Goal: Transaction & Acquisition: Book appointment/travel/reservation

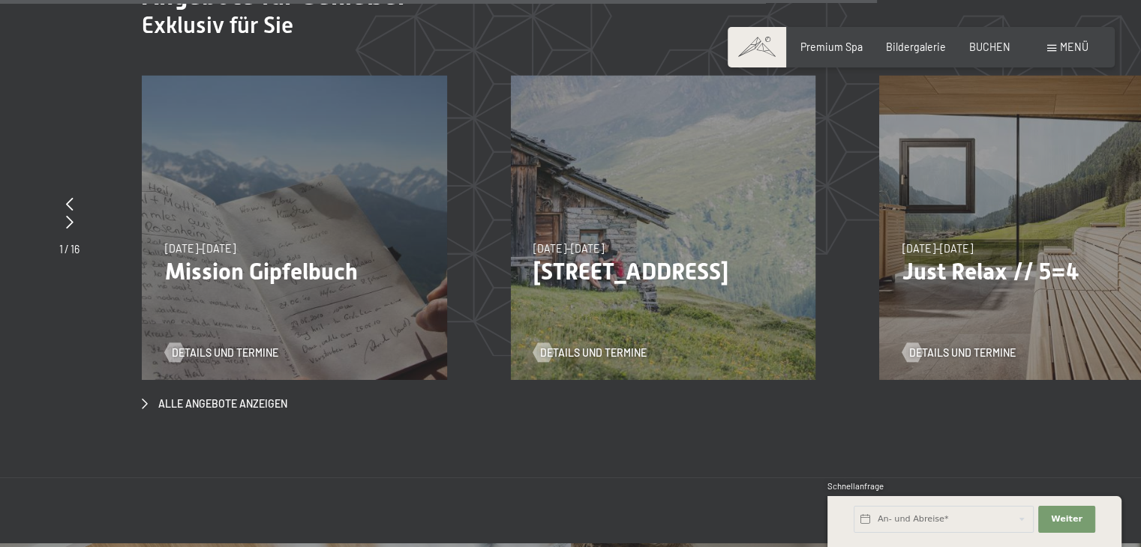
scroll to position [4953, 0]
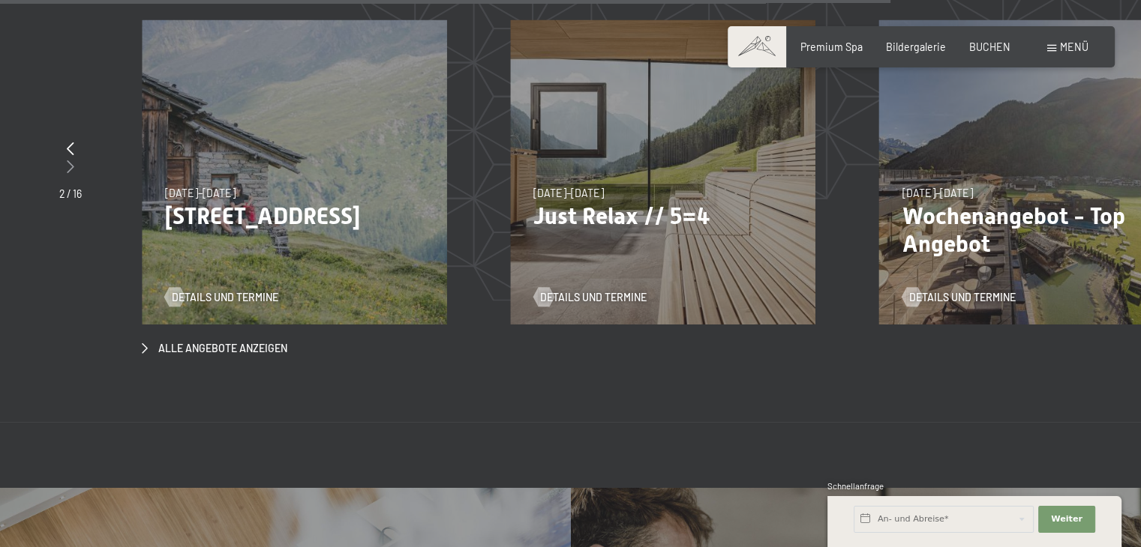
click at [71, 160] on icon at bounding box center [70, 166] width 7 height 13
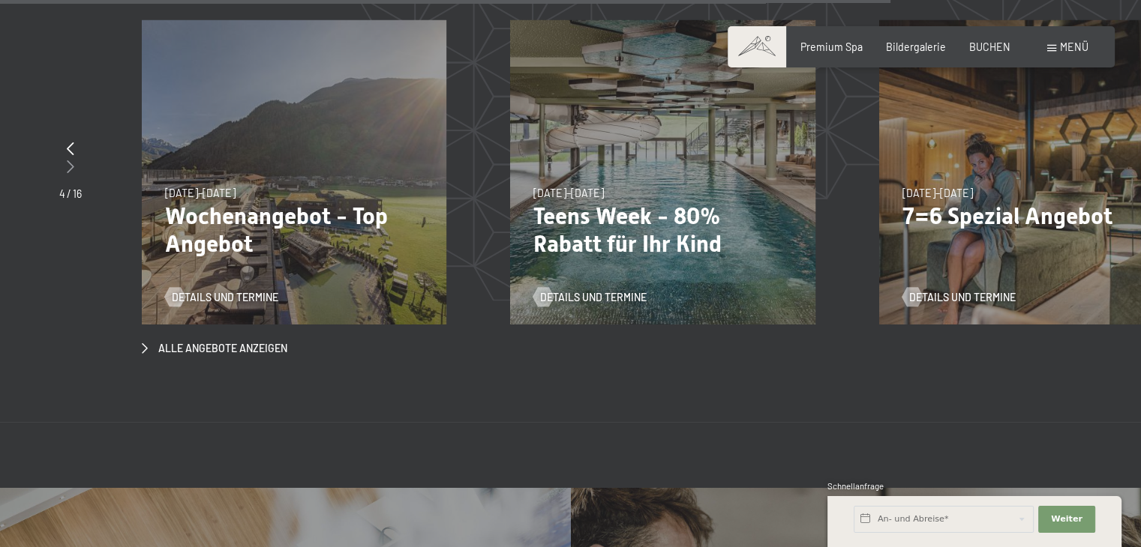
click at [71, 160] on icon at bounding box center [70, 166] width 7 height 13
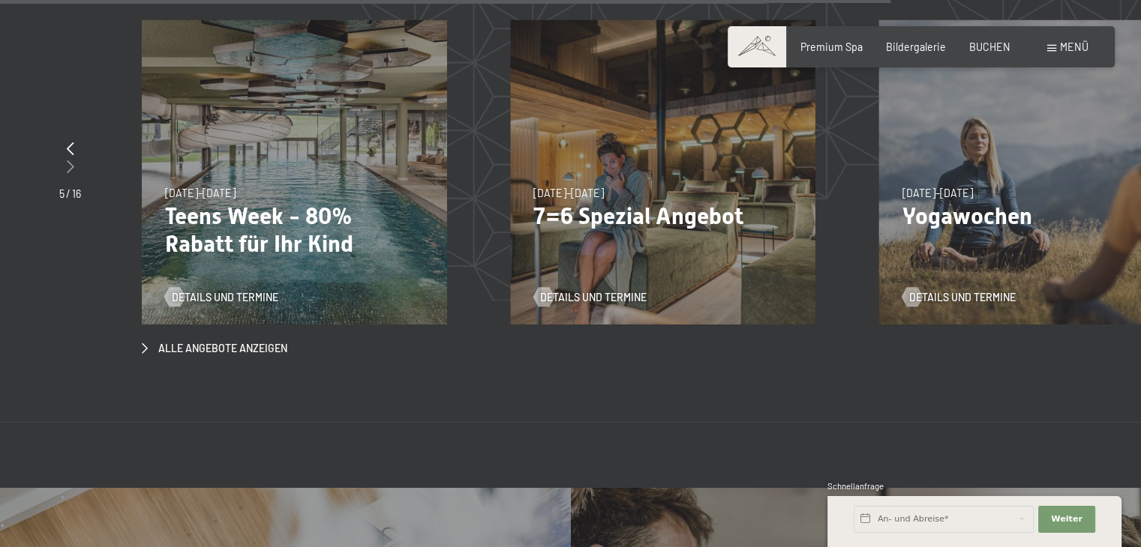
click at [71, 160] on icon at bounding box center [70, 166] width 7 height 13
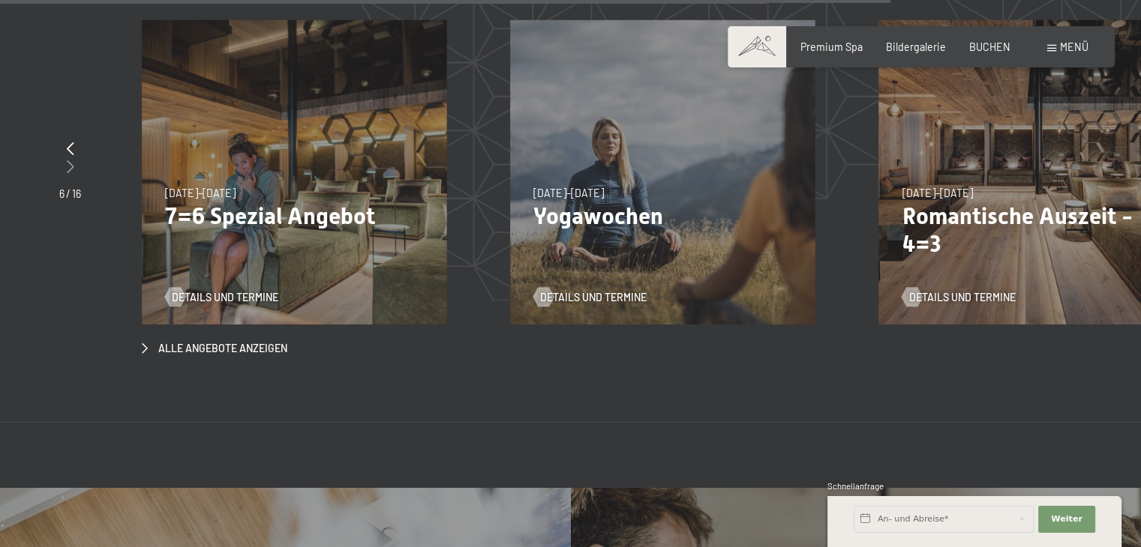
click at [71, 160] on icon at bounding box center [70, 166] width 7 height 13
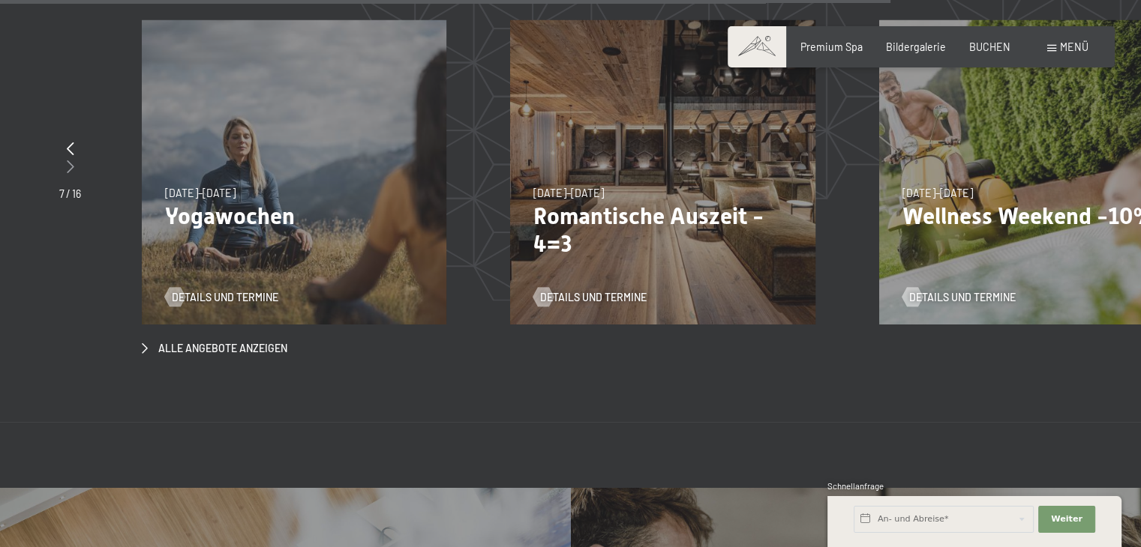
click at [71, 160] on icon at bounding box center [70, 166] width 7 height 13
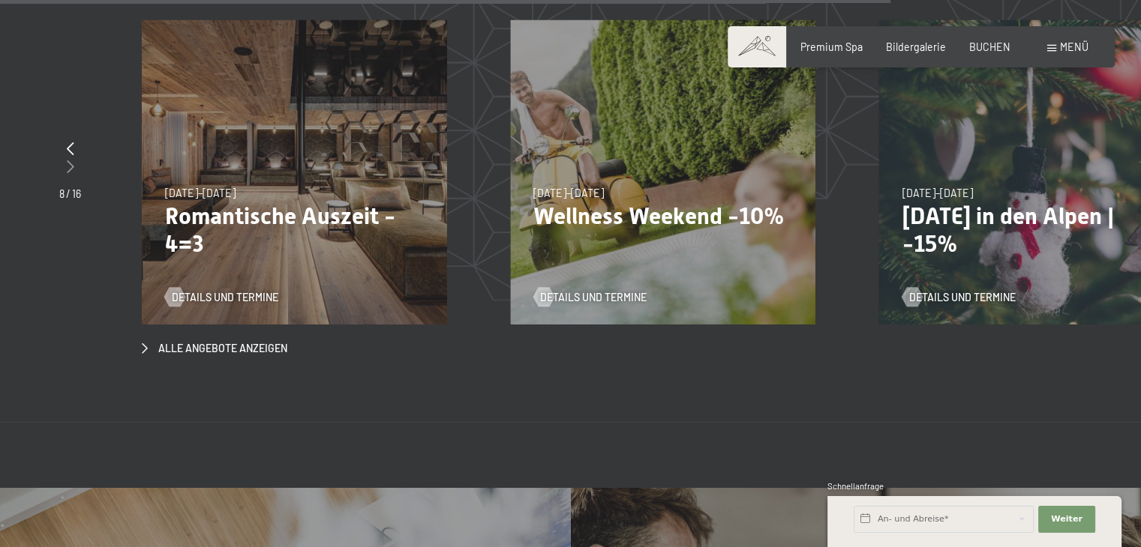
click at [71, 160] on icon at bounding box center [70, 166] width 7 height 13
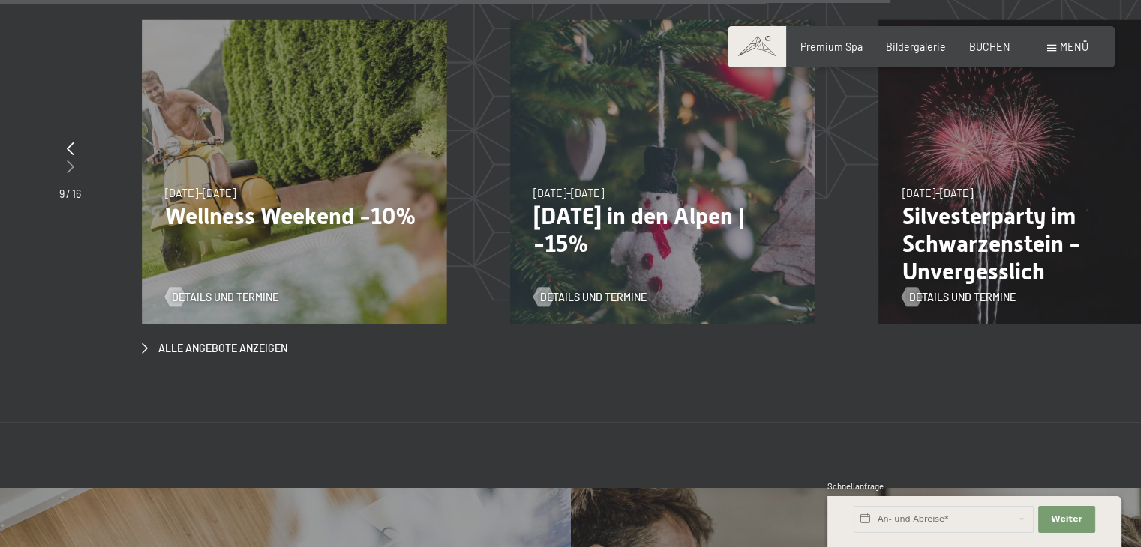
click at [71, 160] on icon at bounding box center [70, 166] width 7 height 13
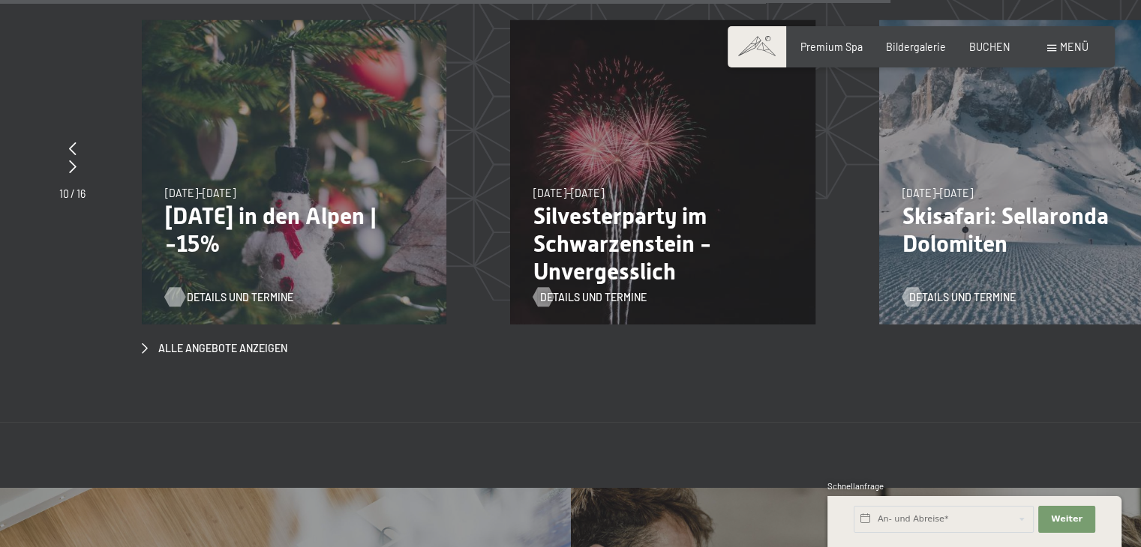
click at [232, 290] on span "Details und Termine" at bounding box center [240, 297] width 106 height 15
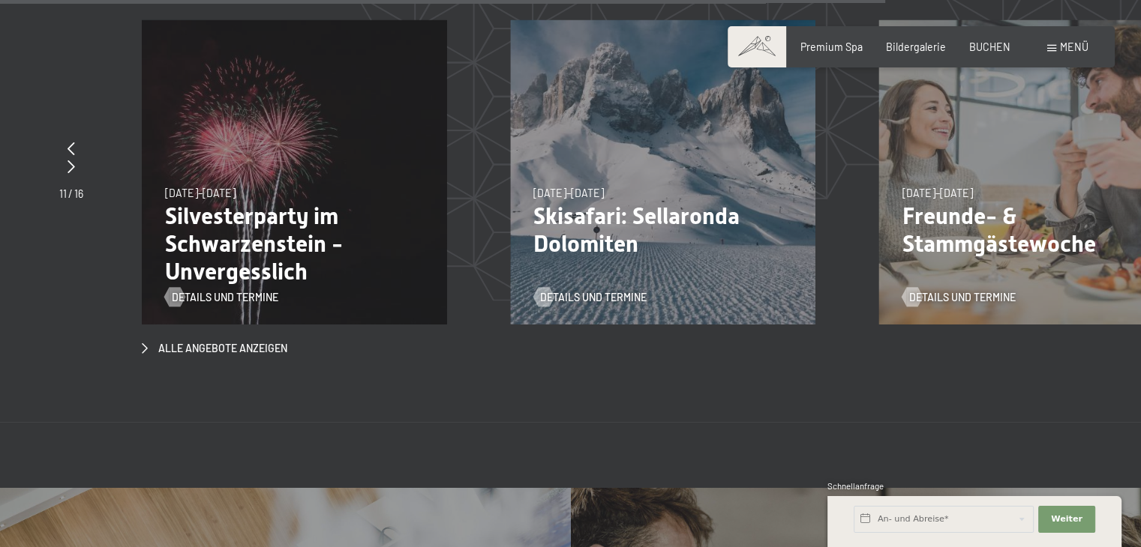
scroll to position [4925, 0]
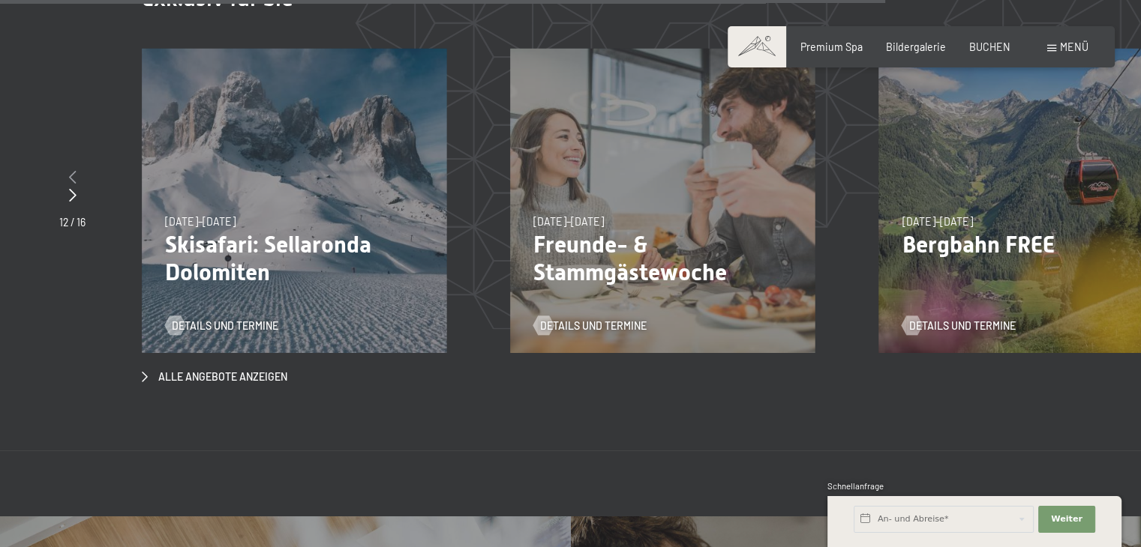
click at [74, 170] on icon at bounding box center [72, 176] width 7 height 13
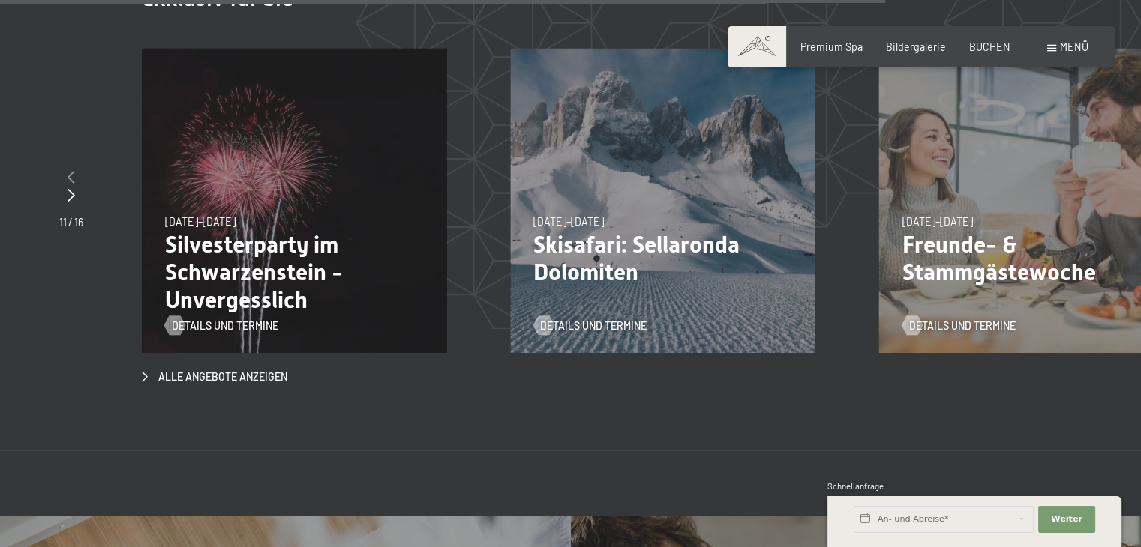
click at [74, 170] on icon at bounding box center [70, 176] width 7 height 13
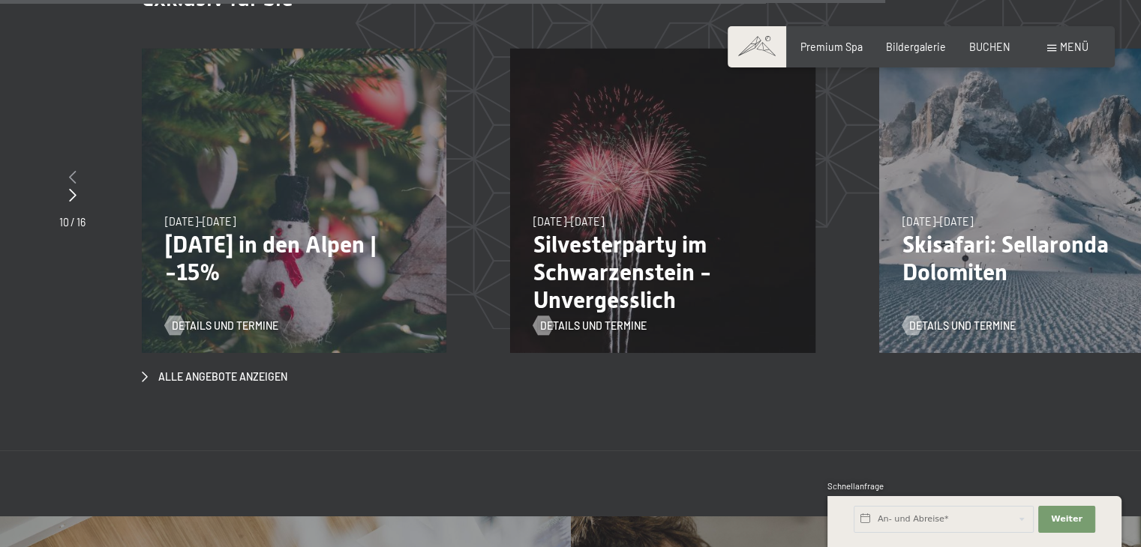
click at [74, 170] on icon at bounding box center [72, 176] width 7 height 13
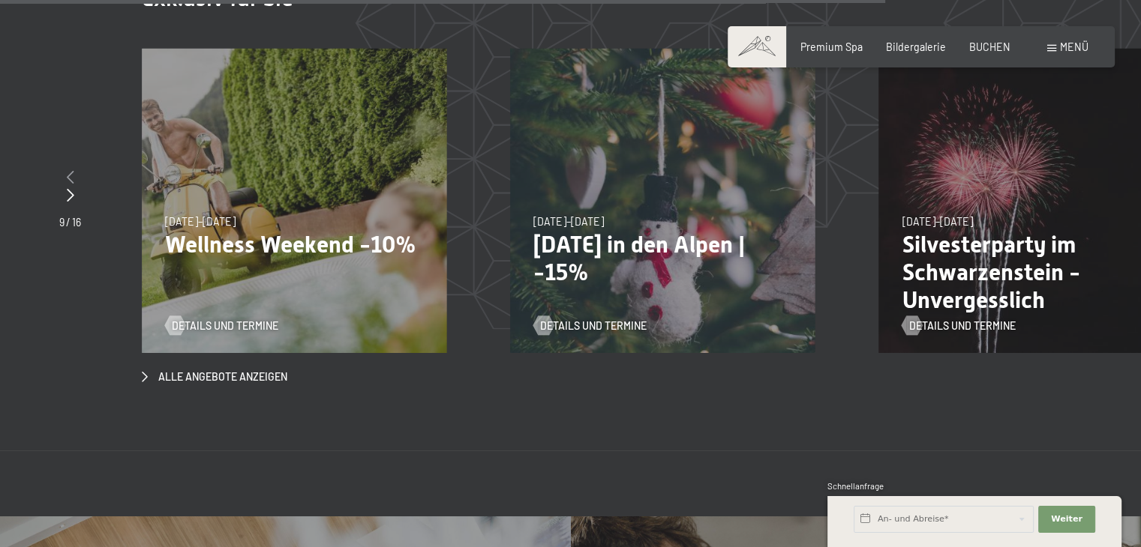
click at [74, 169] on div at bounding box center [70, 178] width 22 height 19
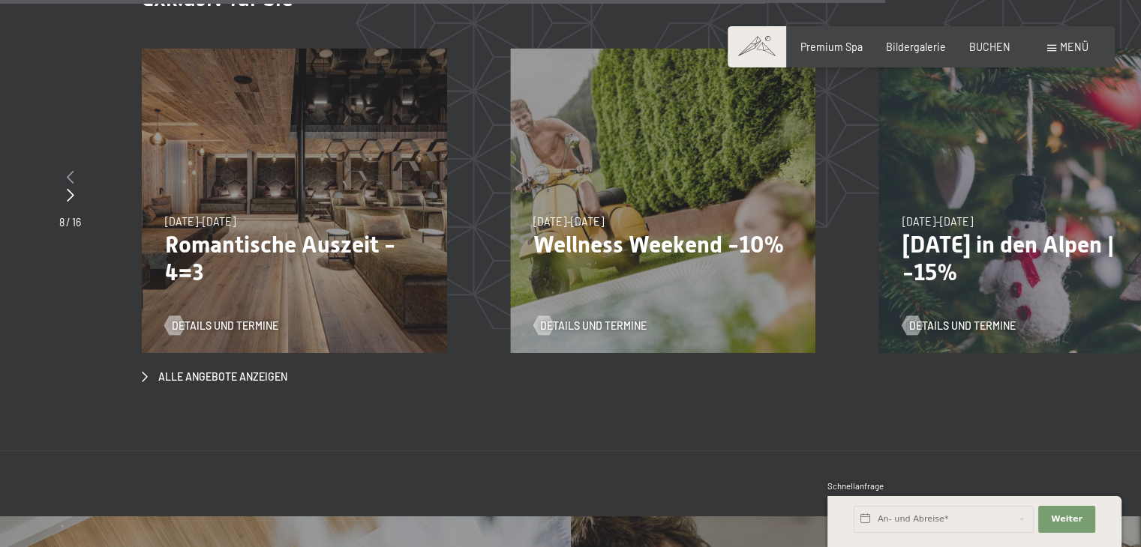
click at [74, 169] on div at bounding box center [70, 178] width 22 height 19
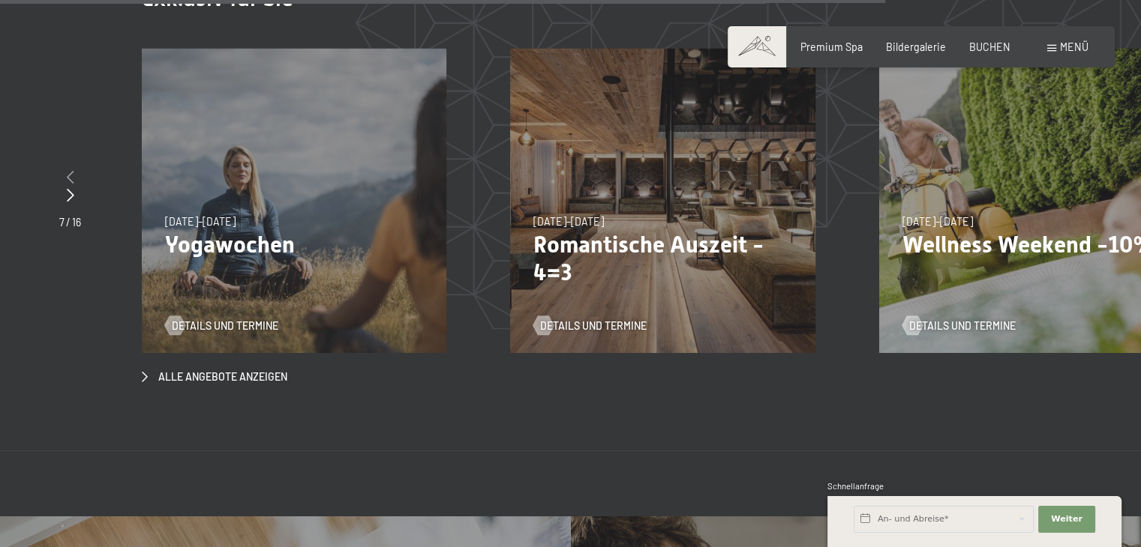
click at [73, 169] on div at bounding box center [70, 178] width 22 height 19
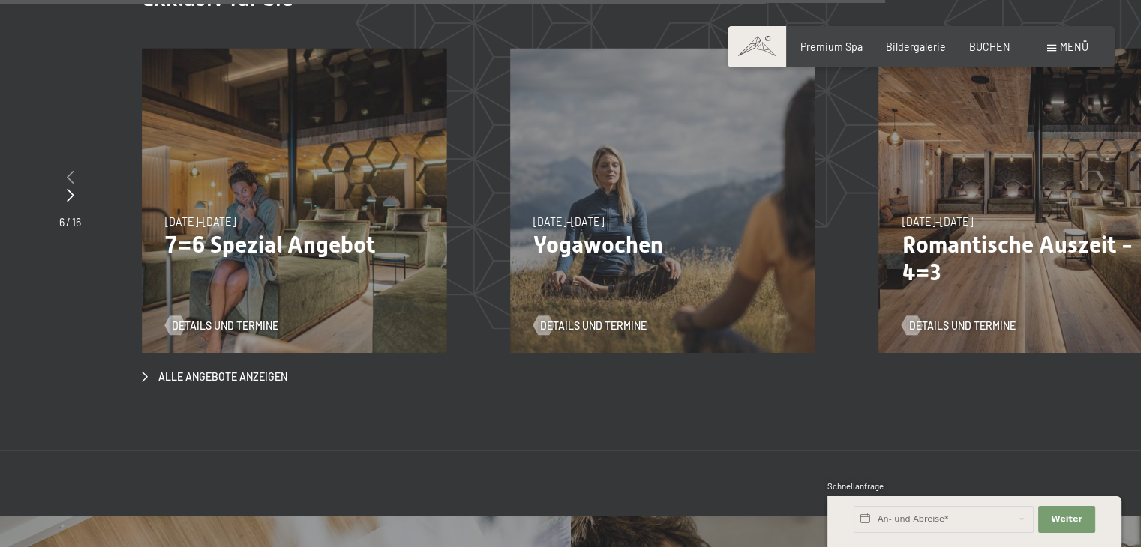
click at [71, 170] on icon at bounding box center [70, 176] width 7 height 13
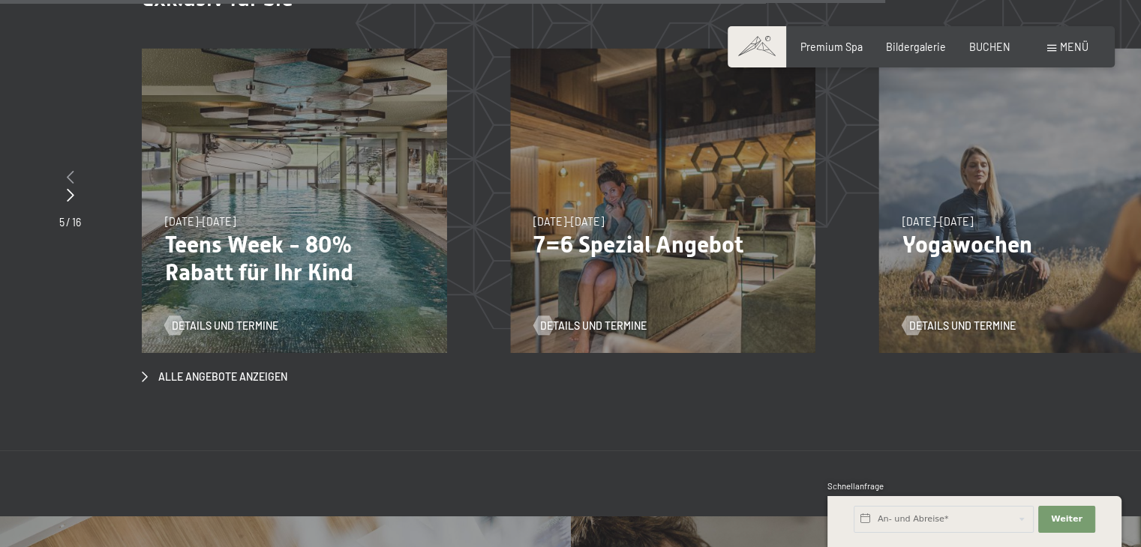
click at [71, 170] on icon at bounding box center [70, 176] width 7 height 13
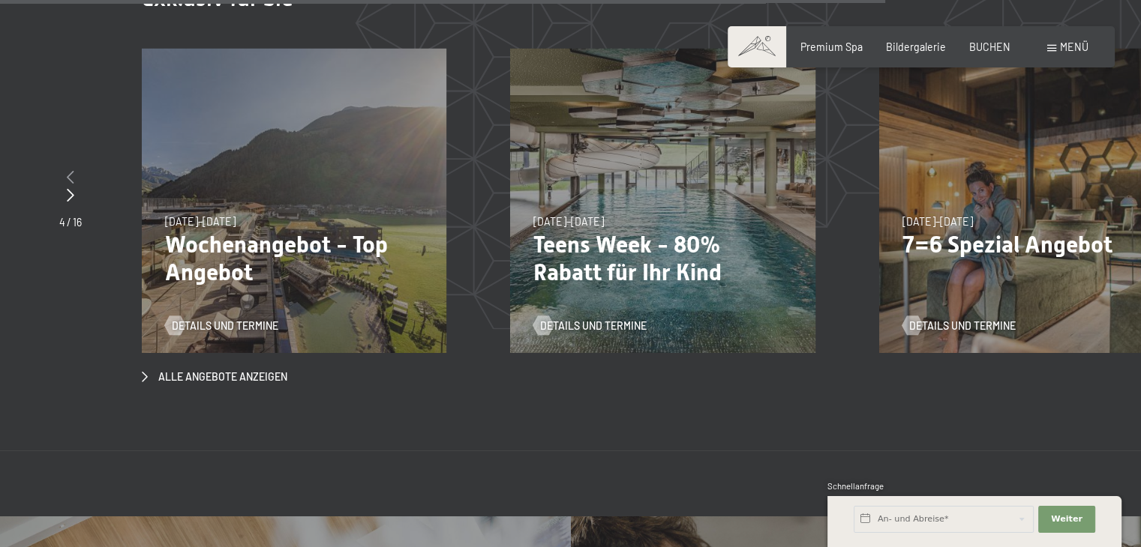
click at [71, 170] on icon at bounding box center [70, 176] width 7 height 13
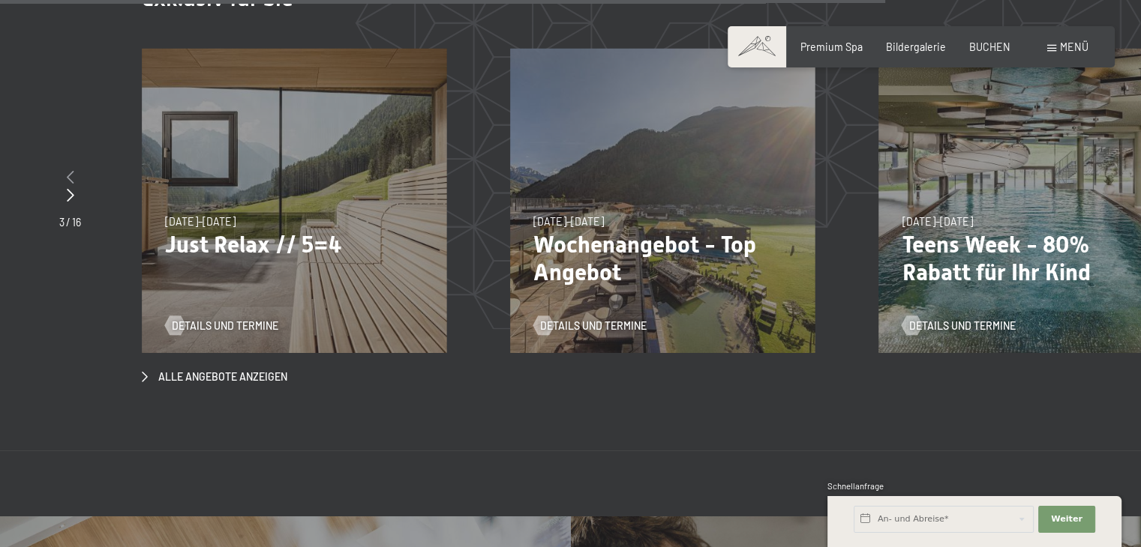
click at [71, 170] on icon at bounding box center [70, 176] width 7 height 13
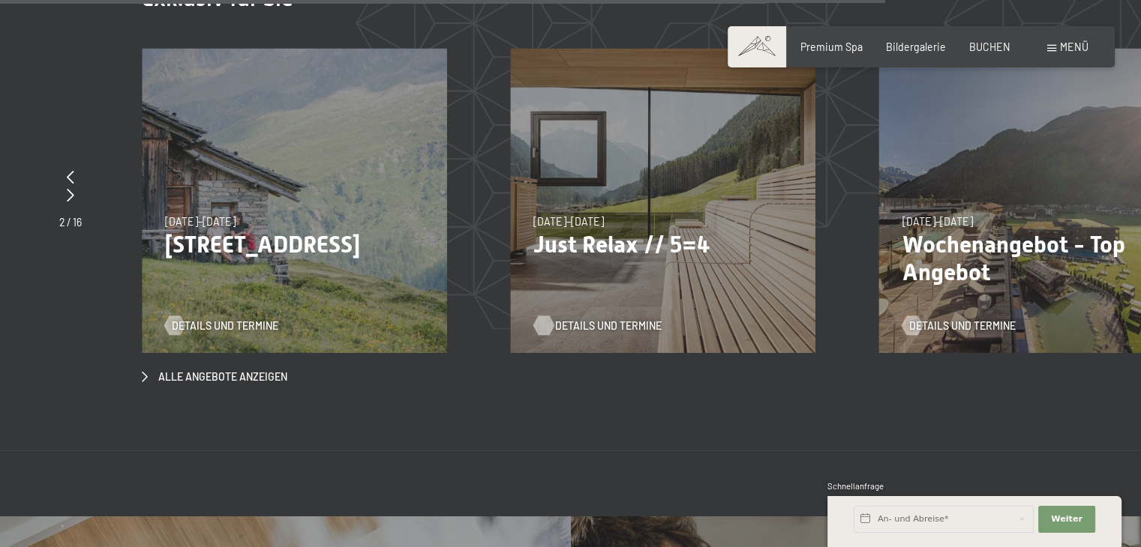
click at [589, 319] on span "Details und Termine" at bounding box center [608, 326] width 106 height 15
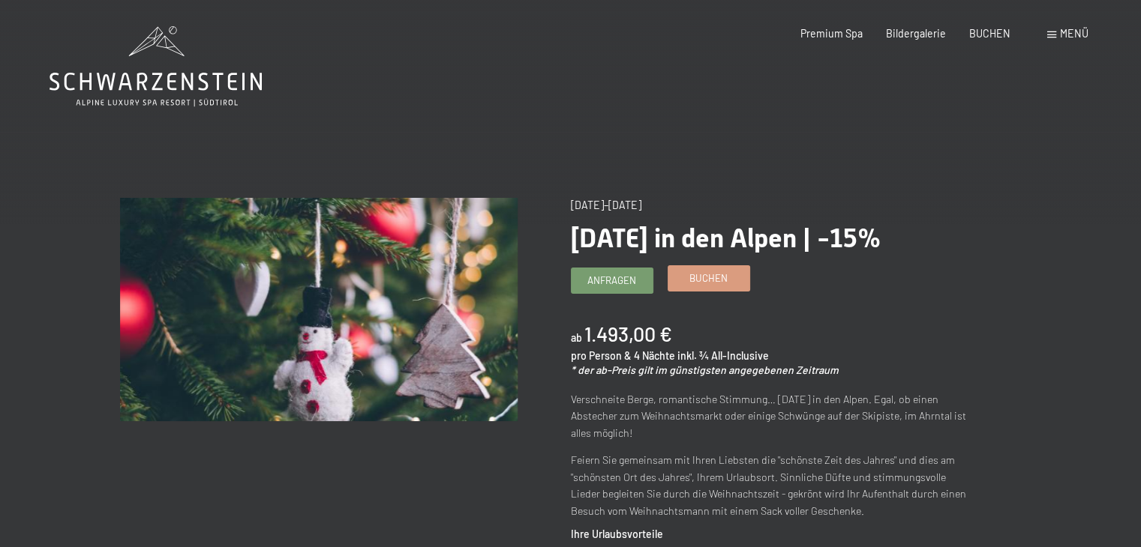
click at [703, 288] on link "Buchen" at bounding box center [708, 278] width 81 height 25
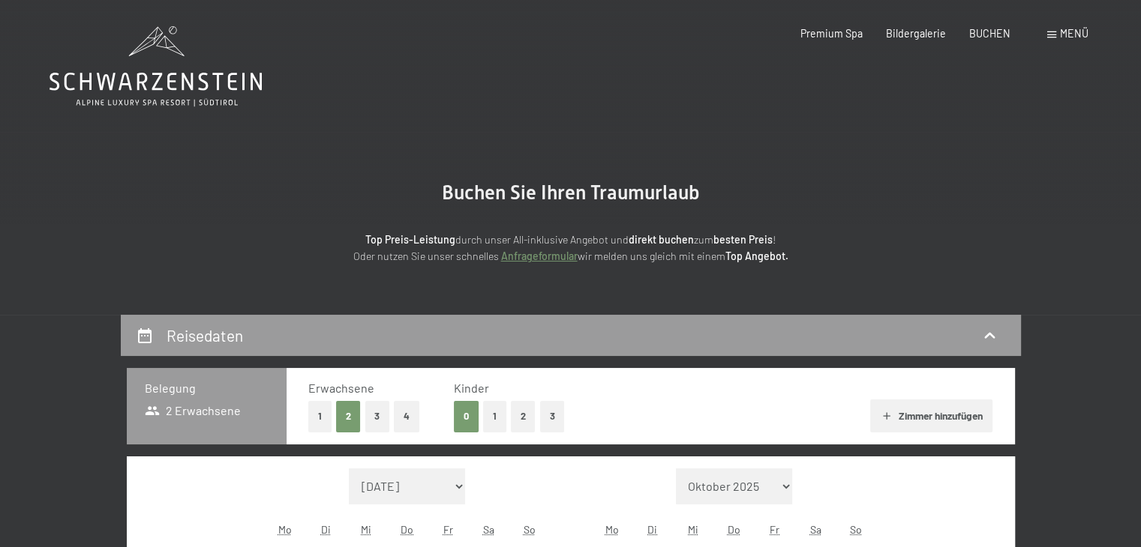
select select "2025-12-01"
select select "2026-01-01"
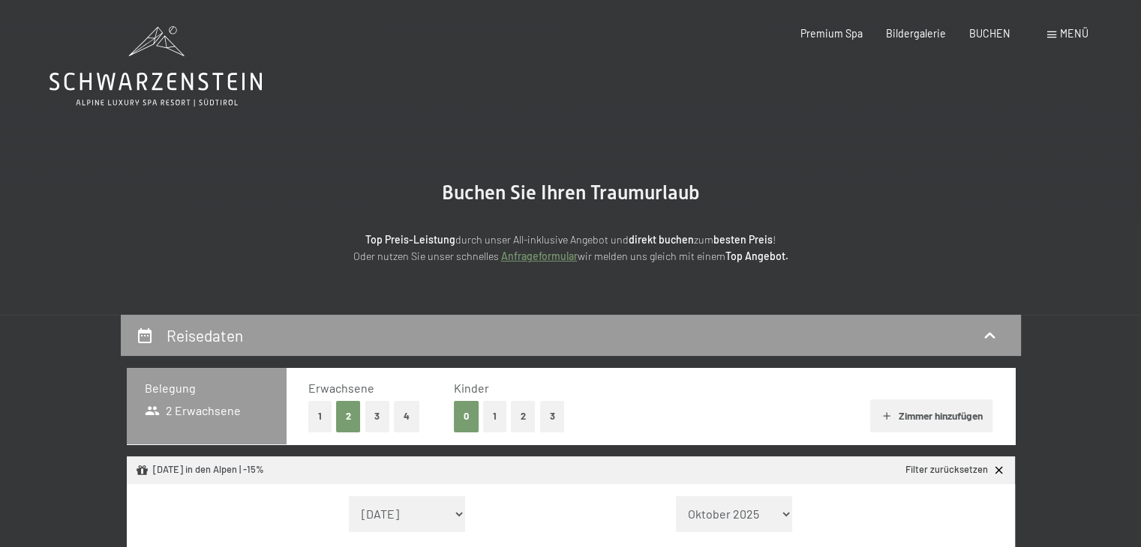
select select "2025-12-01"
select select "2026-01-01"
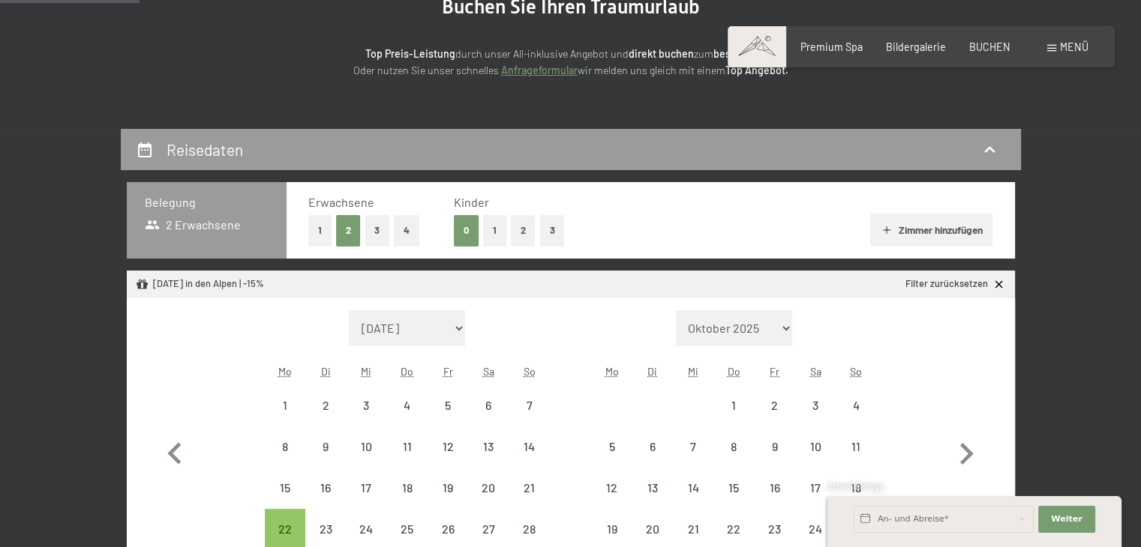
scroll to position [203, 0]
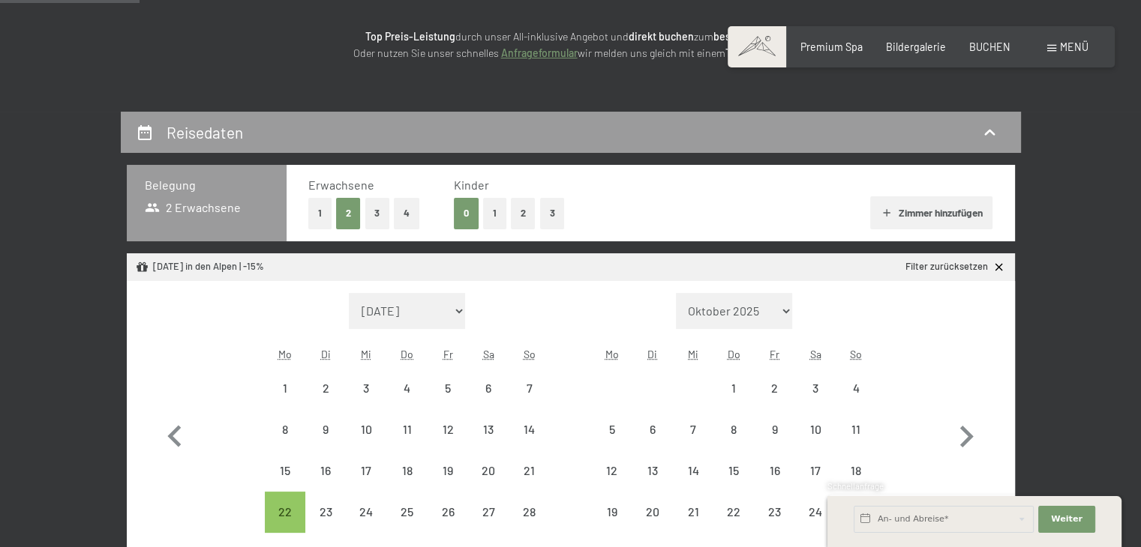
click at [404, 210] on button "4" at bounding box center [406, 213] width 25 height 31
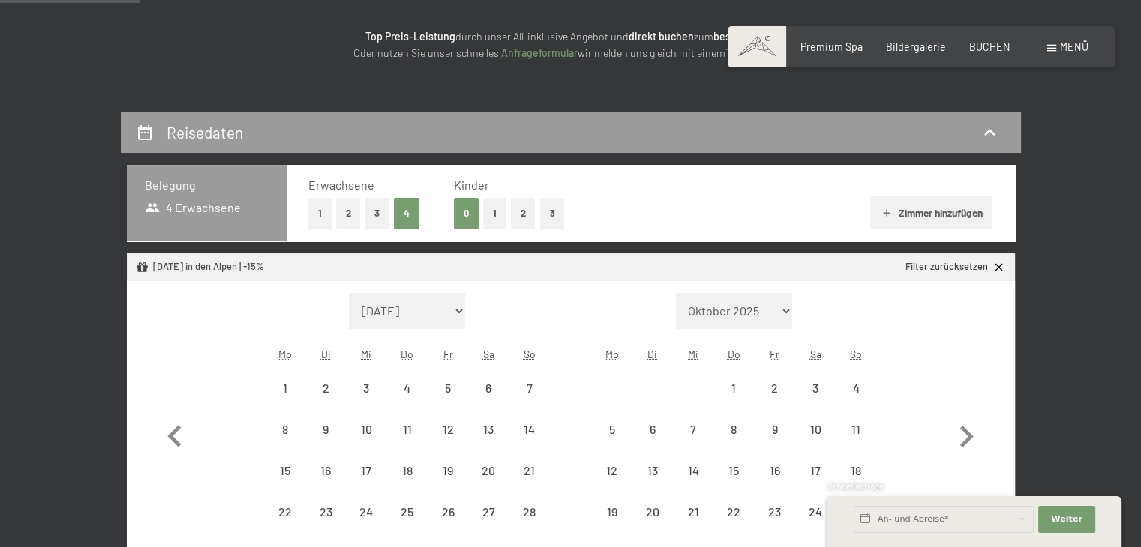
select select "2025-12-01"
select select "2026-01-01"
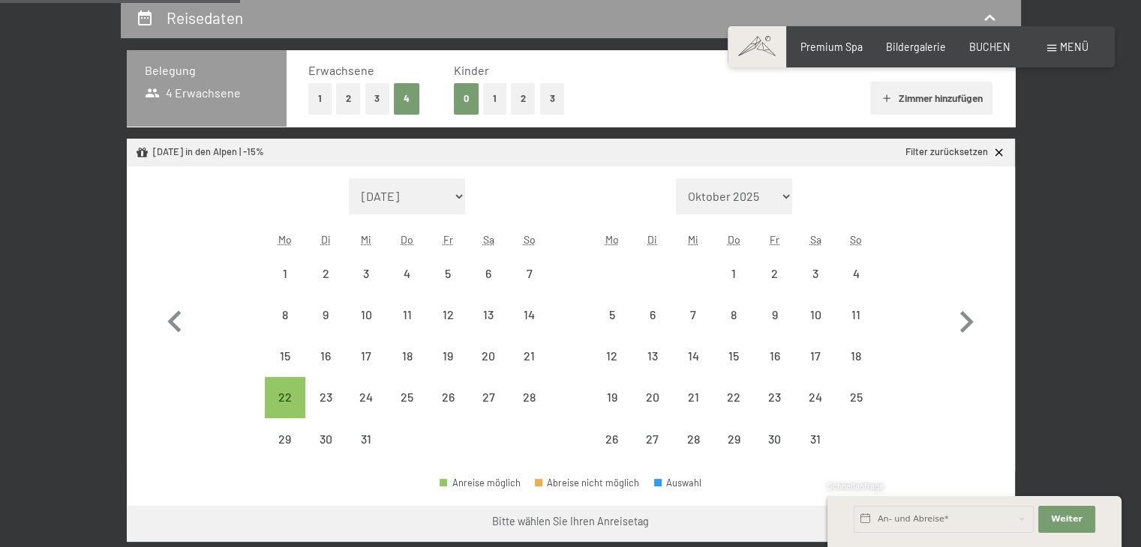
scroll to position [323, 0]
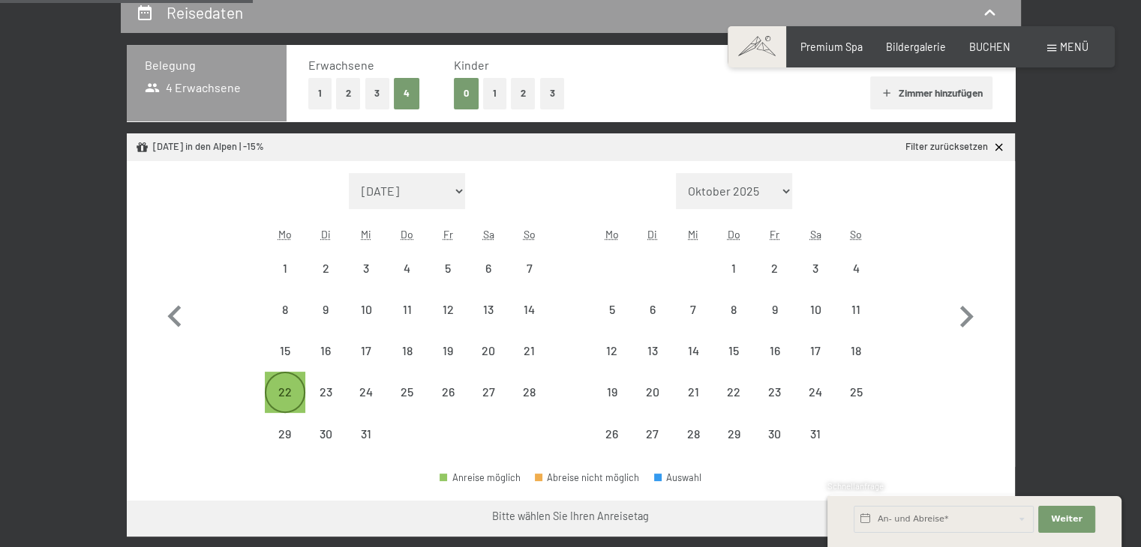
click at [298, 390] on div "22" at bounding box center [284, 404] width 37 height 37
select select "[DATE]"
select select "2026-01-01"
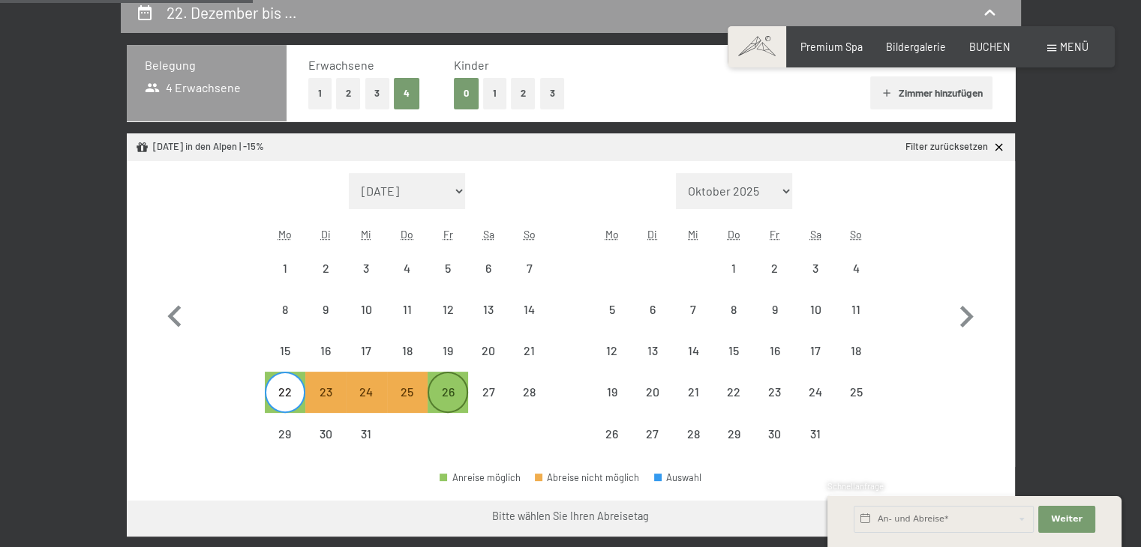
click at [448, 389] on div "26" at bounding box center [447, 404] width 37 height 37
select select "[DATE]"
select select "2026-01-01"
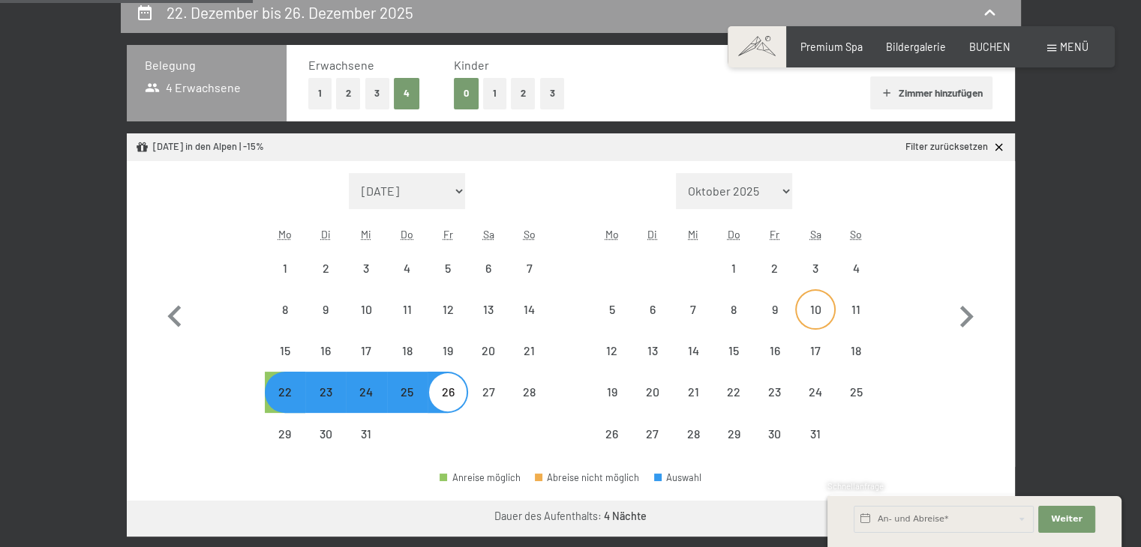
select select "[DATE]"
select select "2026-01-01"
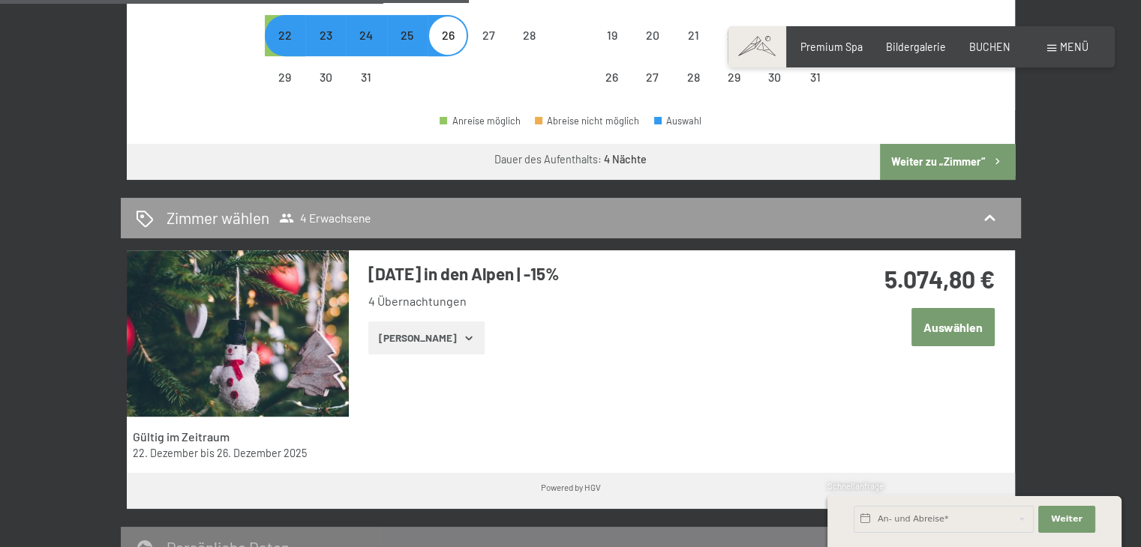
scroll to position [682, 0]
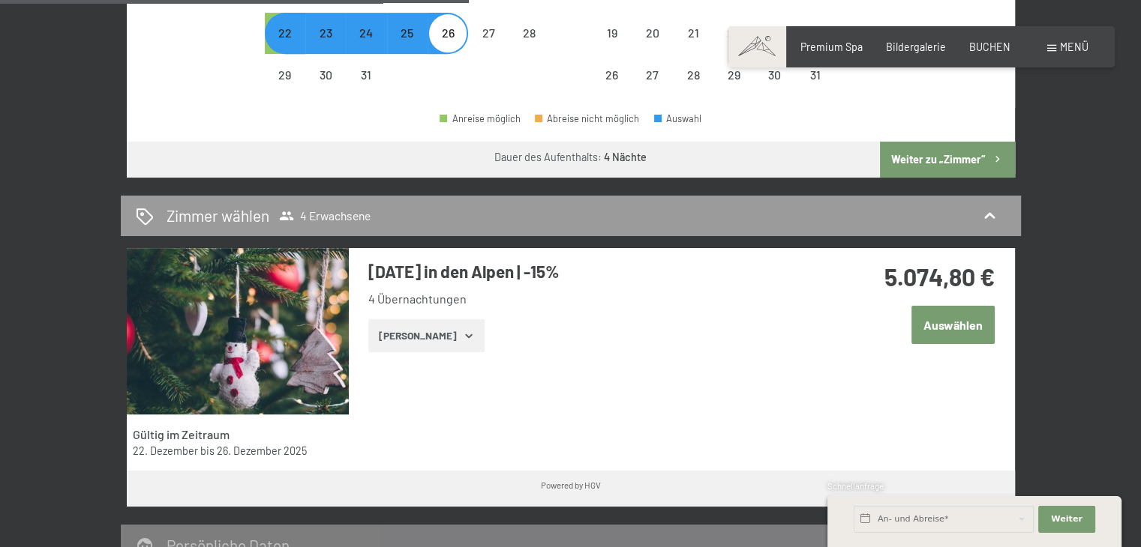
click at [949, 159] on button "Weiter zu „Zimmer“" at bounding box center [947, 160] width 134 height 36
select select "[DATE]"
select select "2026-01-01"
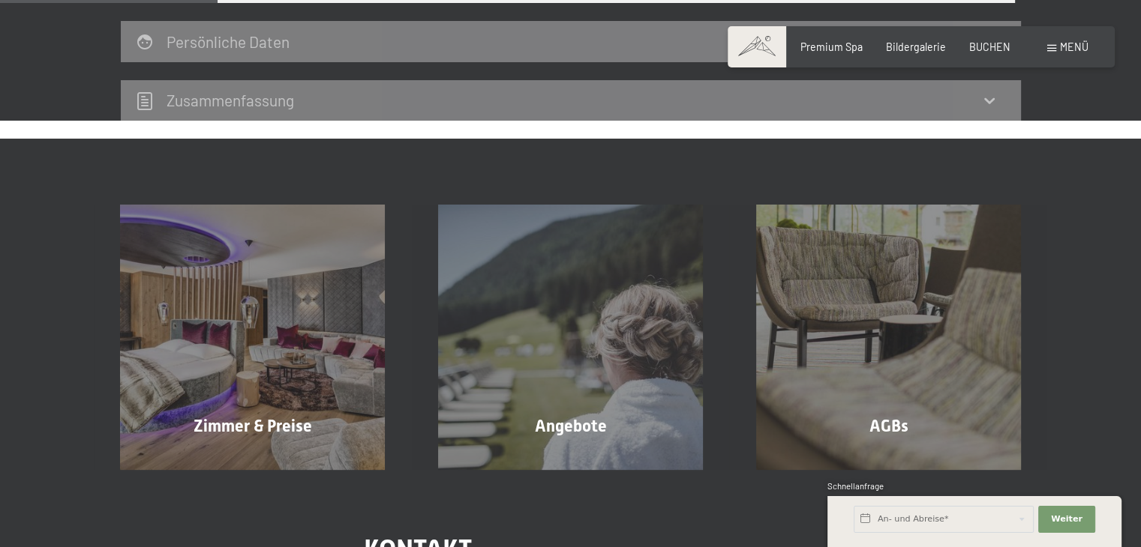
scroll to position [315, 0]
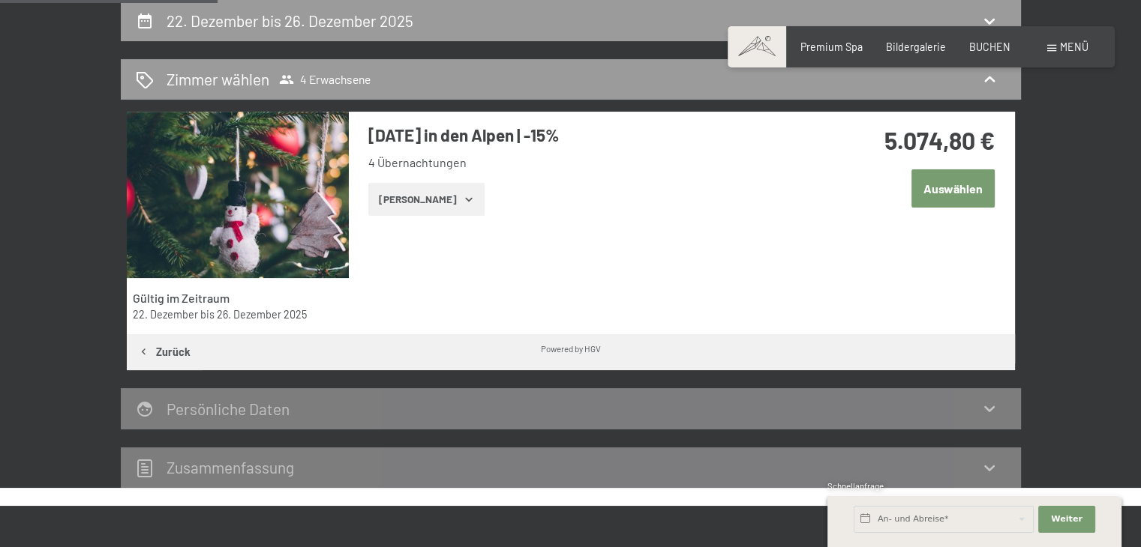
click at [960, 181] on button "Auswählen" at bounding box center [952, 188] width 83 height 38
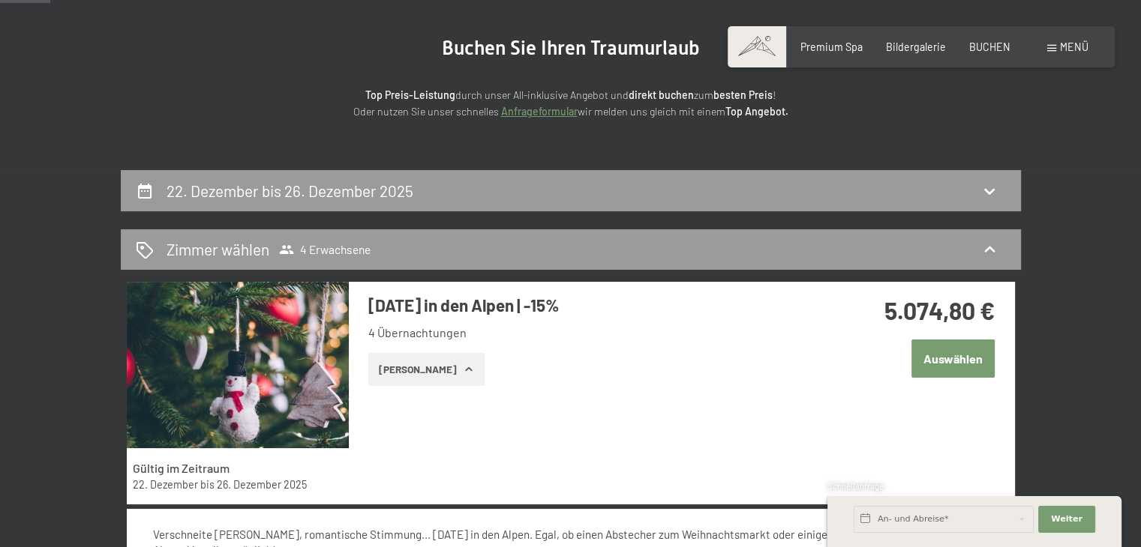
scroll to position [159, 0]
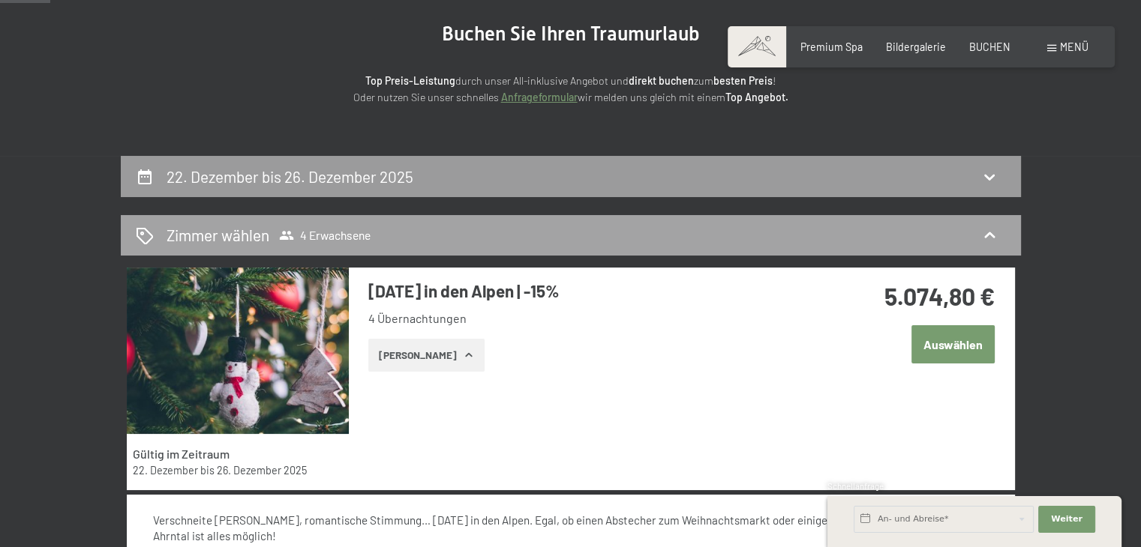
click at [987, 229] on icon at bounding box center [989, 235] width 18 height 18
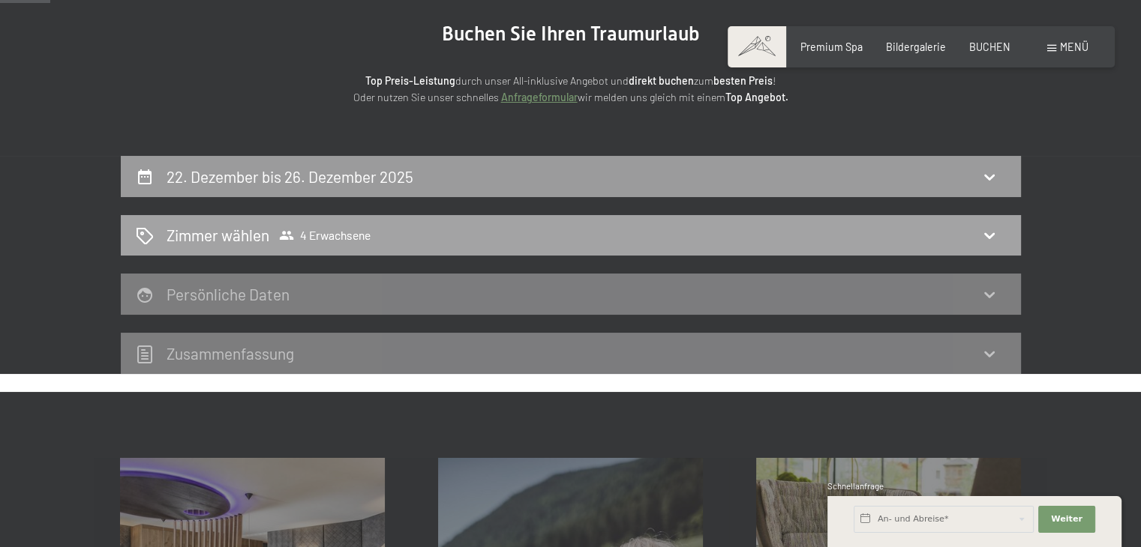
click at [747, 235] on div "Zimmer wählen 4 Erwachsene" at bounding box center [571, 235] width 870 height 22
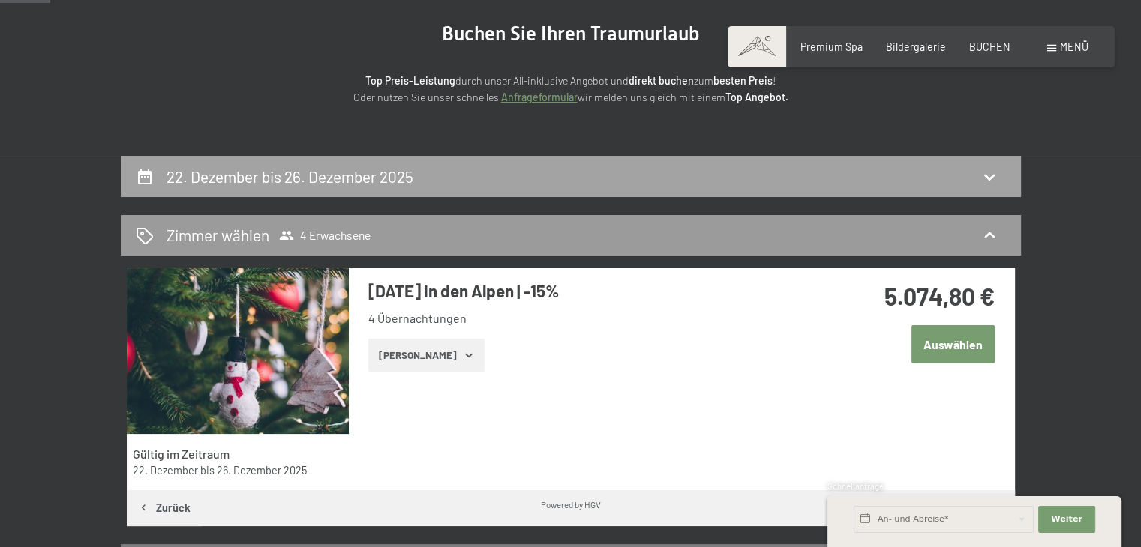
click at [635, 184] on div "22. Dezember bis 26. Dezember 2025" at bounding box center [571, 177] width 870 height 22
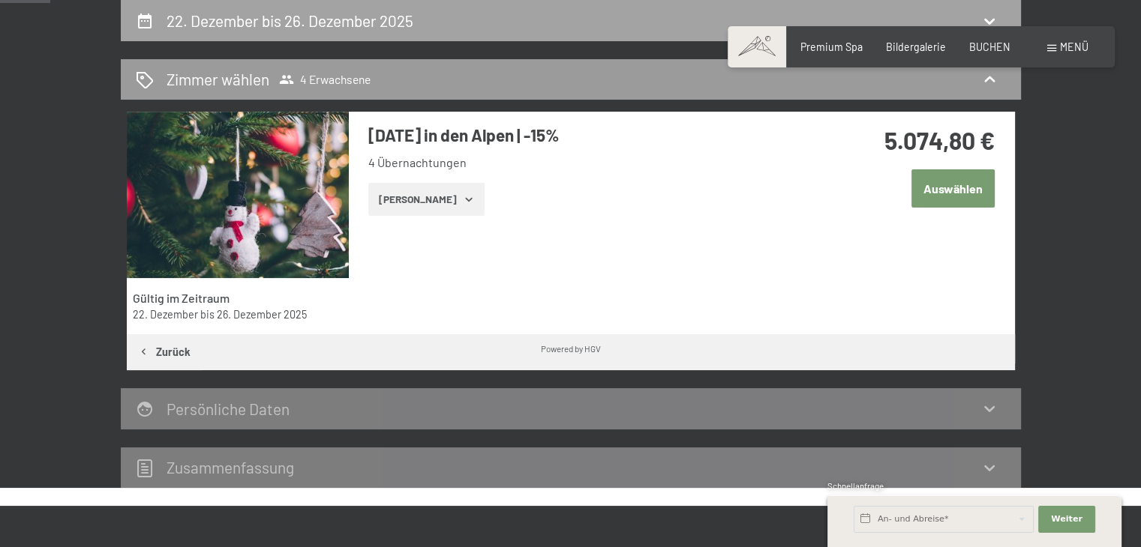
select select "[DATE]"
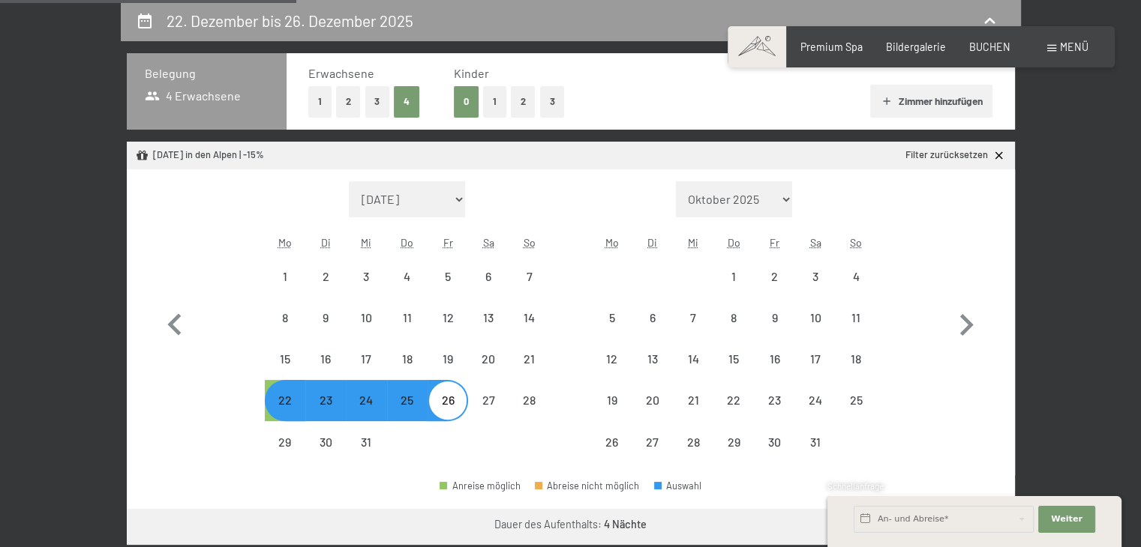
click at [346, 106] on button "2" at bounding box center [348, 101] width 25 height 31
select select "[DATE]"
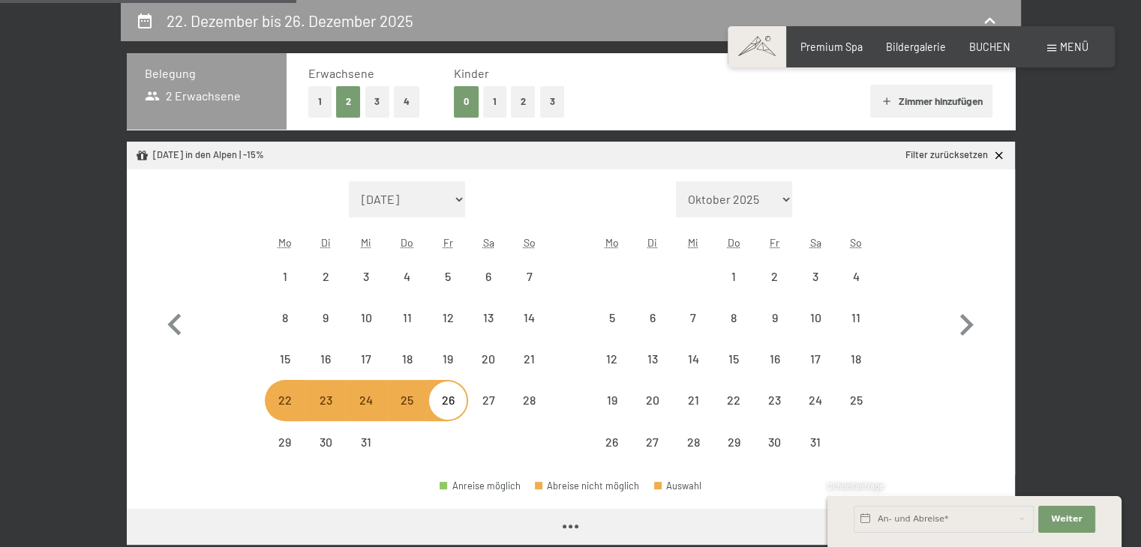
select select "[DATE]"
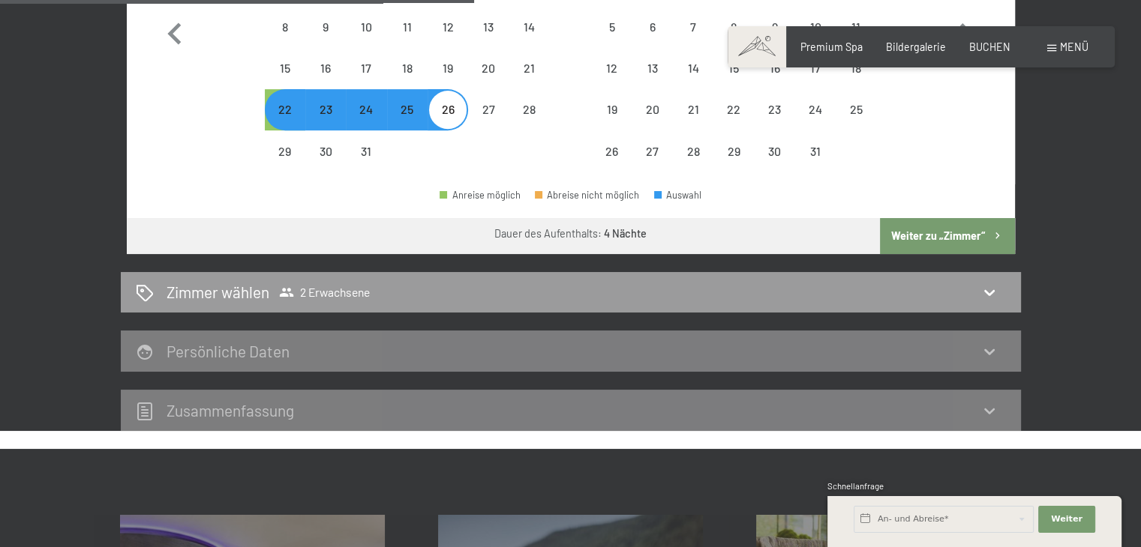
click at [923, 235] on button "Weiter zu „Zimmer“" at bounding box center [947, 236] width 134 height 36
select select "[DATE]"
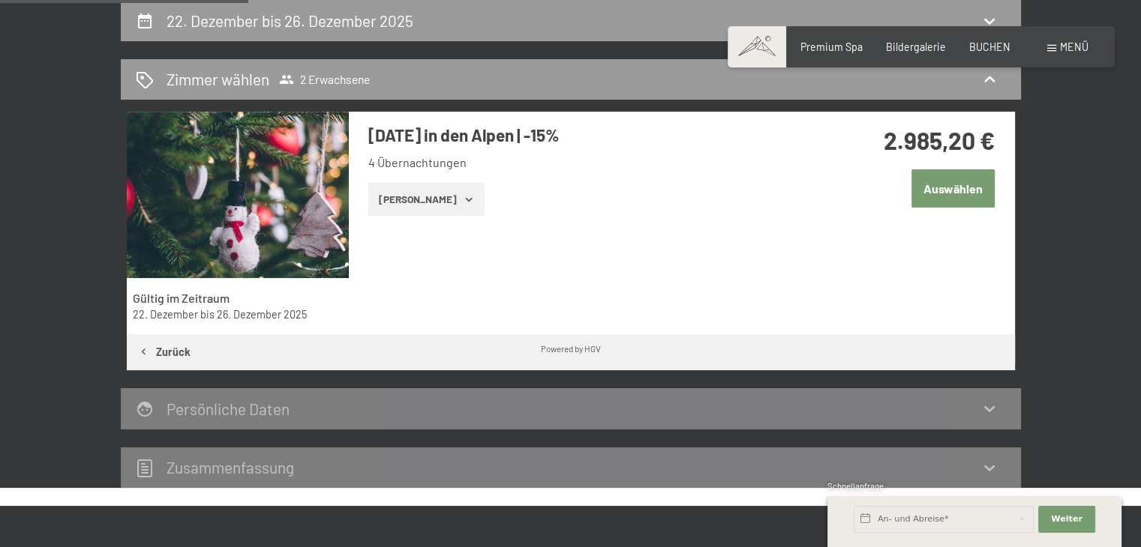
click at [416, 196] on button "[PERSON_NAME]" at bounding box center [426, 199] width 116 height 33
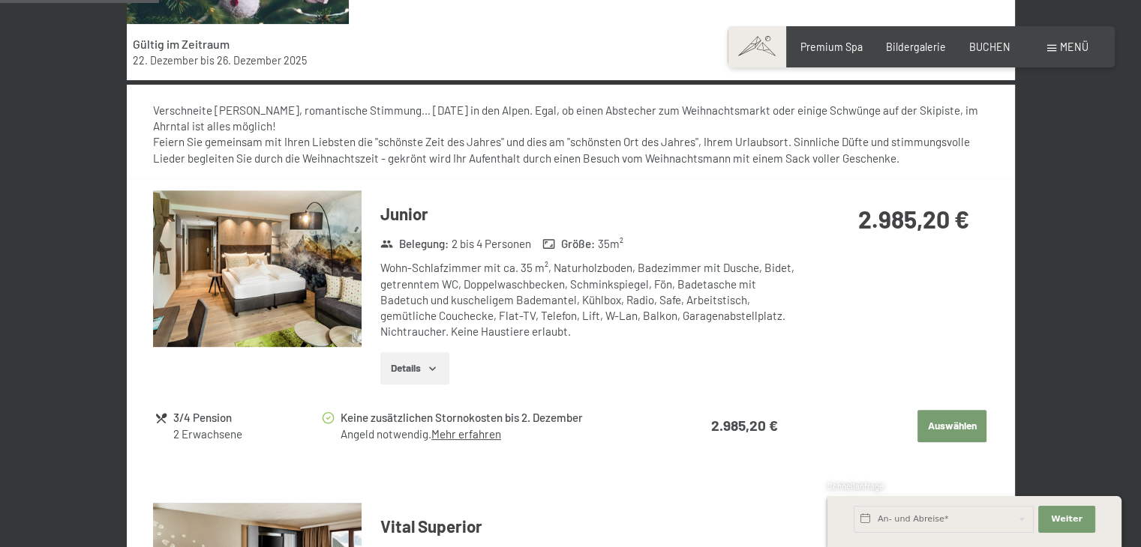
scroll to position [0, 0]
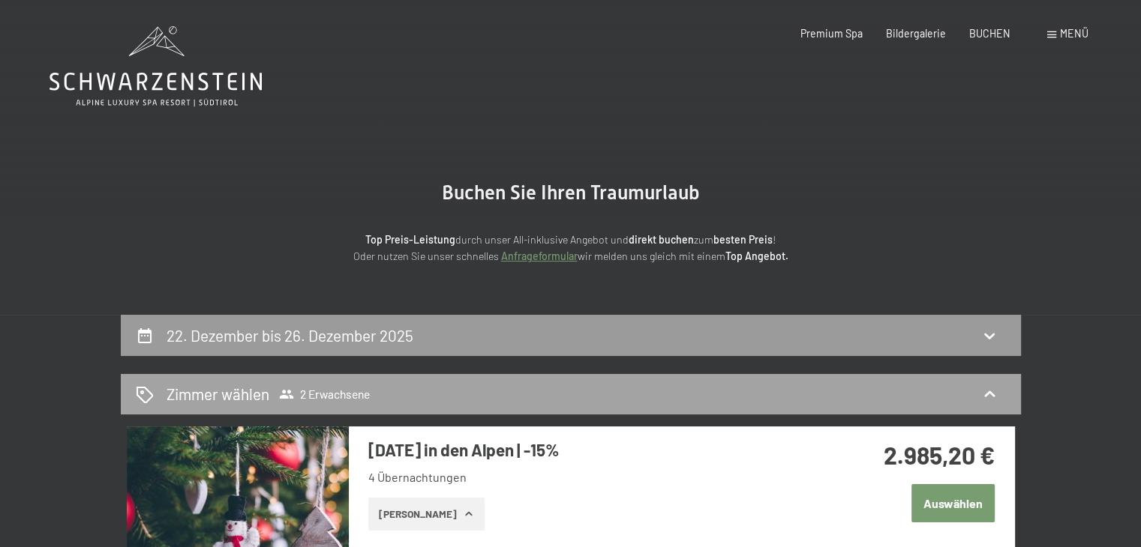
click at [568, 383] on div "Zimmer wählen 2 Erwachsene" at bounding box center [571, 394] width 870 height 22
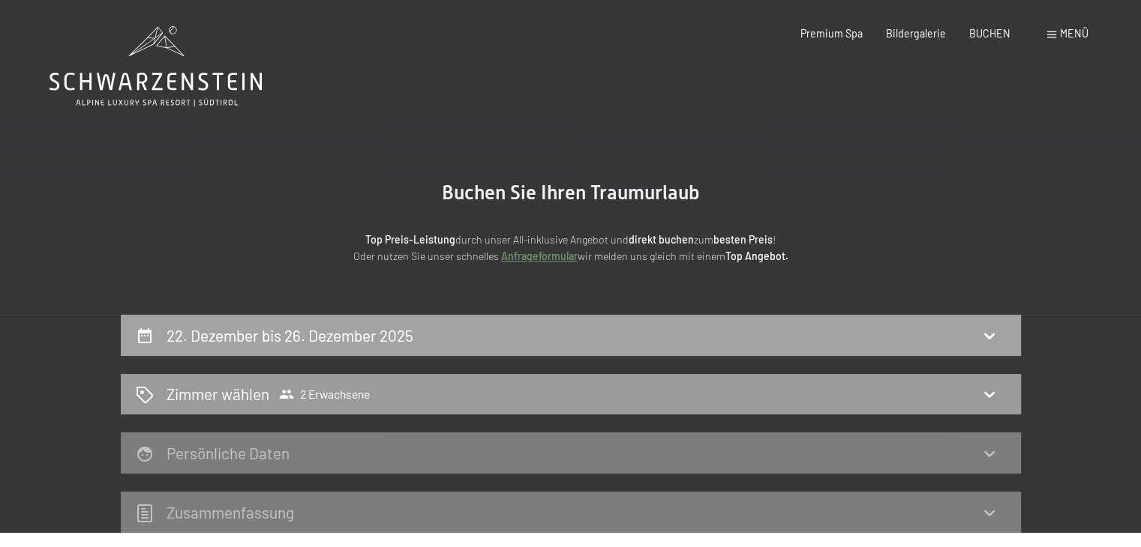
click at [996, 331] on icon at bounding box center [989, 336] width 18 height 18
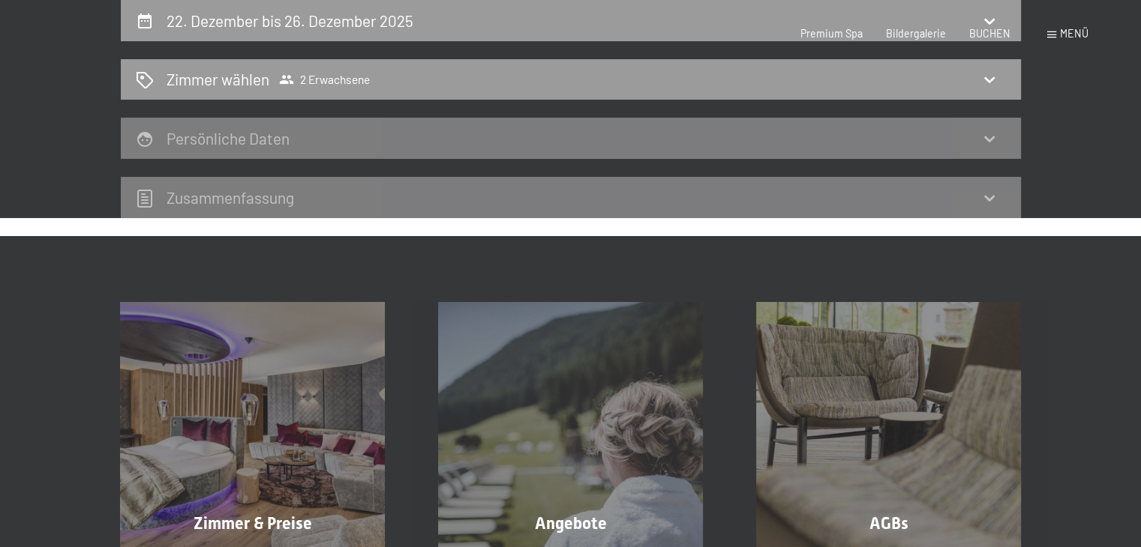
select select "[DATE]"
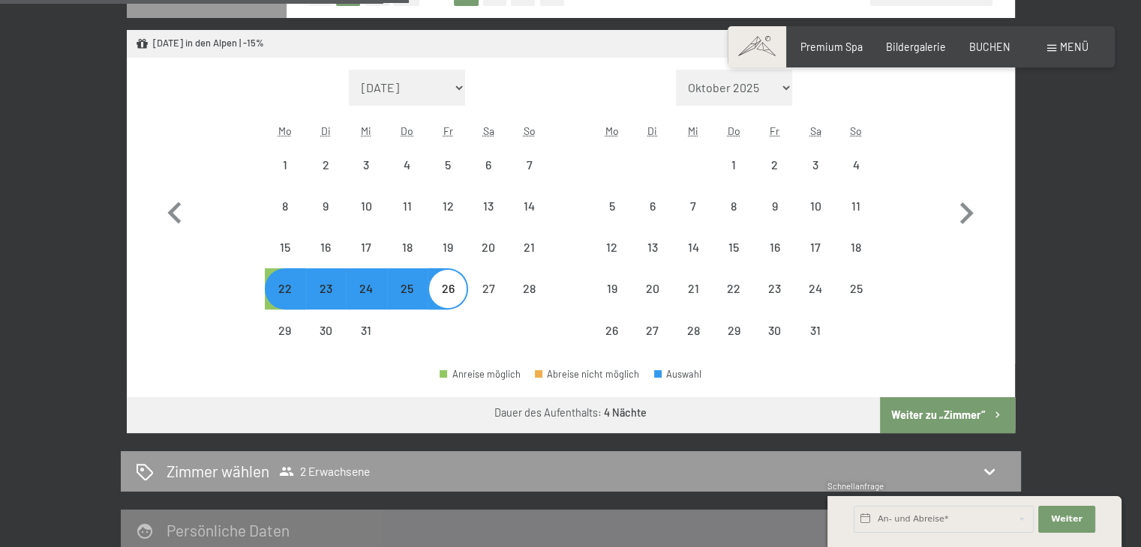
scroll to position [306, 0]
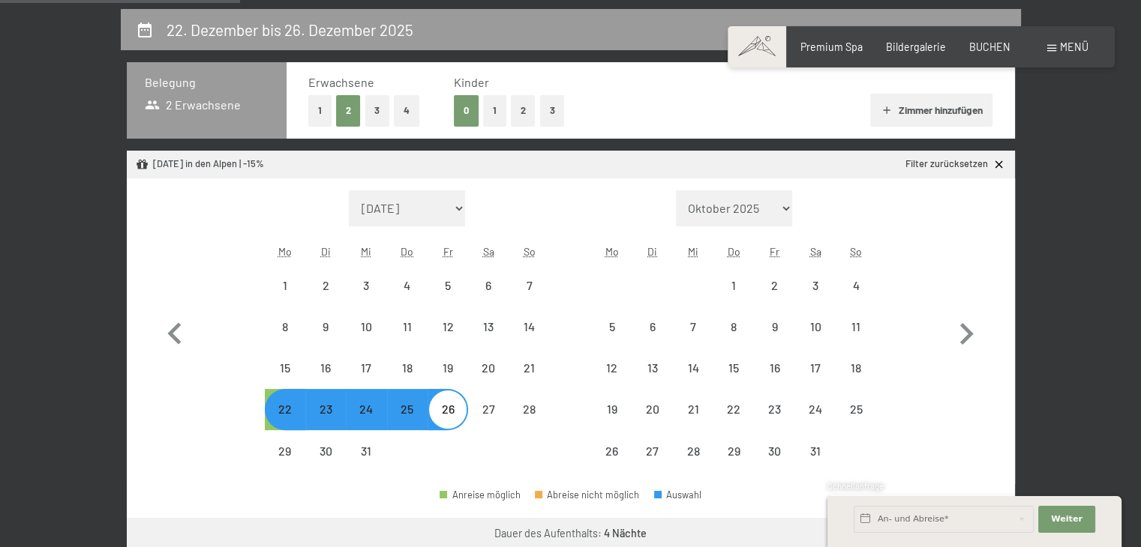
click at [412, 117] on button "4" at bounding box center [406, 110] width 25 height 31
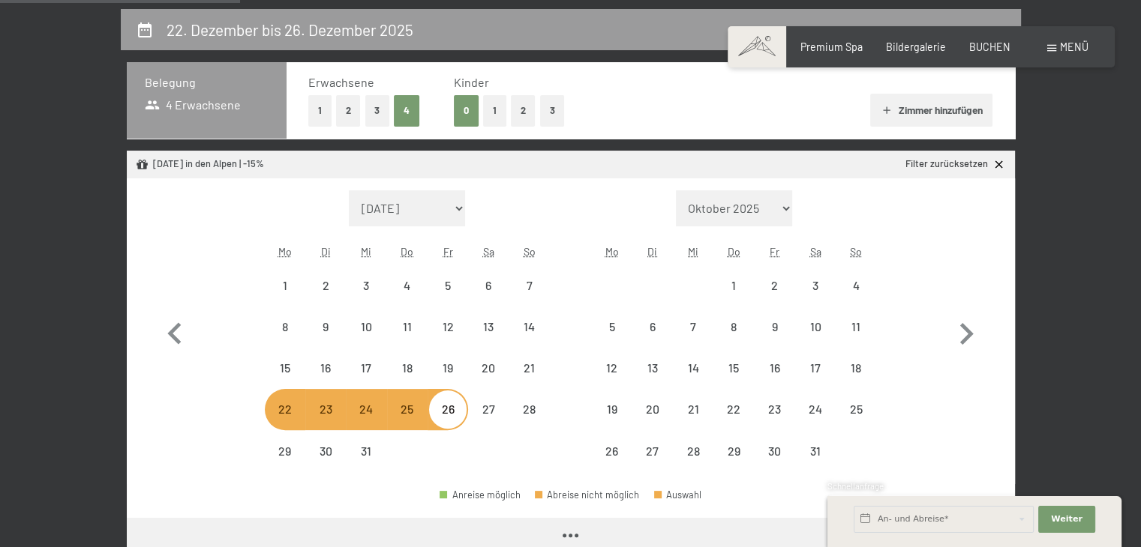
select select "[DATE]"
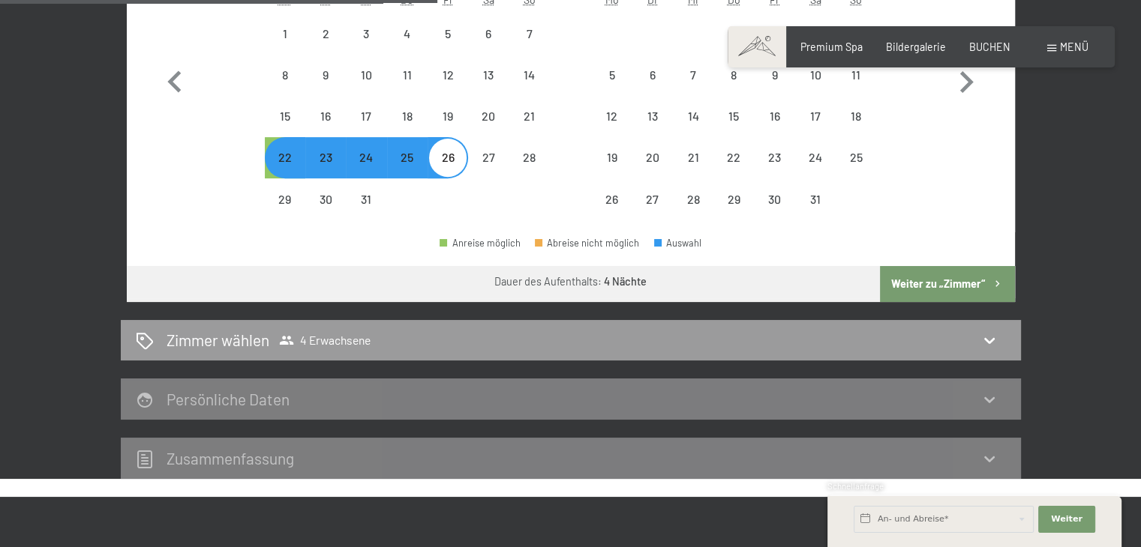
scroll to position [623, 0]
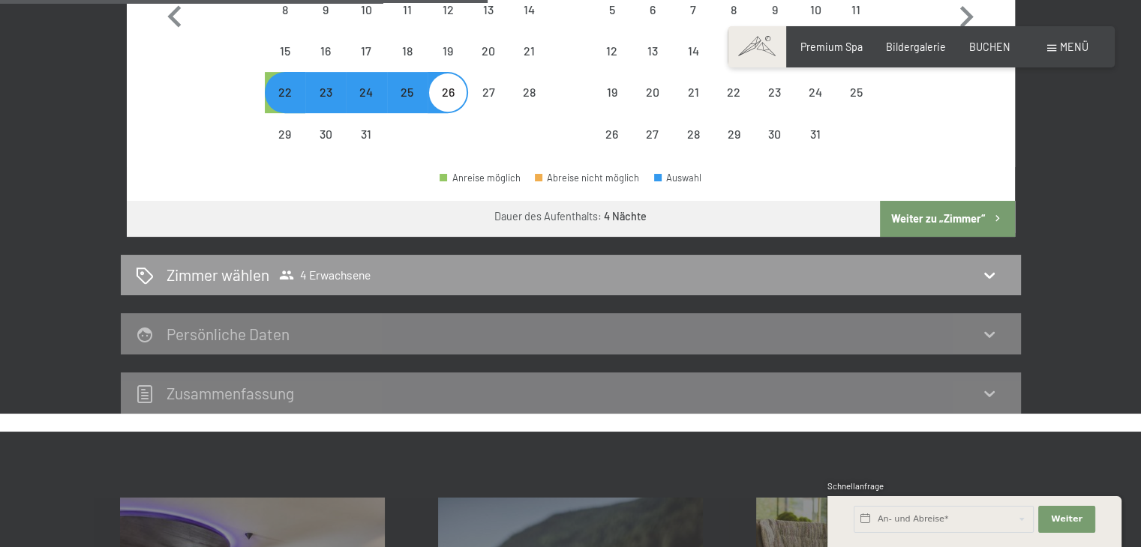
click at [916, 211] on button "Weiter zu „Zimmer“" at bounding box center [947, 219] width 134 height 36
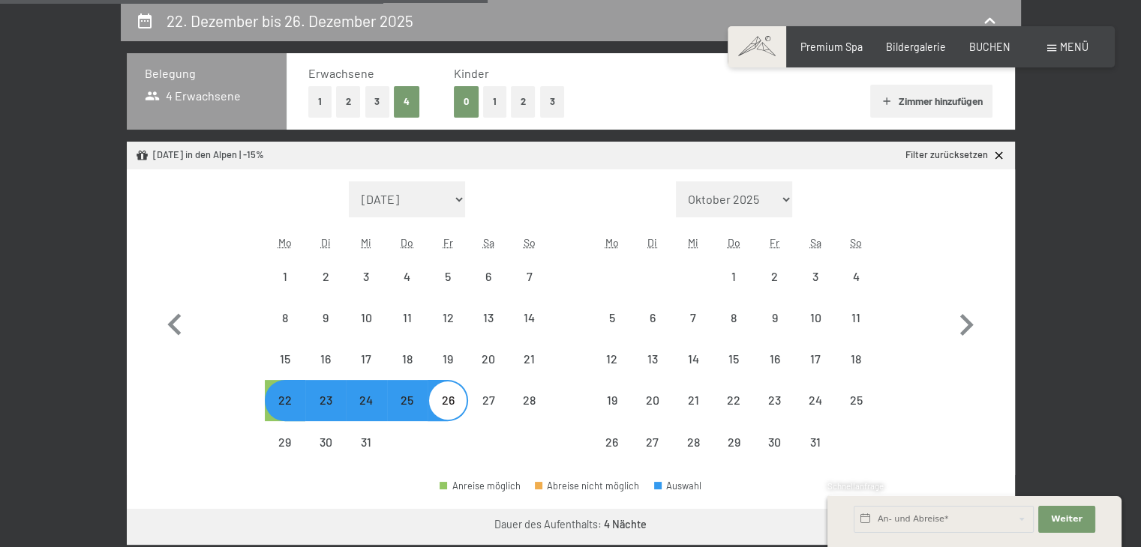
select select "[DATE]"
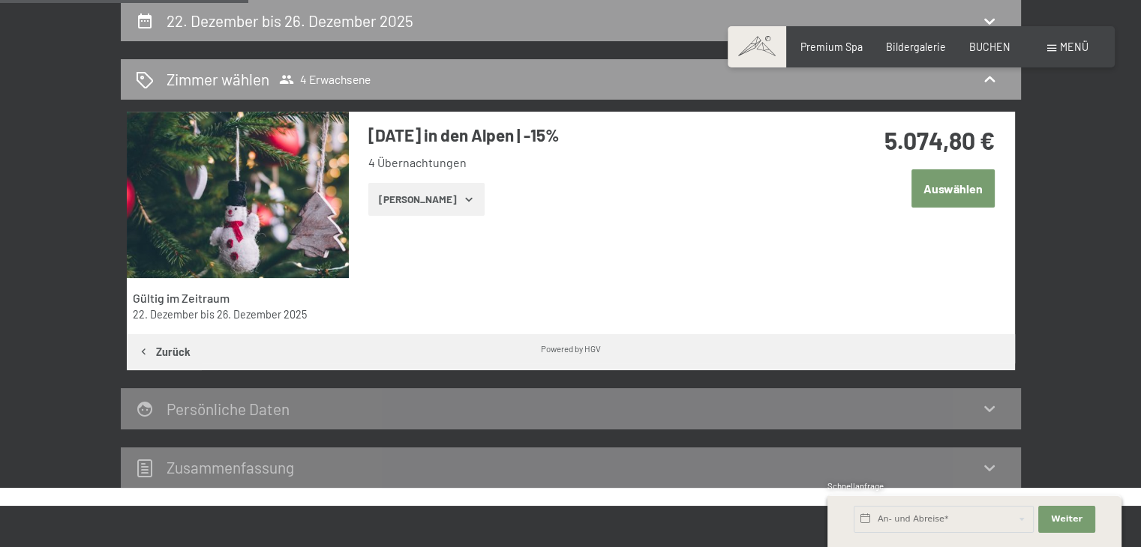
click at [439, 203] on button "[PERSON_NAME]" at bounding box center [426, 199] width 116 height 33
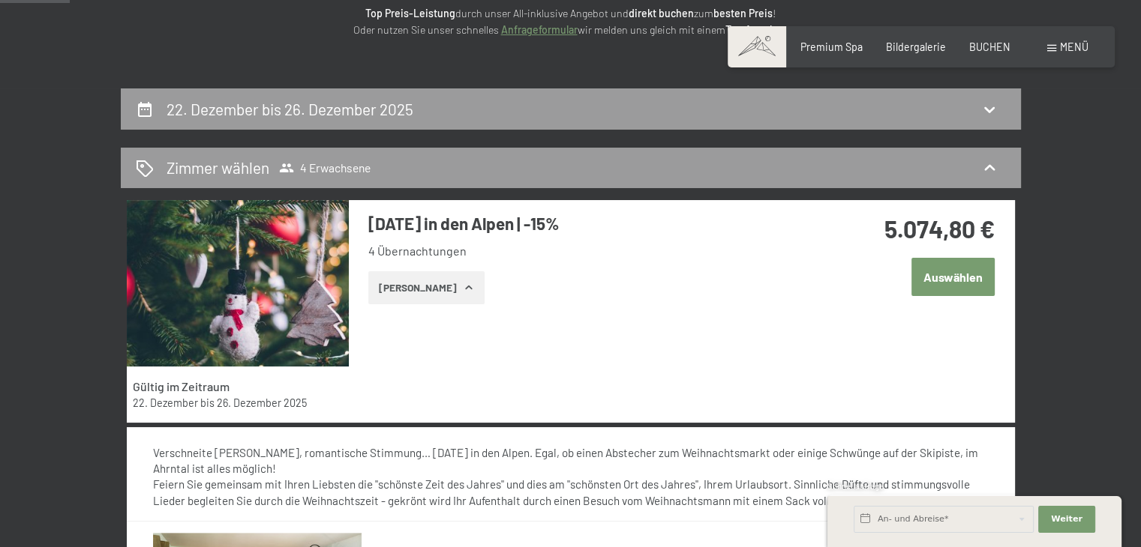
scroll to position [0, 0]
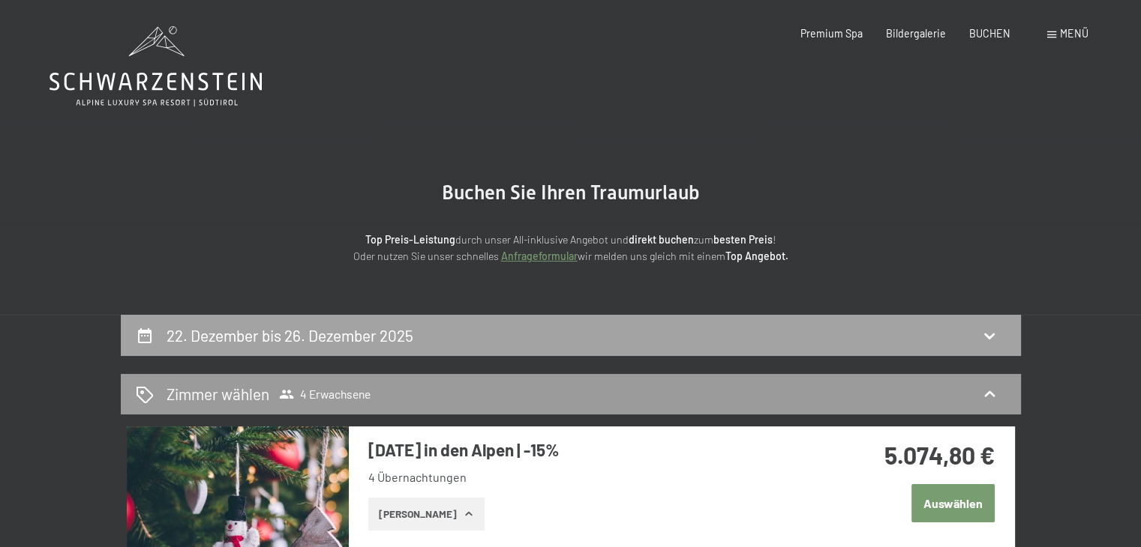
click at [919, 337] on div "22. Dezember bis 26. Dezember 2025" at bounding box center [571, 336] width 870 height 22
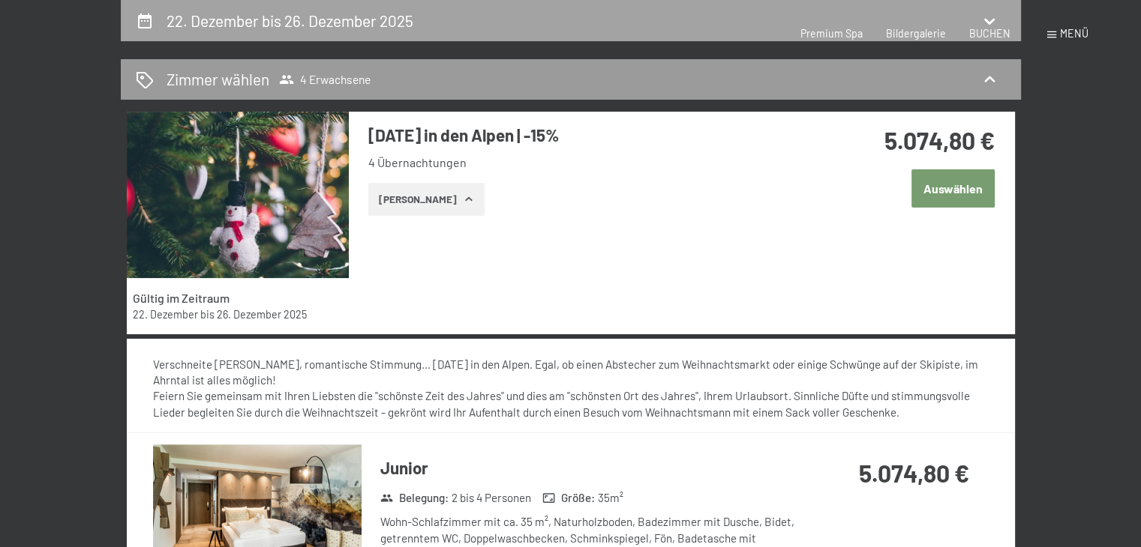
select select "[DATE]"
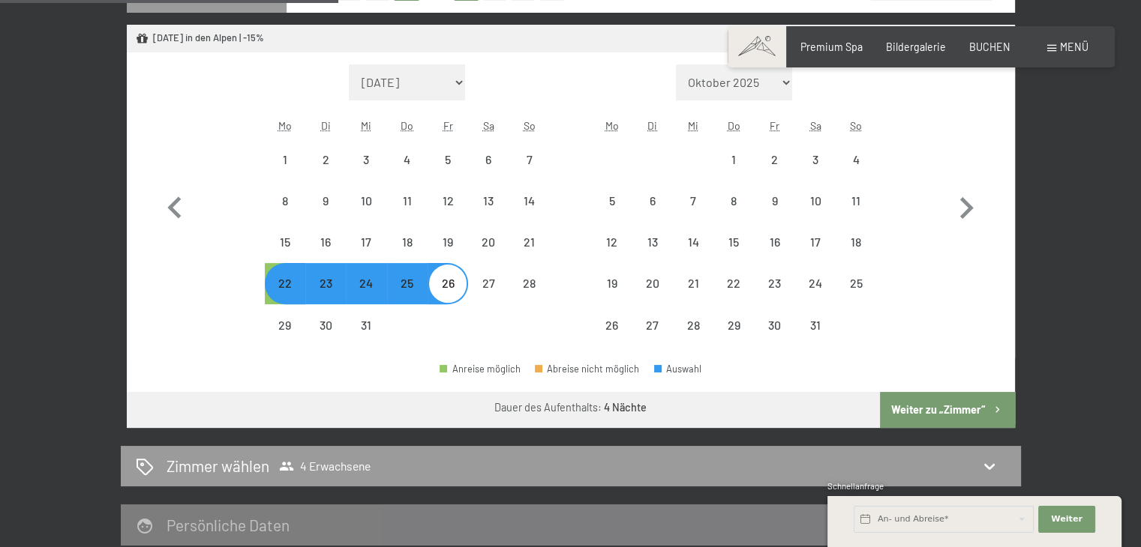
scroll to position [448, 0]
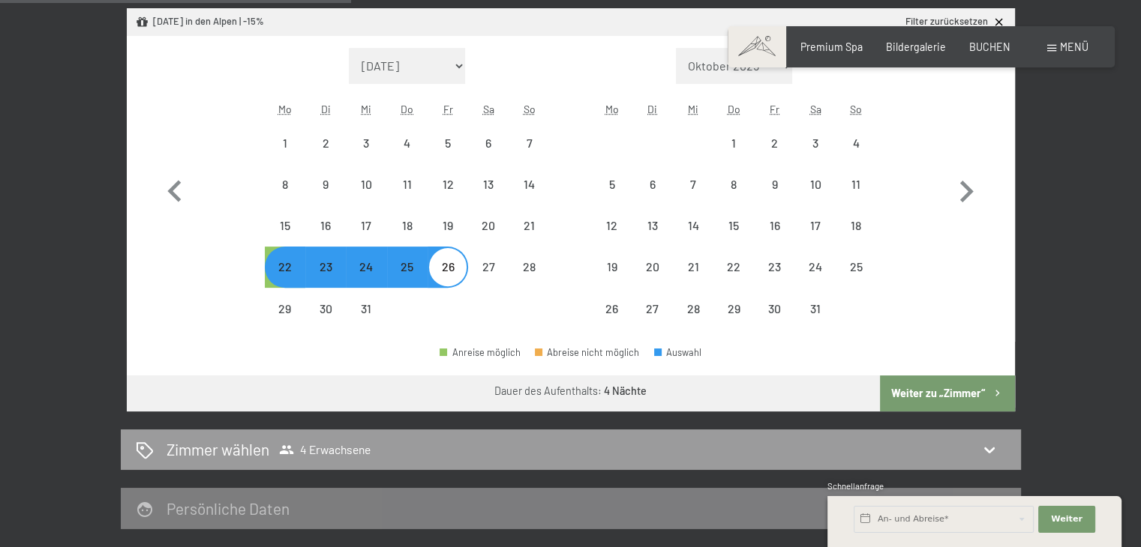
click at [284, 262] on div "22" at bounding box center [284, 279] width 37 height 37
select select "[DATE]"
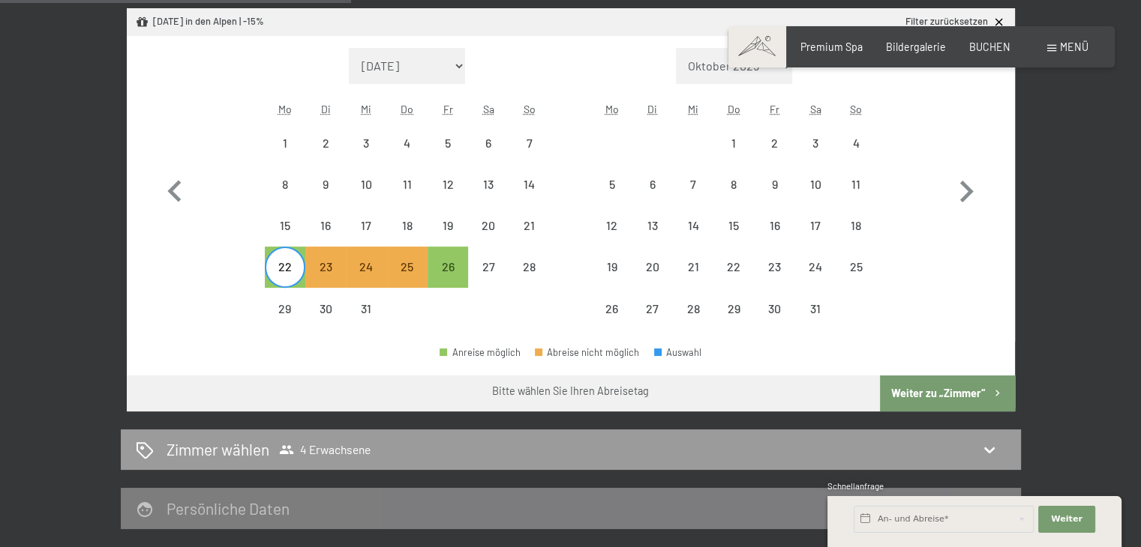
drag, startPoint x: 1151, startPoint y: 220, endPoint x: 999, endPoint y: 24, distance: 248.0
click at [999, 24] on icon at bounding box center [998, 22] width 13 height 13
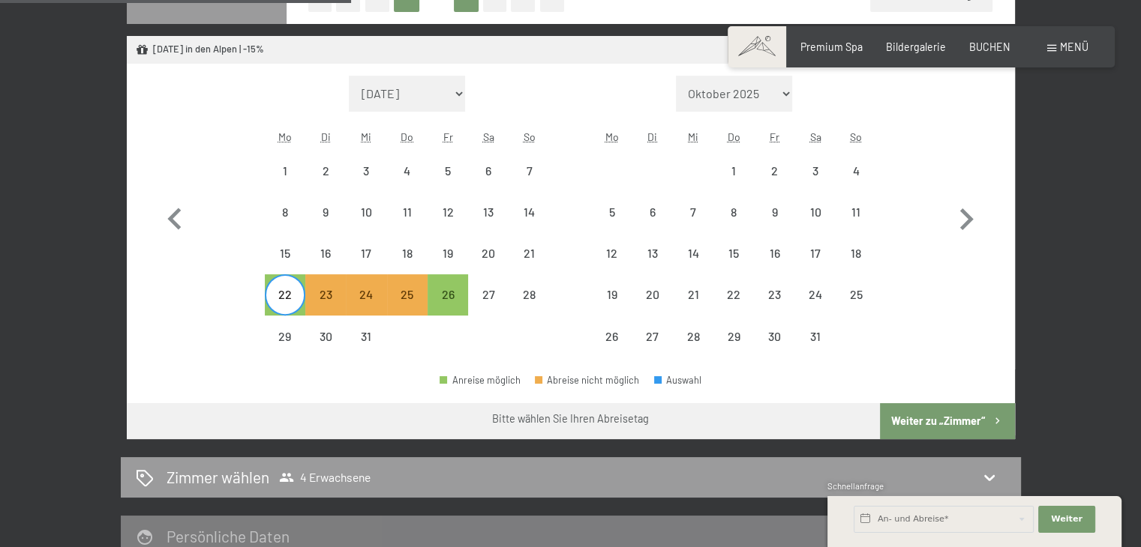
select select "[DATE]"
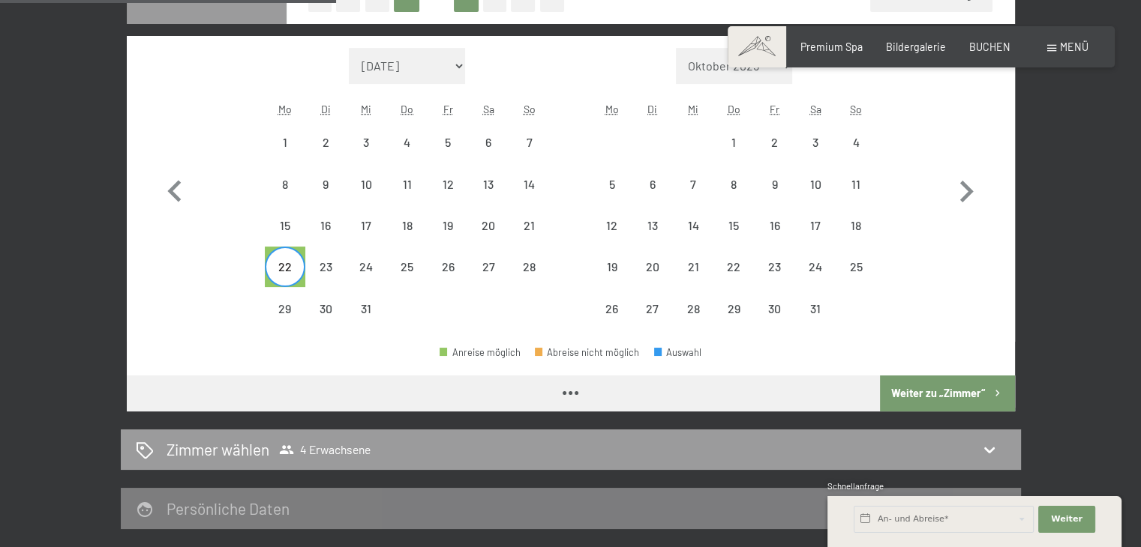
select select "[DATE]"
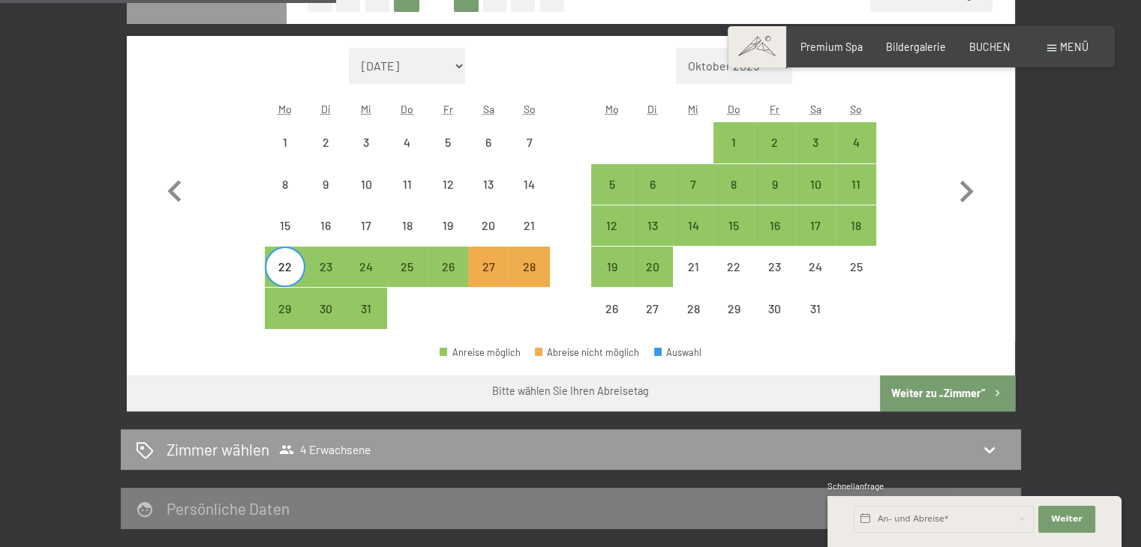
click at [270, 267] on div "22" at bounding box center [284, 279] width 37 height 37
select select "[DATE]"
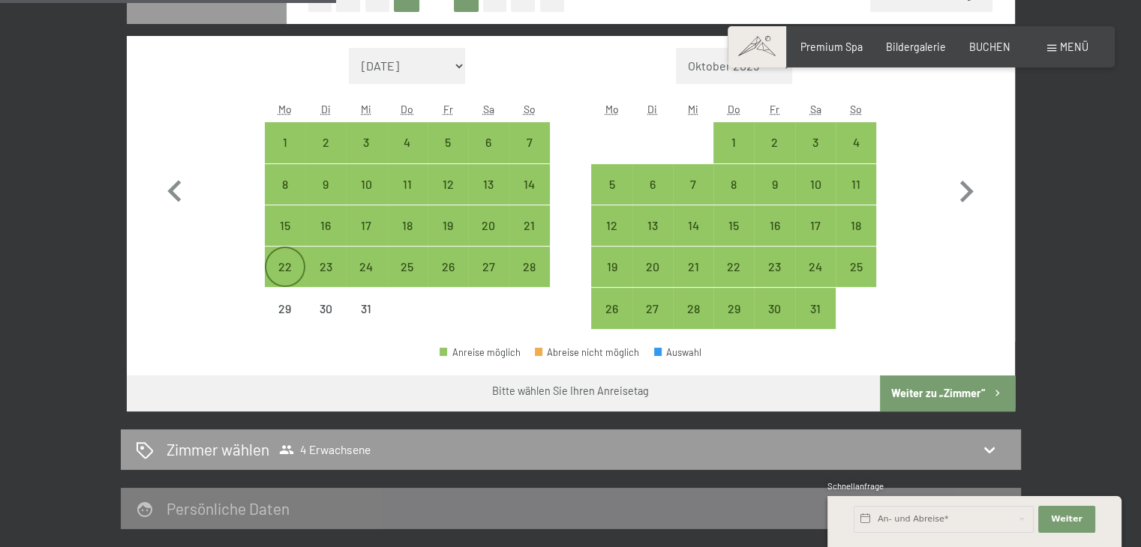
click at [283, 274] on div "22" at bounding box center [284, 279] width 37 height 37
select select "[DATE]"
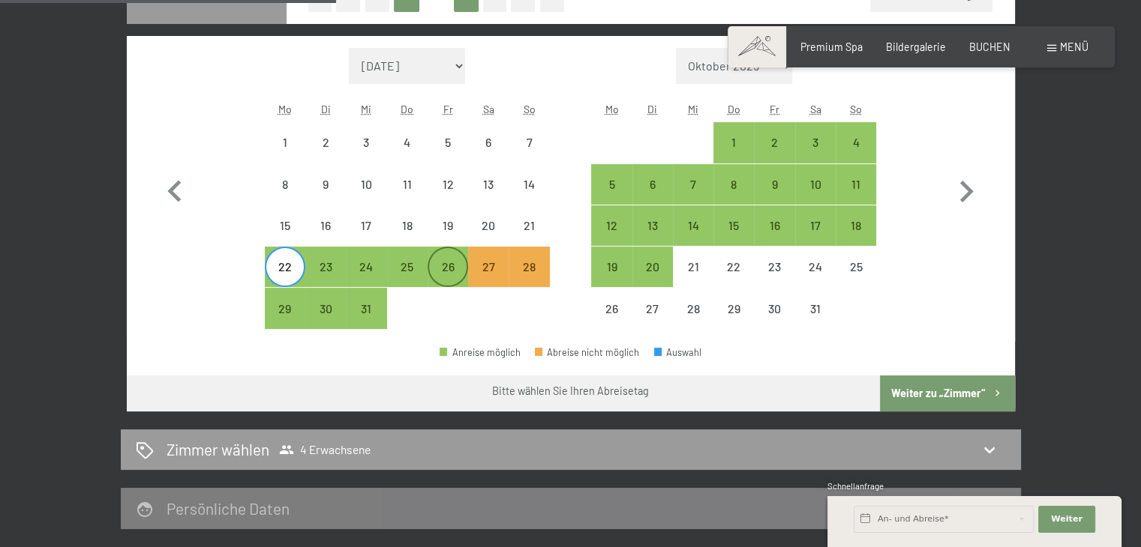
click at [448, 269] on div "26" at bounding box center [447, 279] width 37 height 37
select select "[DATE]"
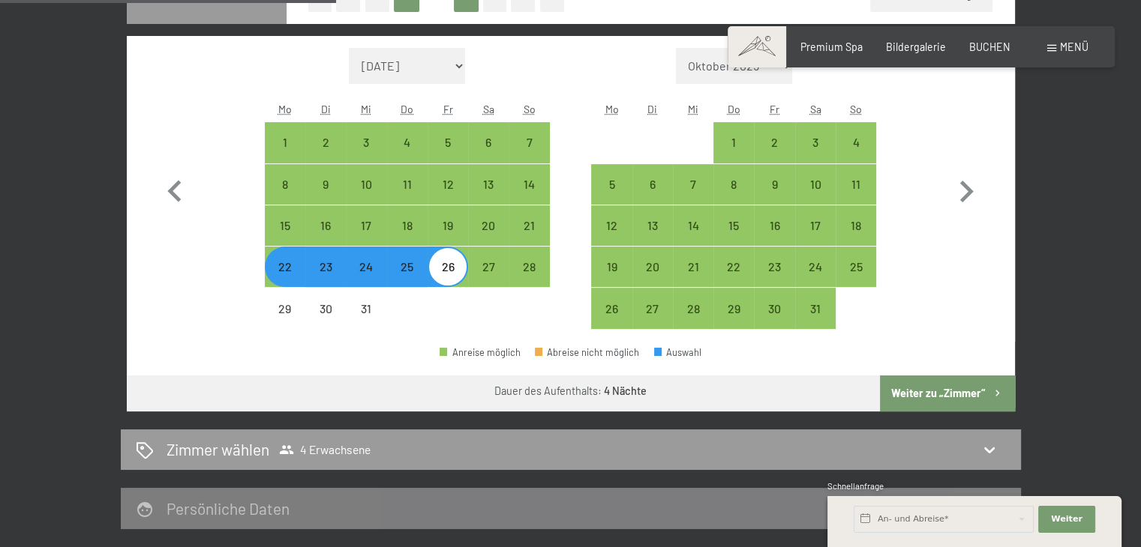
click at [951, 400] on button "Weiter zu „Zimmer“" at bounding box center [947, 394] width 134 height 36
select select "[DATE]"
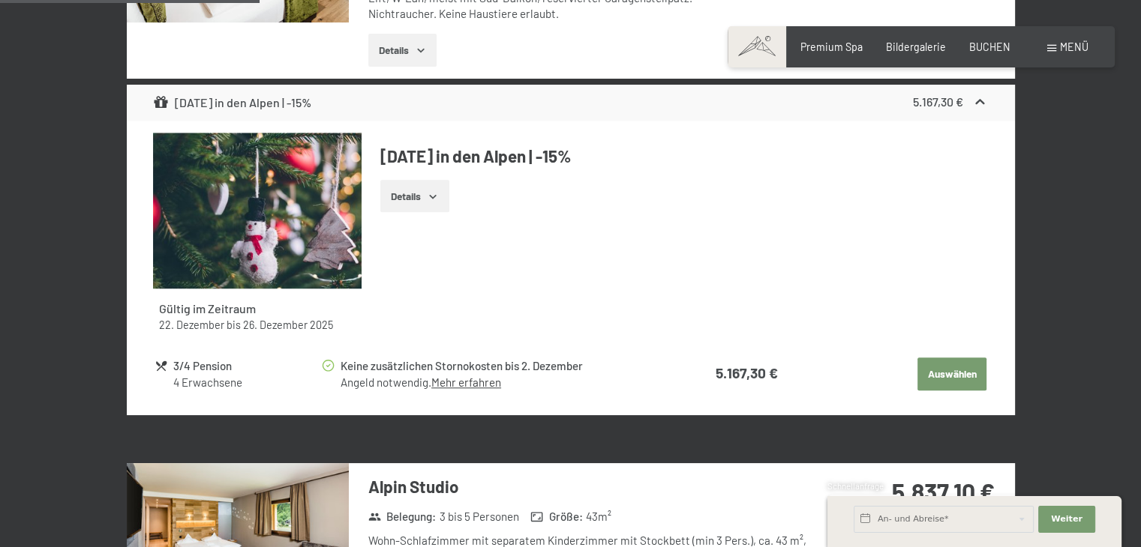
scroll to position [1380, 0]
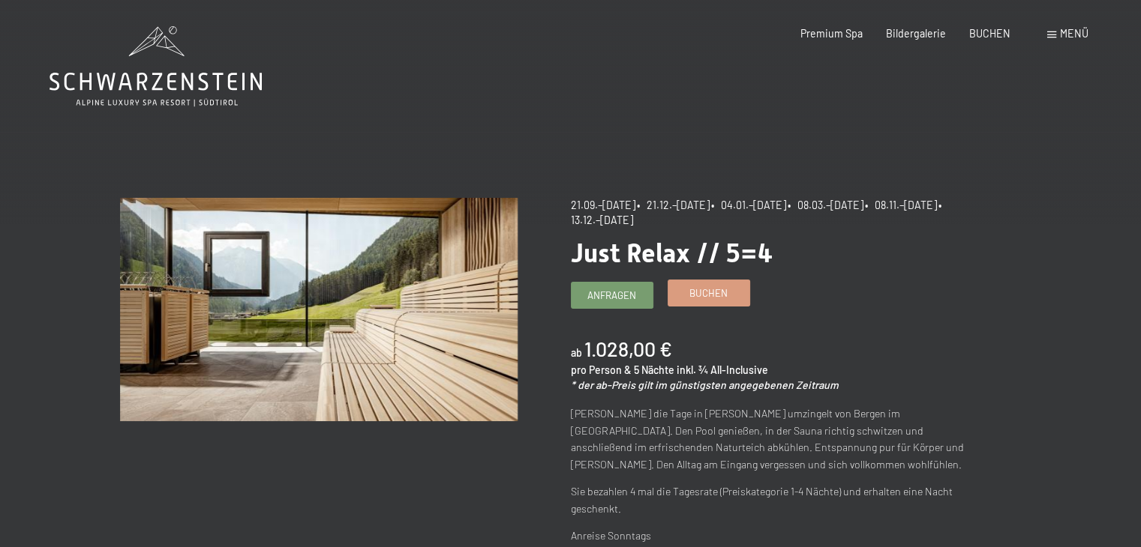
click at [697, 298] on span "Buchen" at bounding box center [708, 292] width 38 height 13
click at [679, 292] on link "Buchen" at bounding box center [708, 292] width 81 height 25
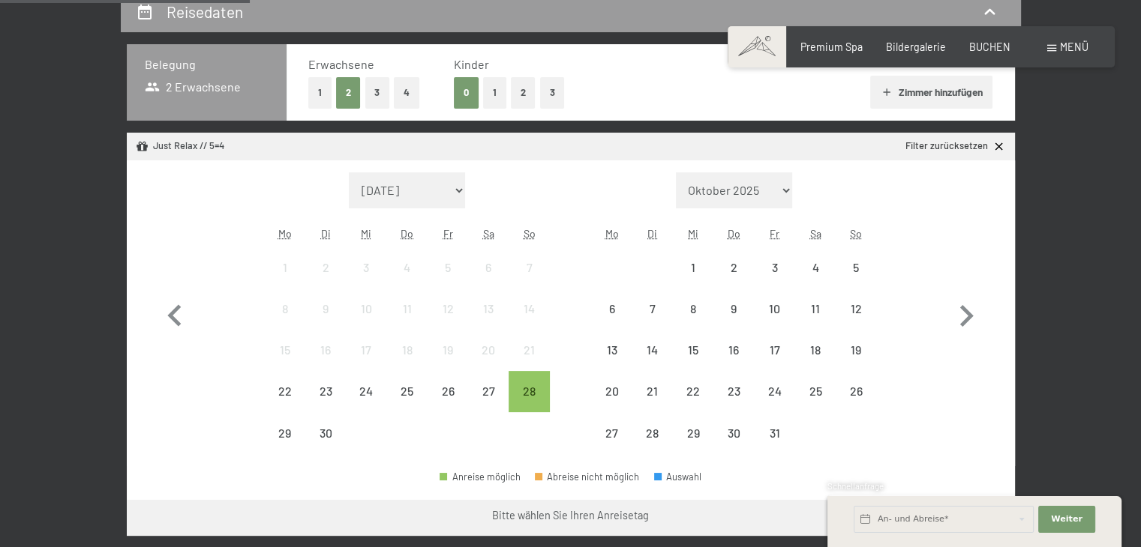
scroll to position [391, 0]
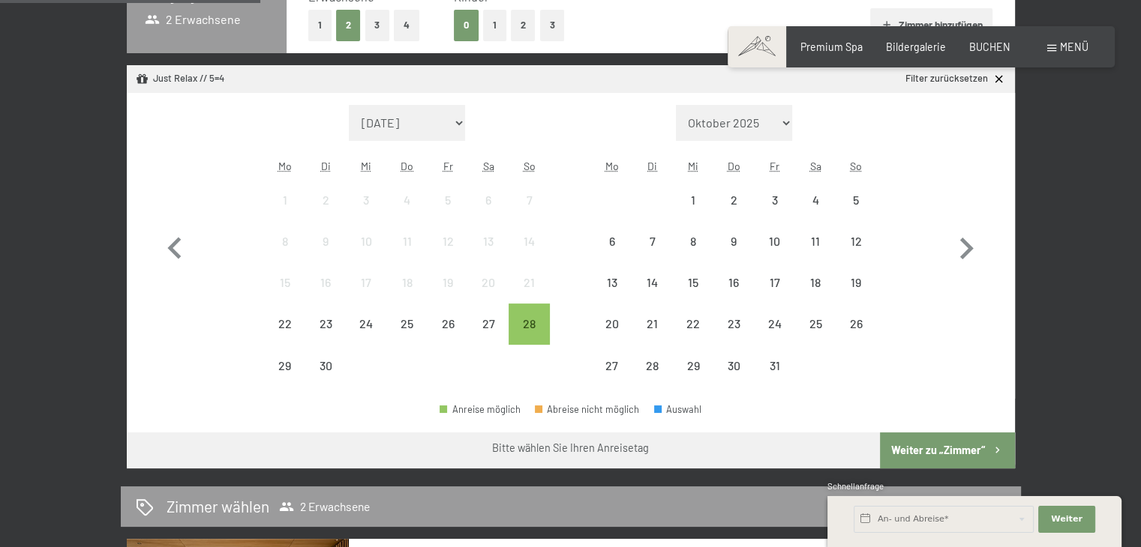
click at [402, 22] on button "4" at bounding box center [406, 25] width 25 height 31
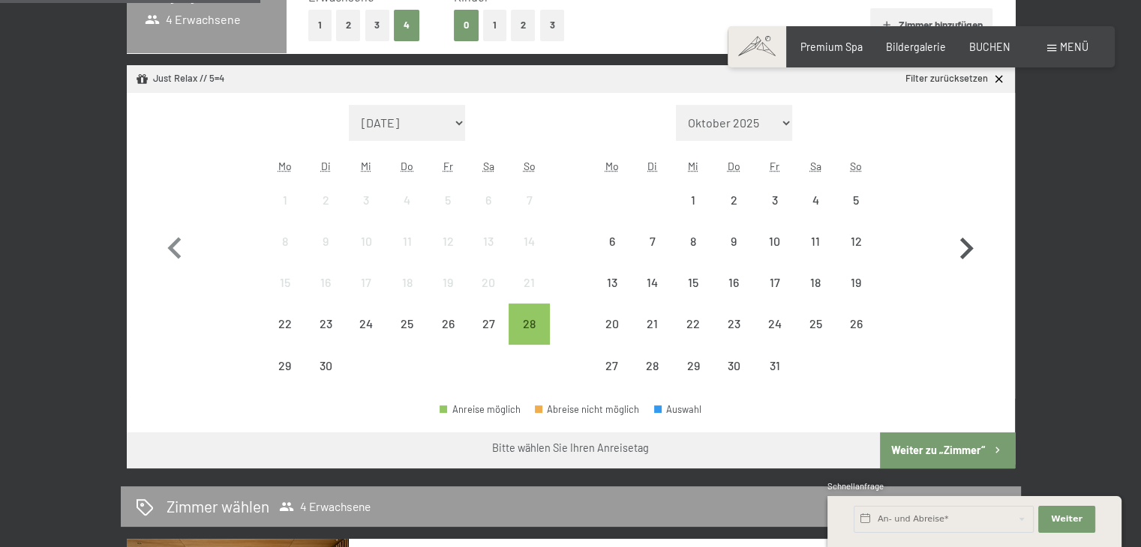
click at [961, 241] on icon "button" at bounding box center [965, 248] width 43 height 43
select select "[DATE]"
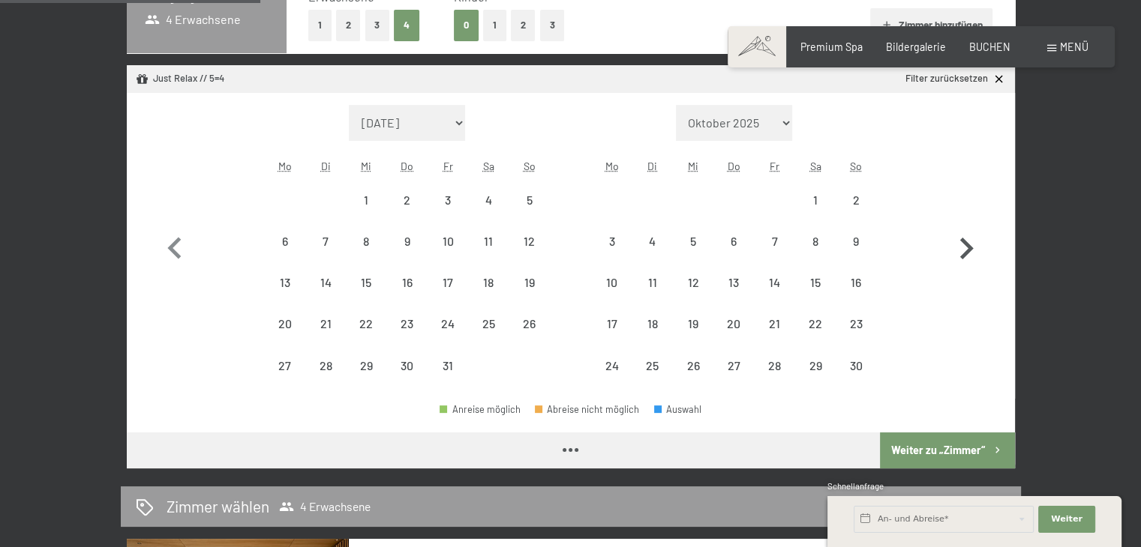
select select "[DATE]"
click at [961, 241] on icon "button" at bounding box center [965, 248] width 43 height 43
select select "[DATE]"
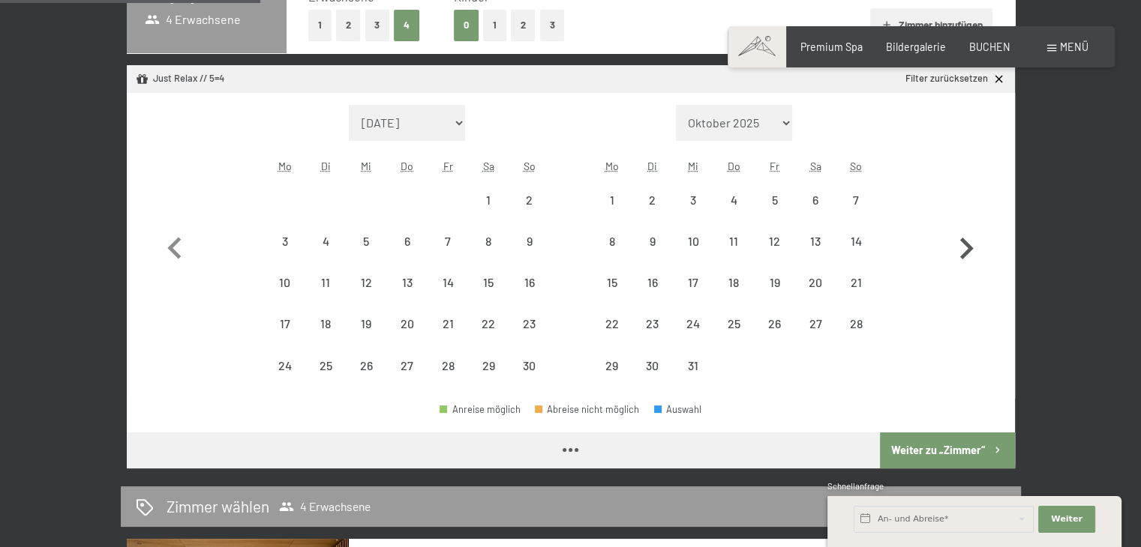
select select "[DATE]"
click at [861, 279] on div "21" at bounding box center [855, 295] width 37 height 37
select select "[DATE]"
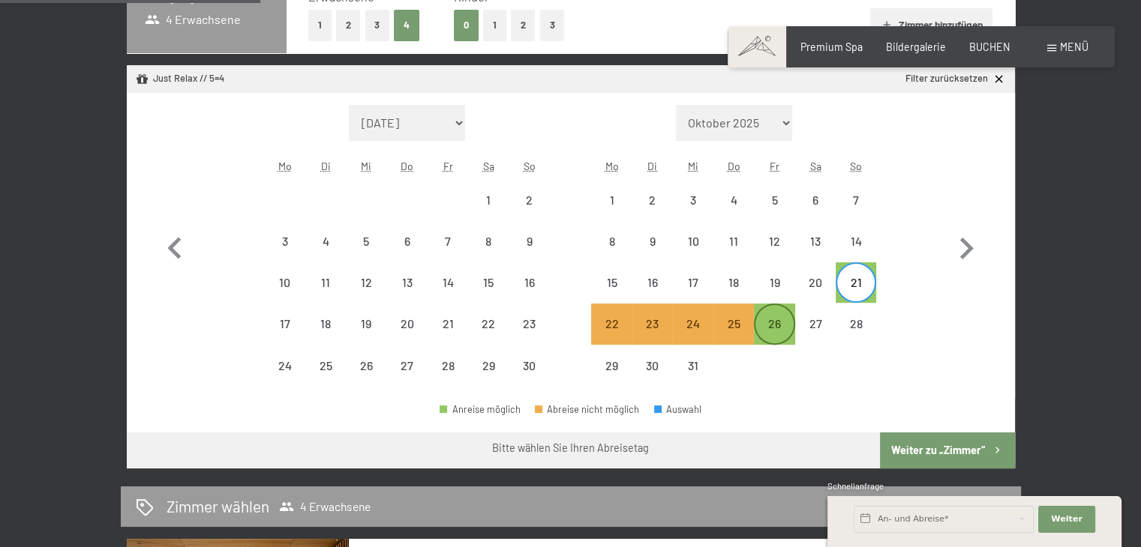
click at [772, 326] on div "26" at bounding box center [773, 336] width 37 height 37
select select "[DATE]"
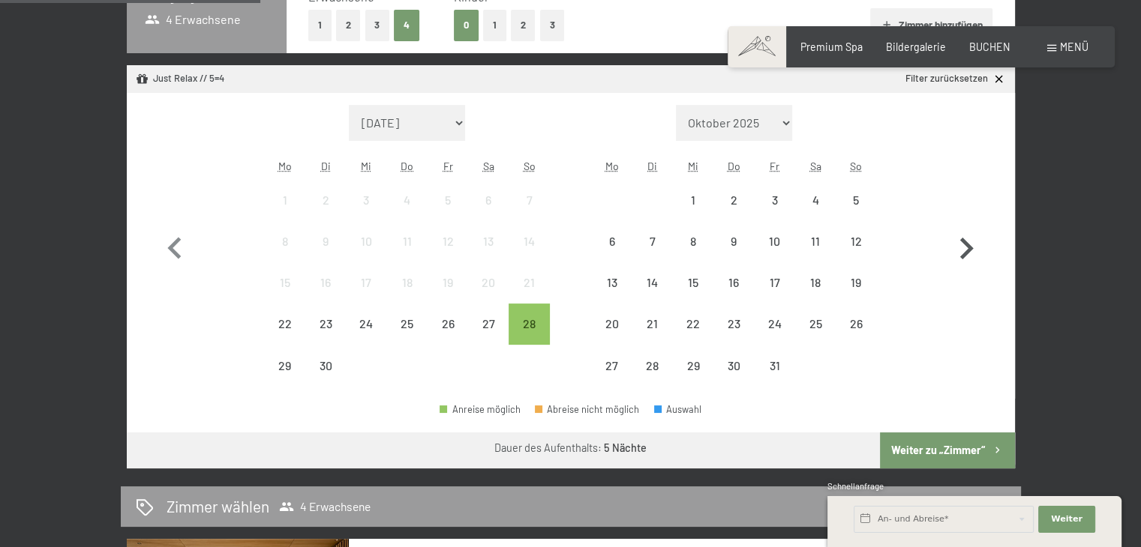
click at [960, 253] on icon "button" at bounding box center [965, 248] width 43 height 43
select select "[DATE]"
click at [960, 253] on icon "button" at bounding box center [965, 248] width 43 height 43
select select "[DATE]"
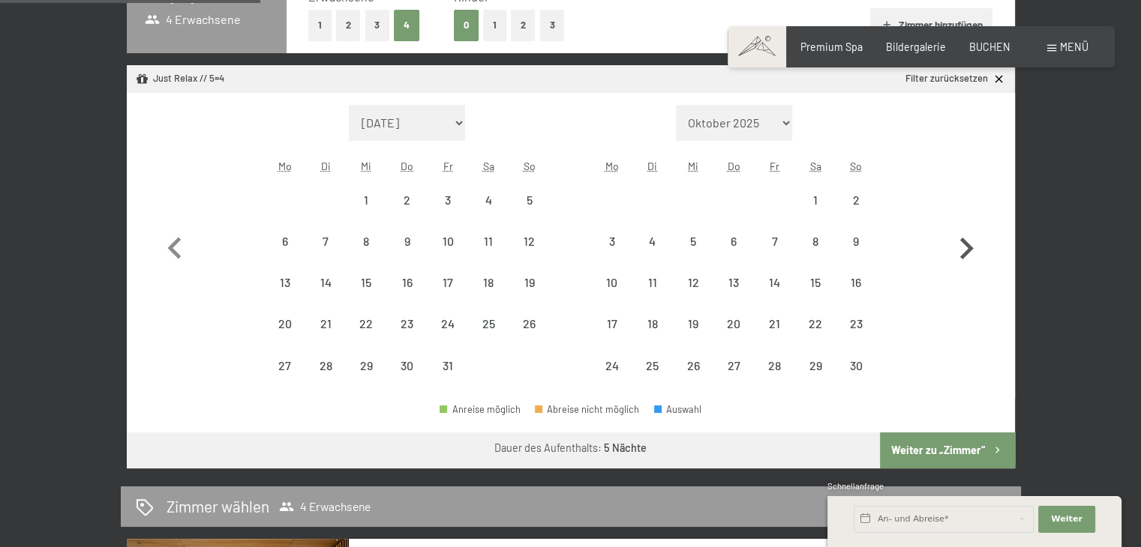
select select "[DATE]"
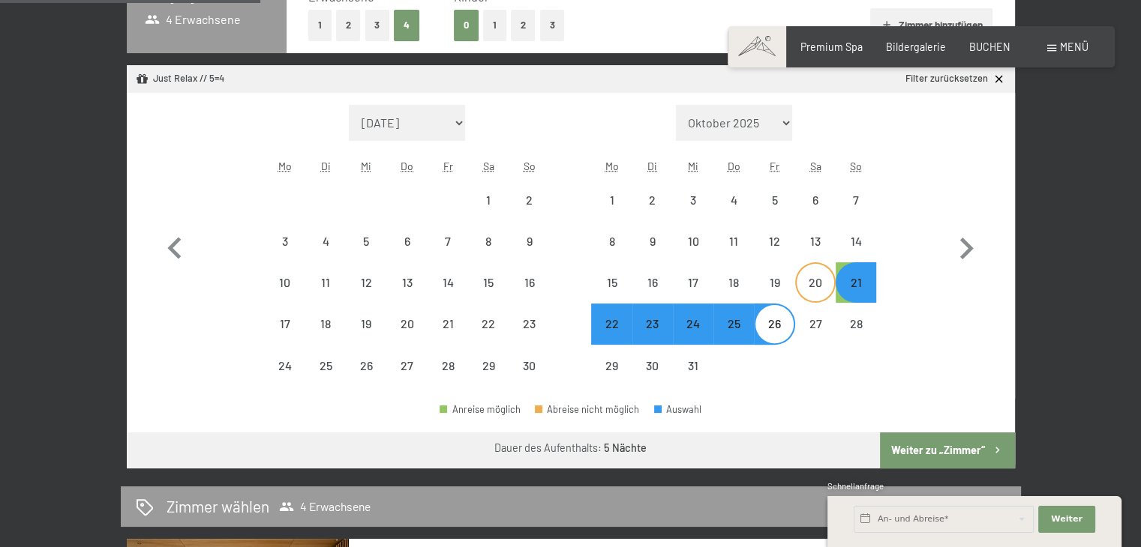
click at [810, 286] on div "20" at bounding box center [814, 295] width 37 height 37
select select "[DATE]"
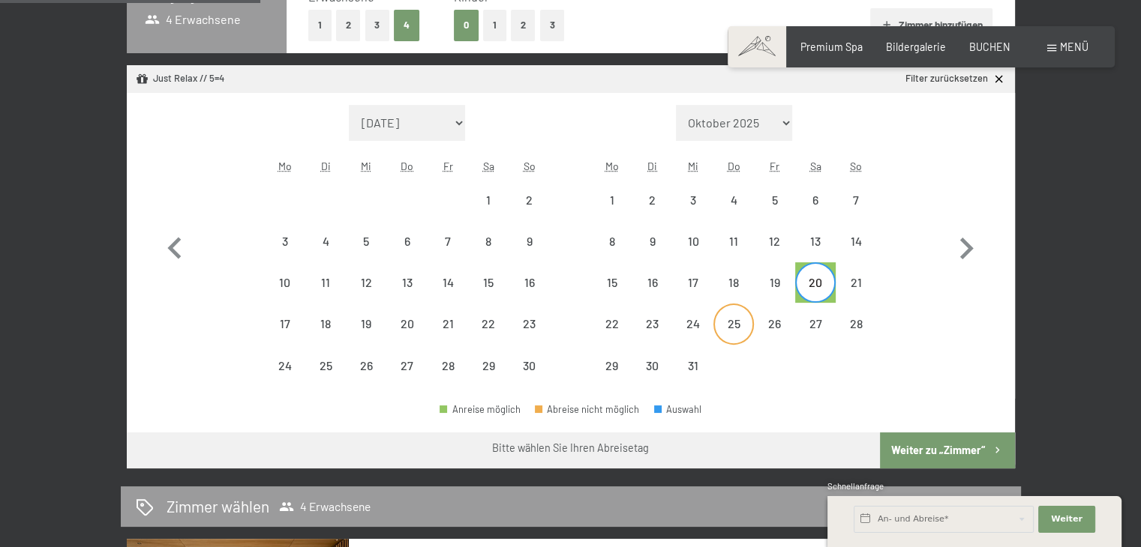
click at [747, 316] on div "25" at bounding box center [733, 323] width 37 height 37
select select "[DATE]"
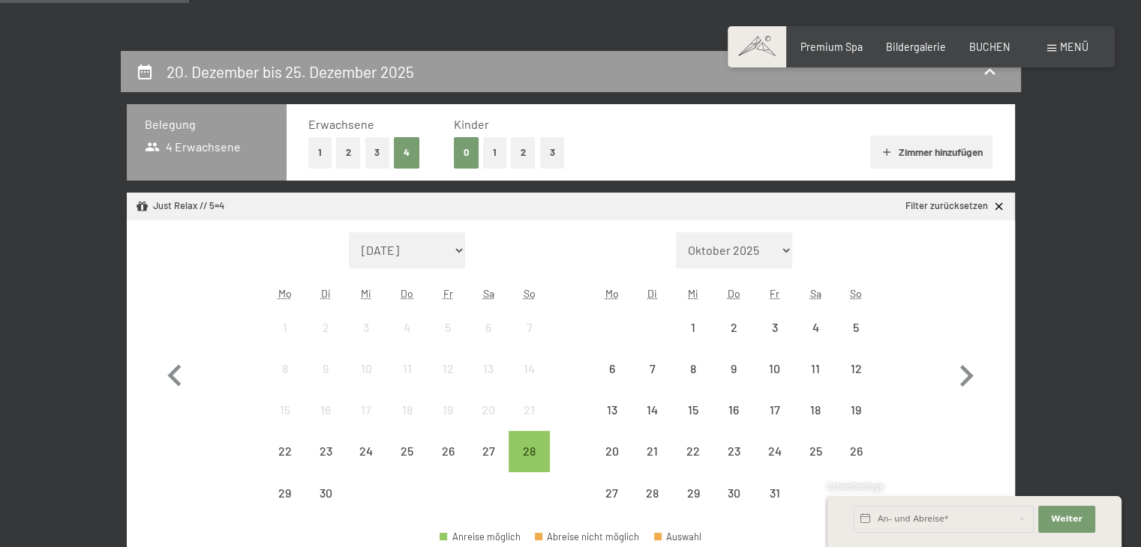
scroll to position [261, 0]
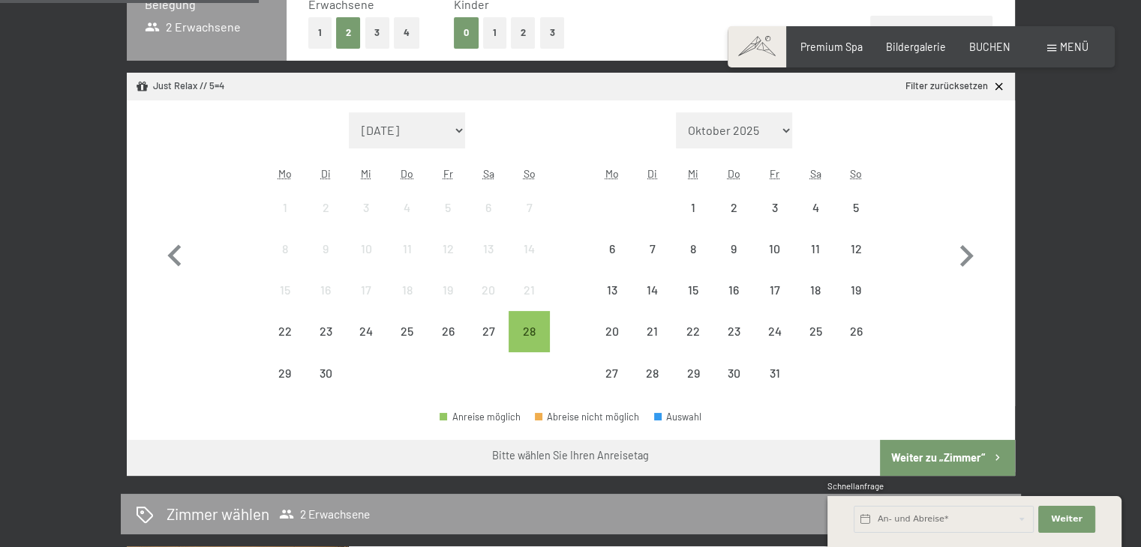
scroll to position [389, 0]
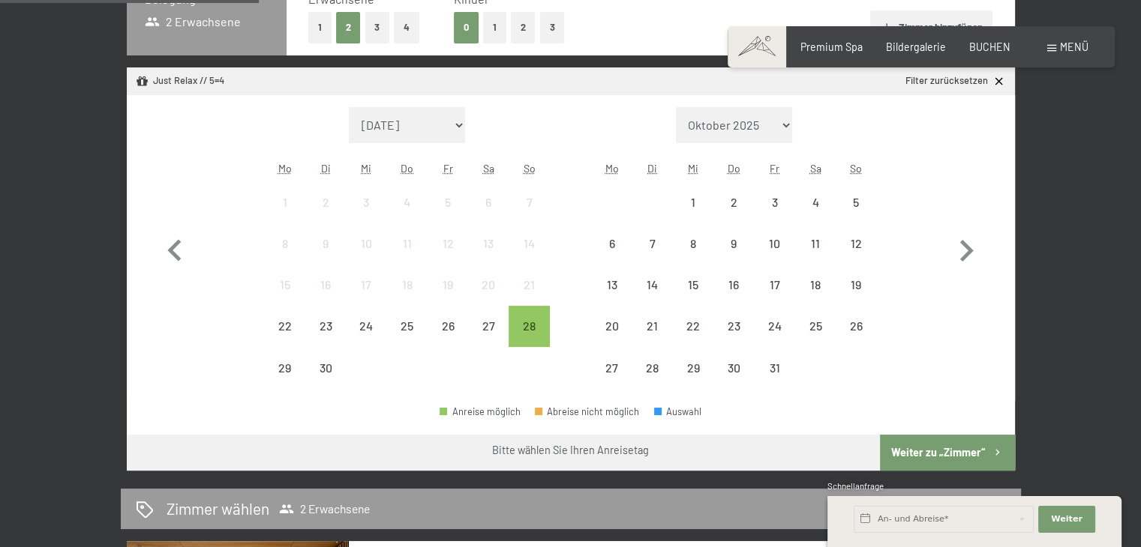
click at [399, 24] on button "4" at bounding box center [406, 27] width 25 height 31
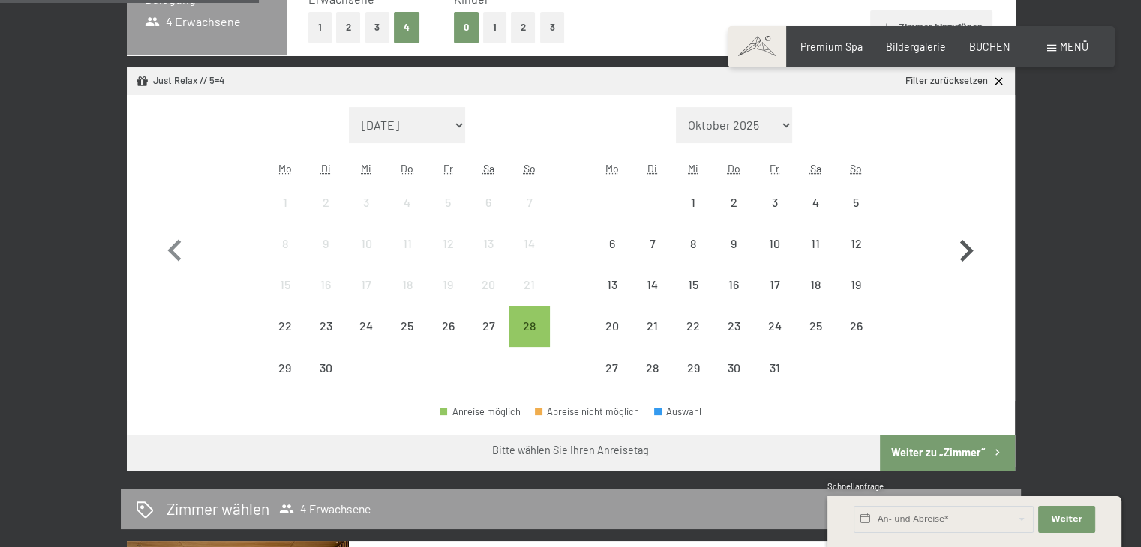
click at [969, 259] on icon "button" at bounding box center [965, 250] width 43 height 43
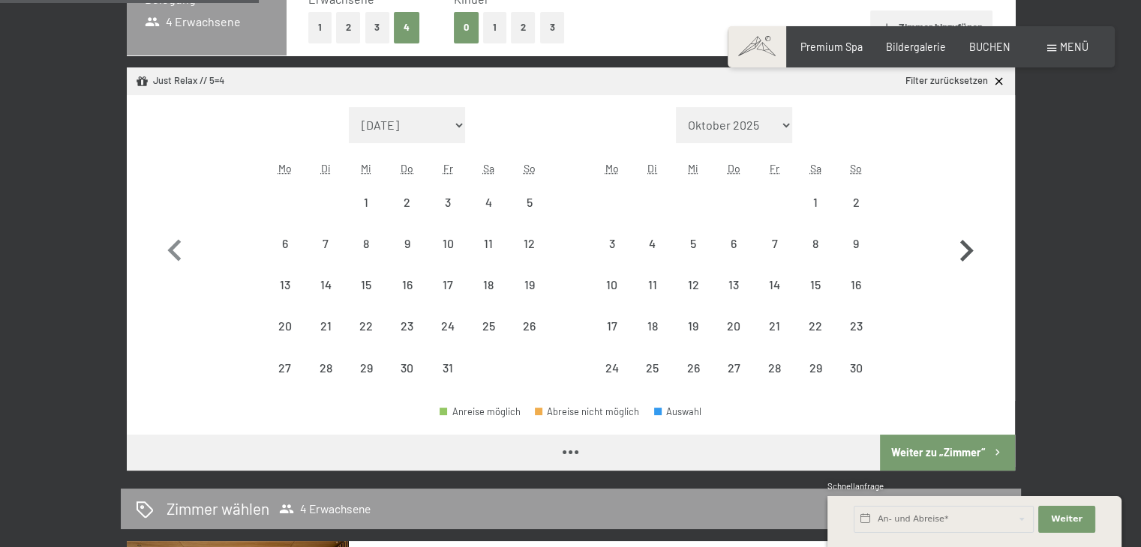
select select "[DATE]"
click at [969, 259] on icon "button" at bounding box center [965, 250] width 43 height 43
select select "[DATE]"
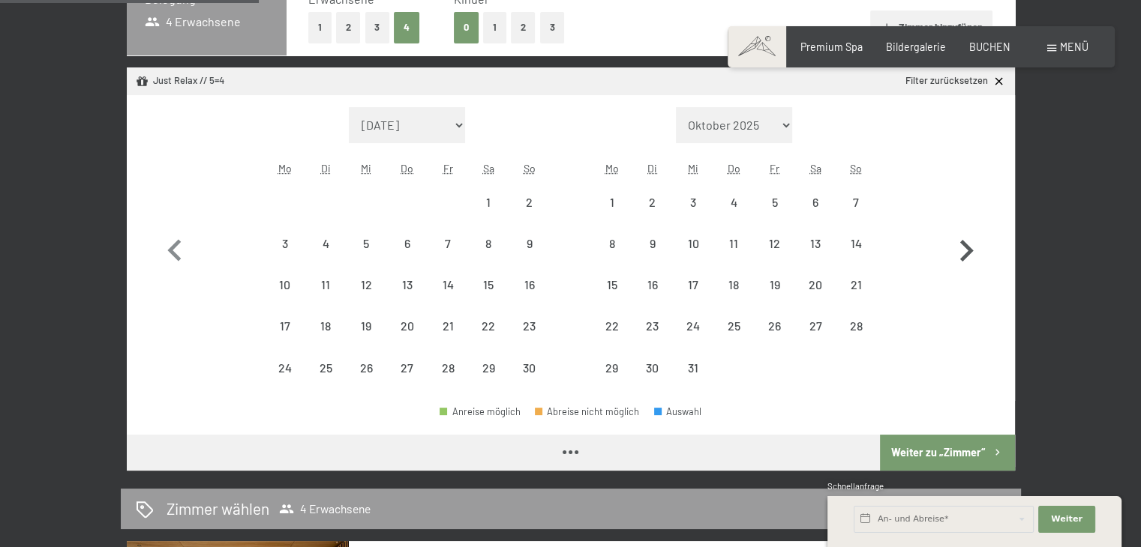
select select "[DATE]"
click at [864, 281] on div "21" at bounding box center [855, 297] width 37 height 37
select select "[DATE]"
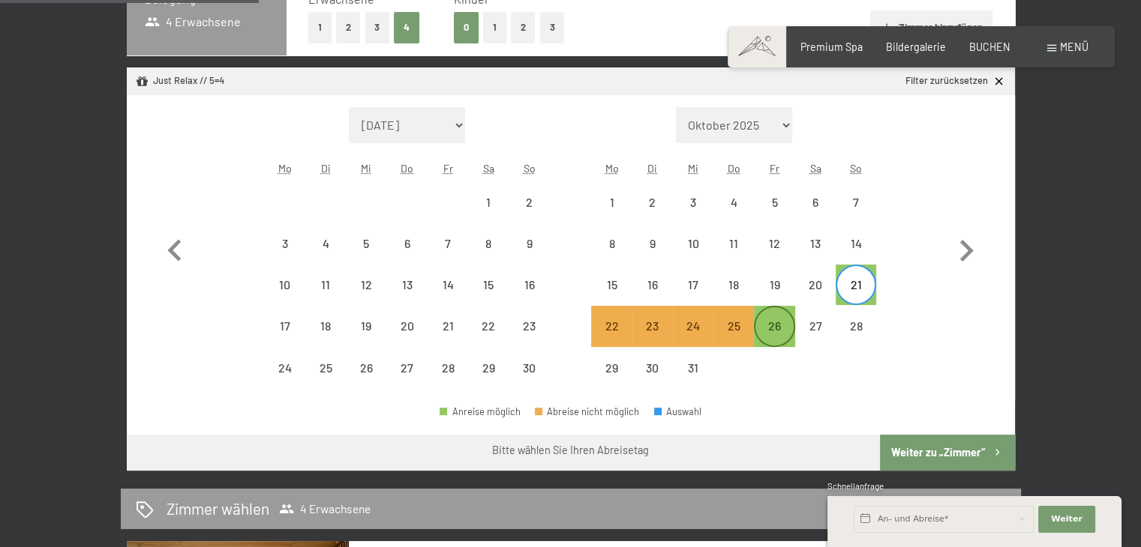
click at [773, 325] on div "26" at bounding box center [773, 338] width 37 height 37
select select "[DATE]"
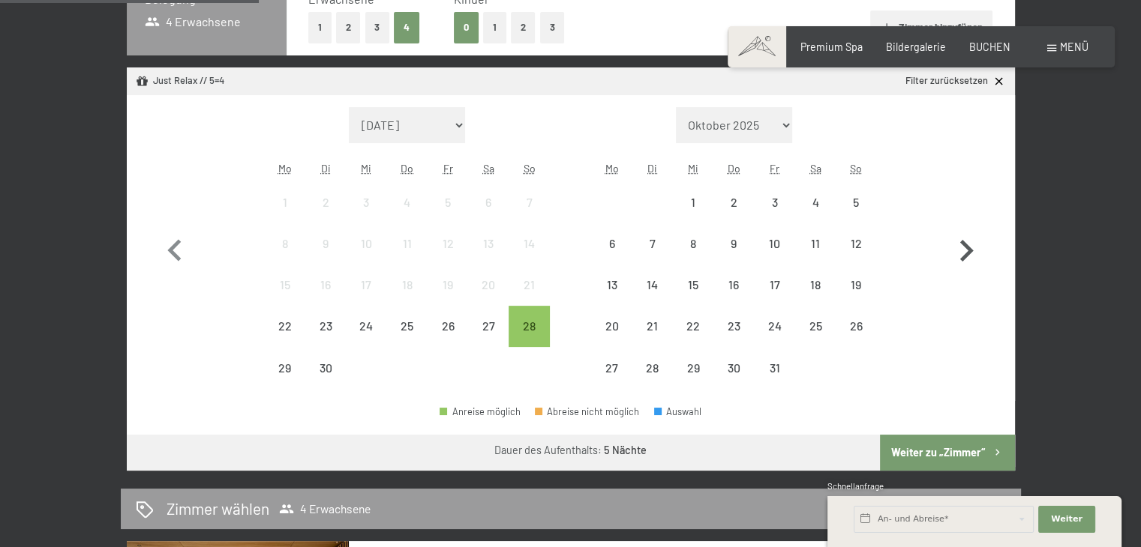
click at [963, 259] on icon "button" at bounding box center [966, 251] width 13 height 22
select select "[DATE]"
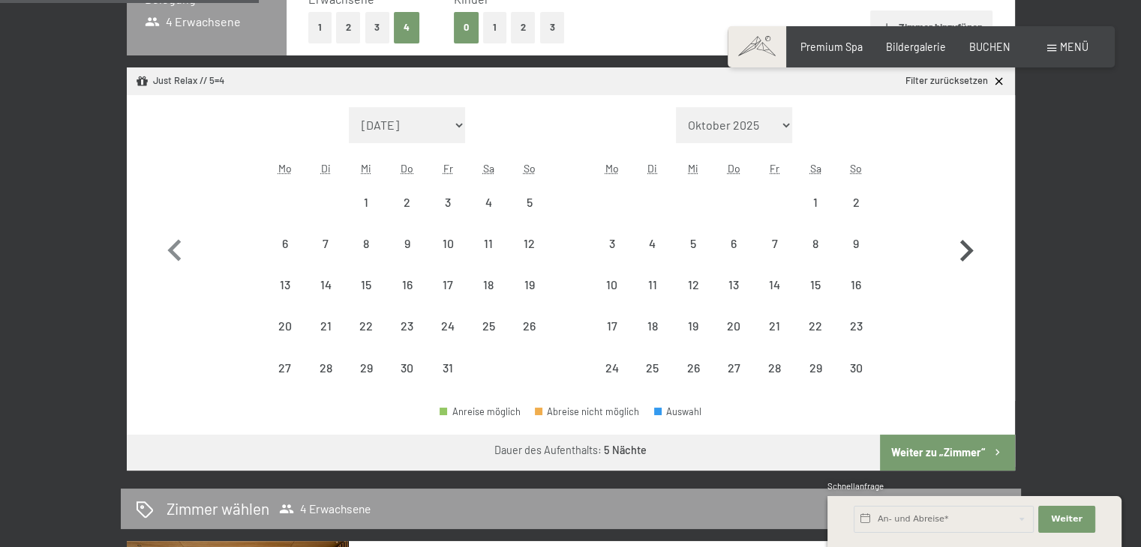
click at [963, 259] on icon "button" at bounding box center [966, 251] width 13 height 22
select select "[DATE]"
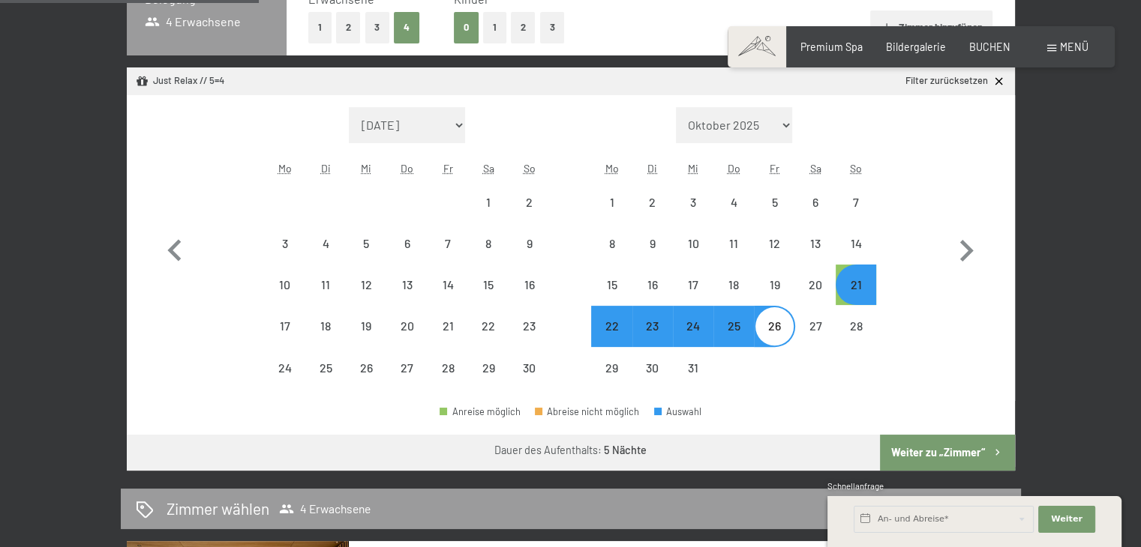
click at [969, 450] on button "Weiter zu „Zimmer“" at bounding box center [947, 453] width 134 height 36
select select "[DATE]"
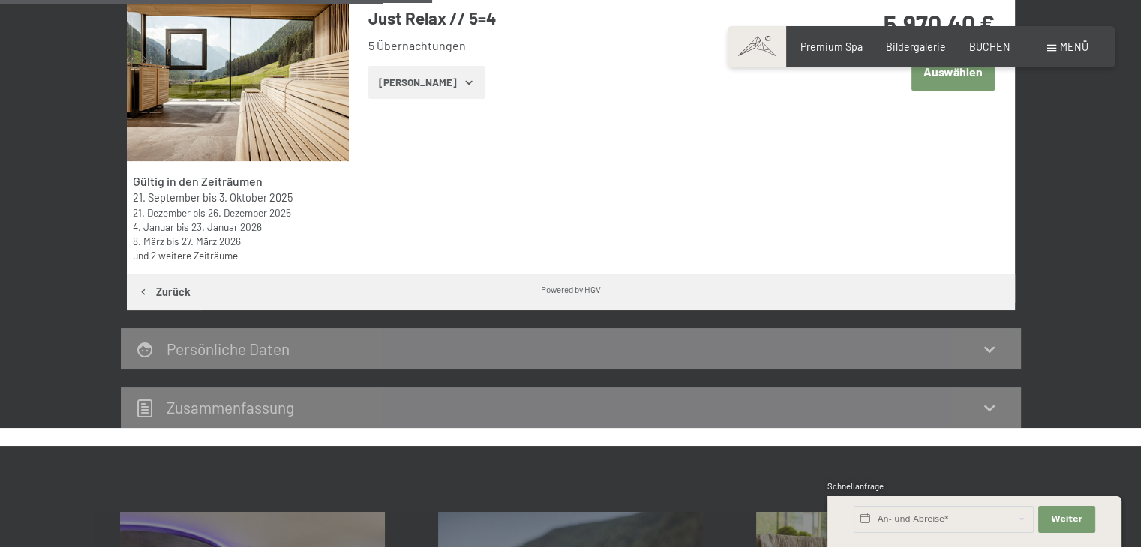
scroll to position [521, 0]
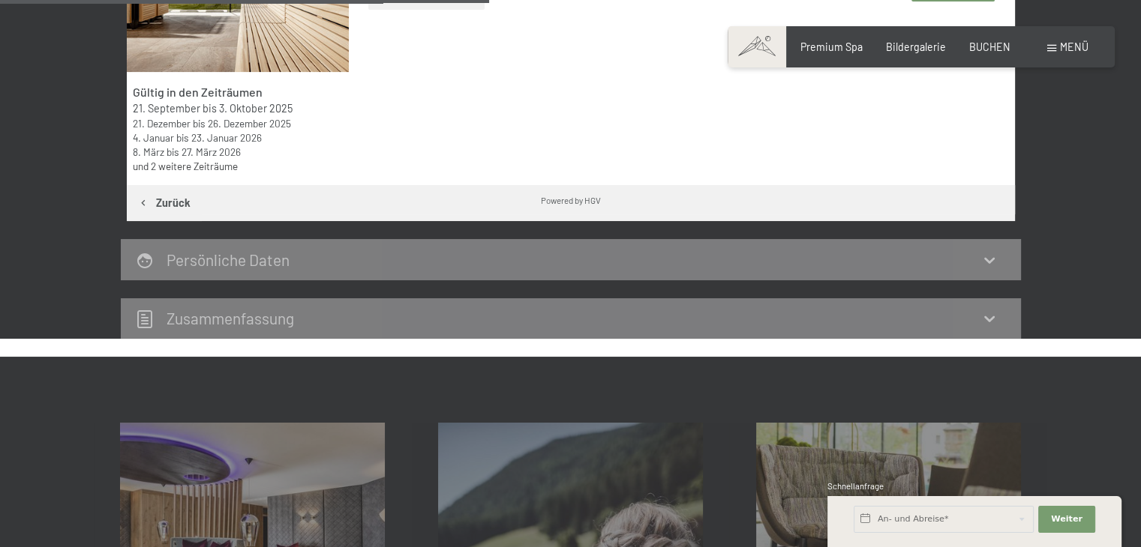
click at [895, 253] on div "Persönliche Daten" at bounding box center [571, 260] width 870 height 22
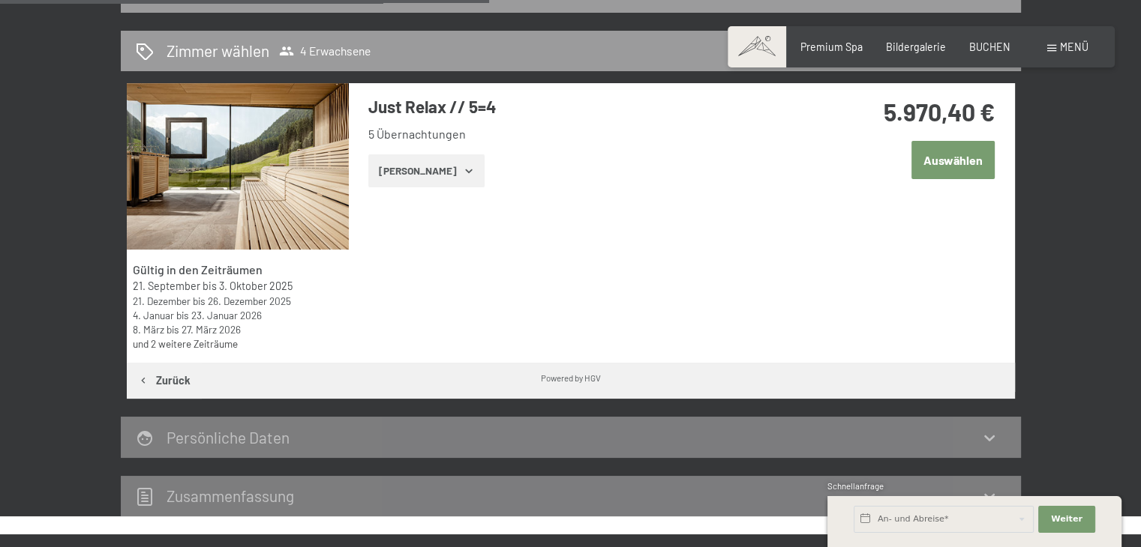
scroll to position [326, 0]
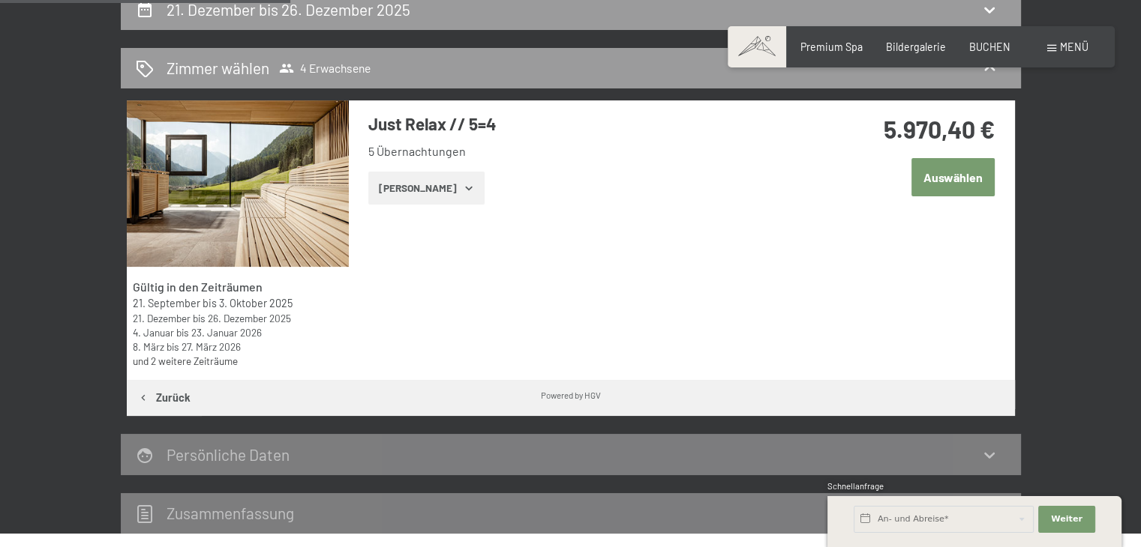
click at [406, 203] on button "[PERSON_NAME]" at bounding box center [426, 188] width 116 height 33
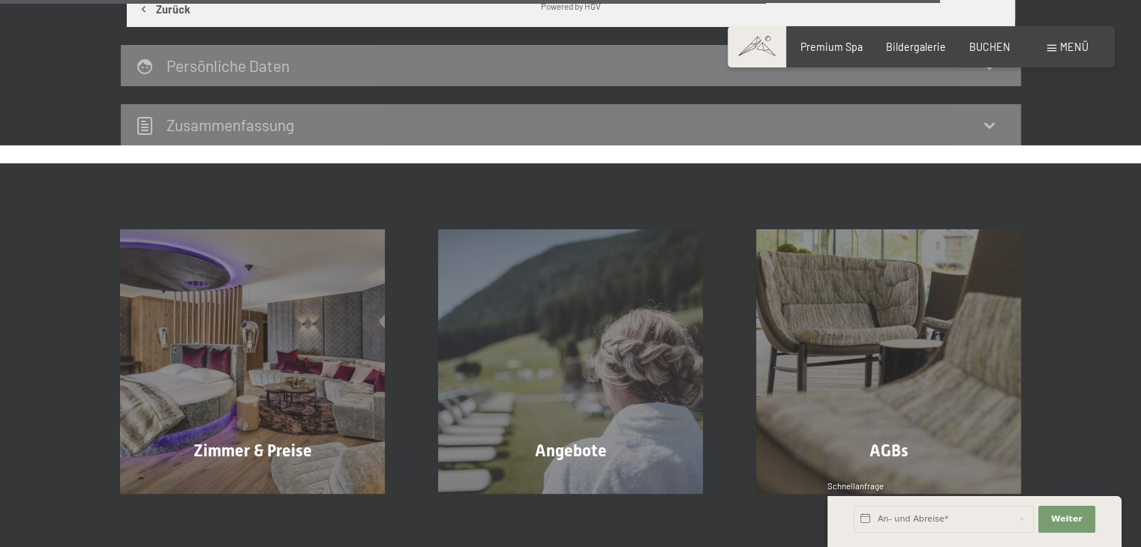
scroll to position [2271, 0]
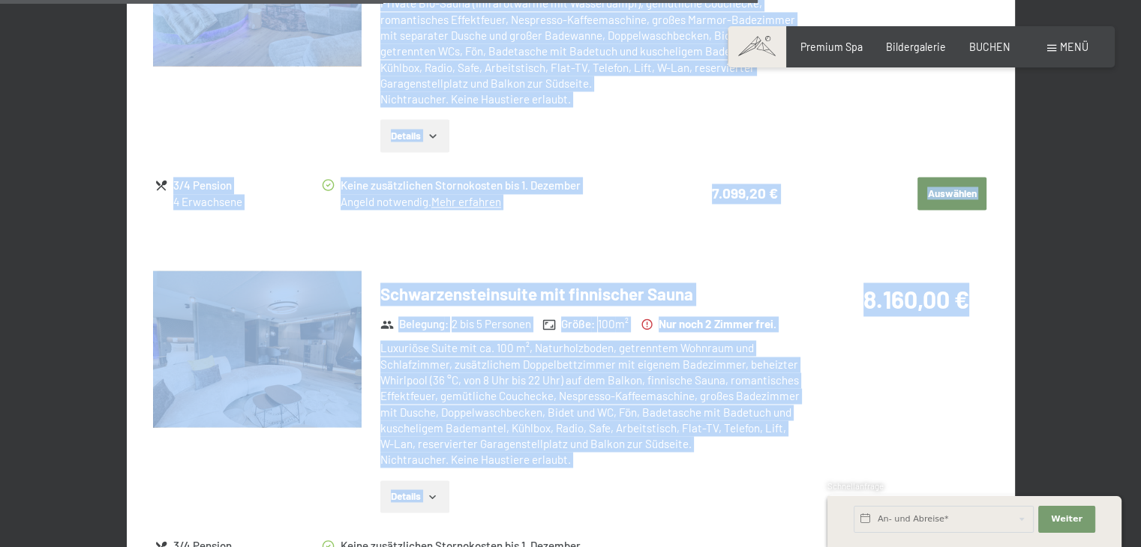
drag, startPoint x: 1036, startPoint y: 280, endPoint x: 961, endPoint y: 69, distance: 224.6
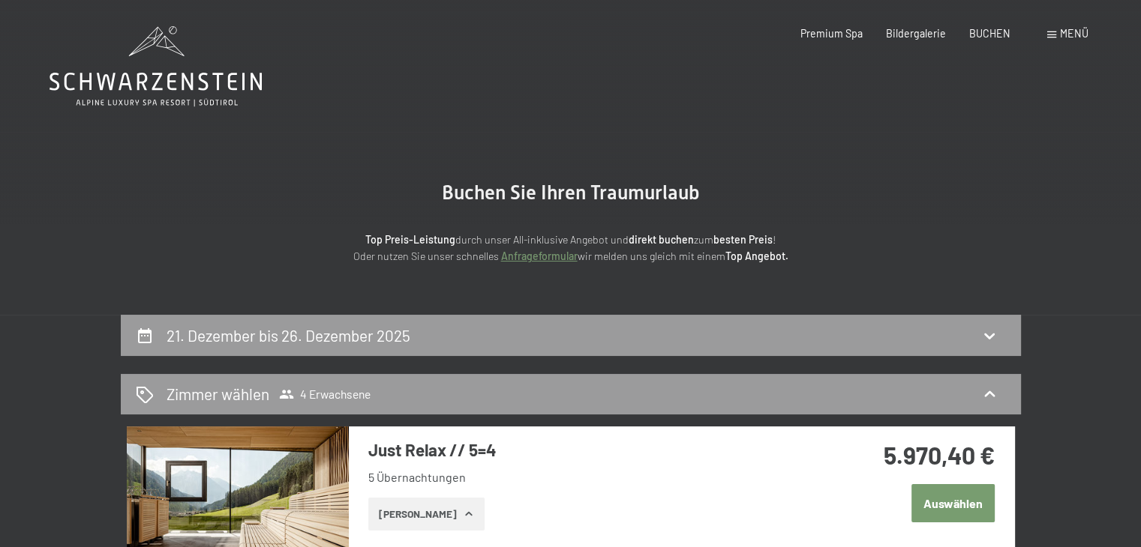
scroll to position [168, 0]
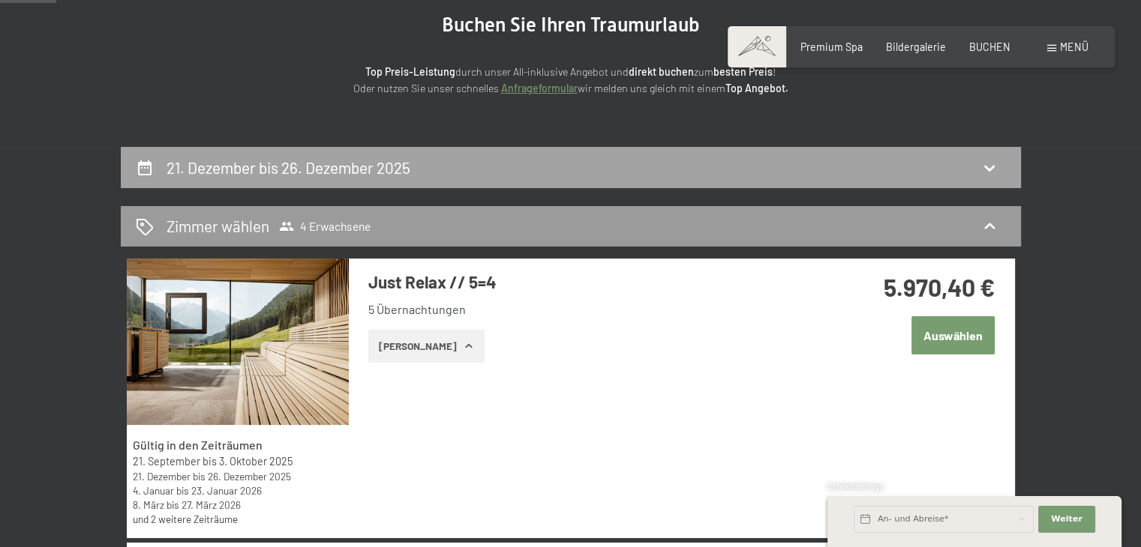
click at [910, 172] on div "21. Dezember bis 26. Dezember 2025" at bounding box center [571, 168] width 870 height 22
select select "[DATE]"
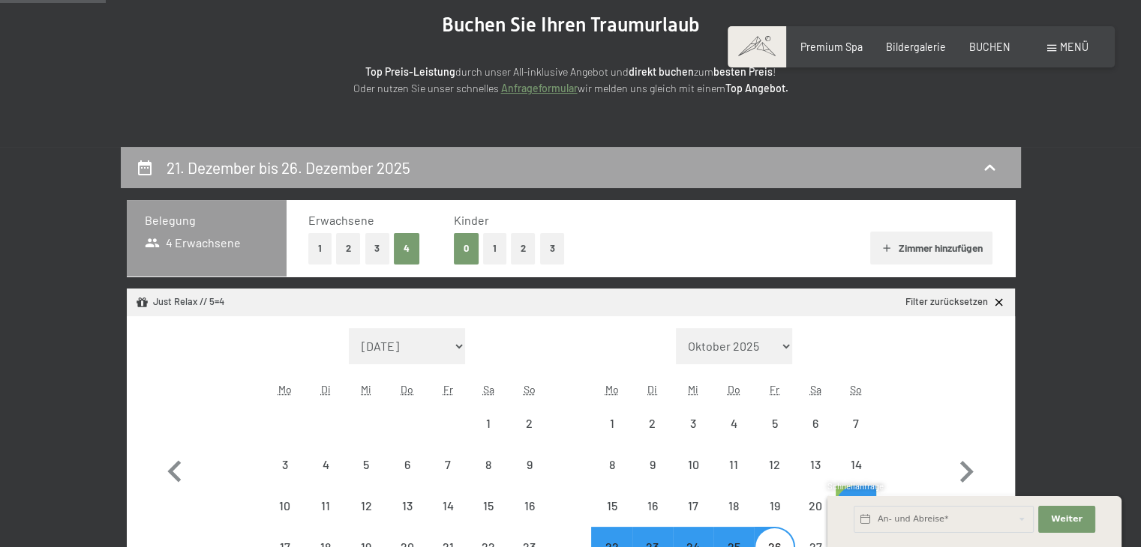
scroll to position [315, 0]
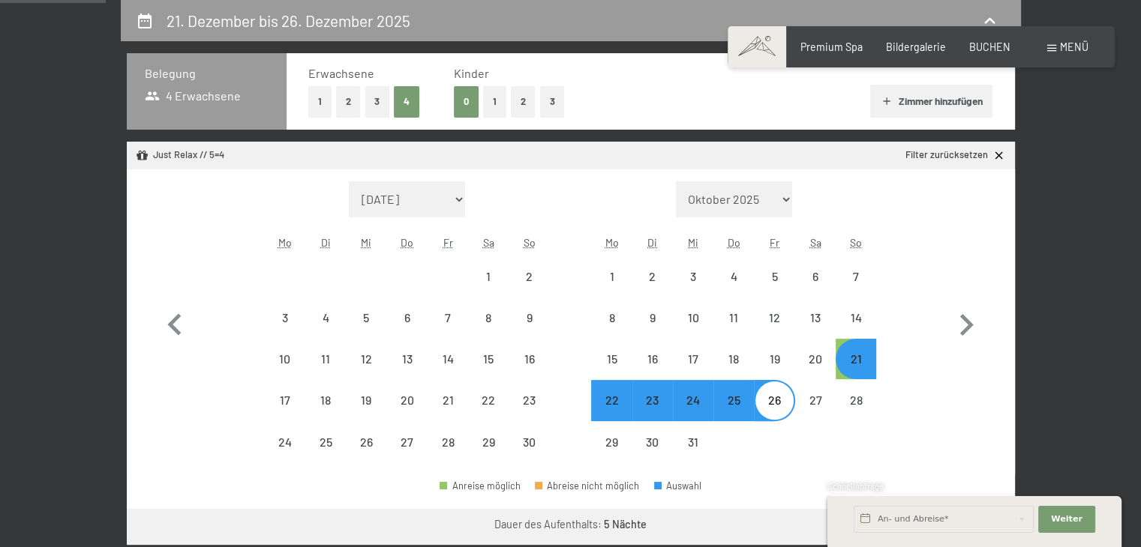
click at [348, 101] on button "2" at bounding box center [348, 101] width 25 height 31
select select "[DATE]"
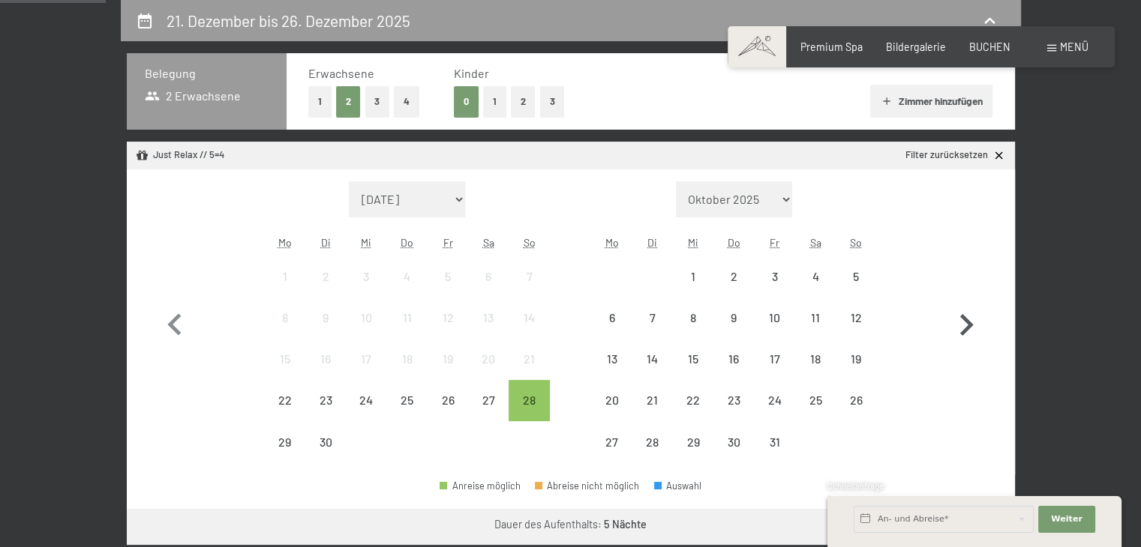
click at [969, 320] on icon "button" at bounding box center [965, 325] width 43 height 43
select select "[DATE]"
click at [969, 320] on icon "button" at bounding box center [965, 325] width 43 height 43
select select "[DATE]"
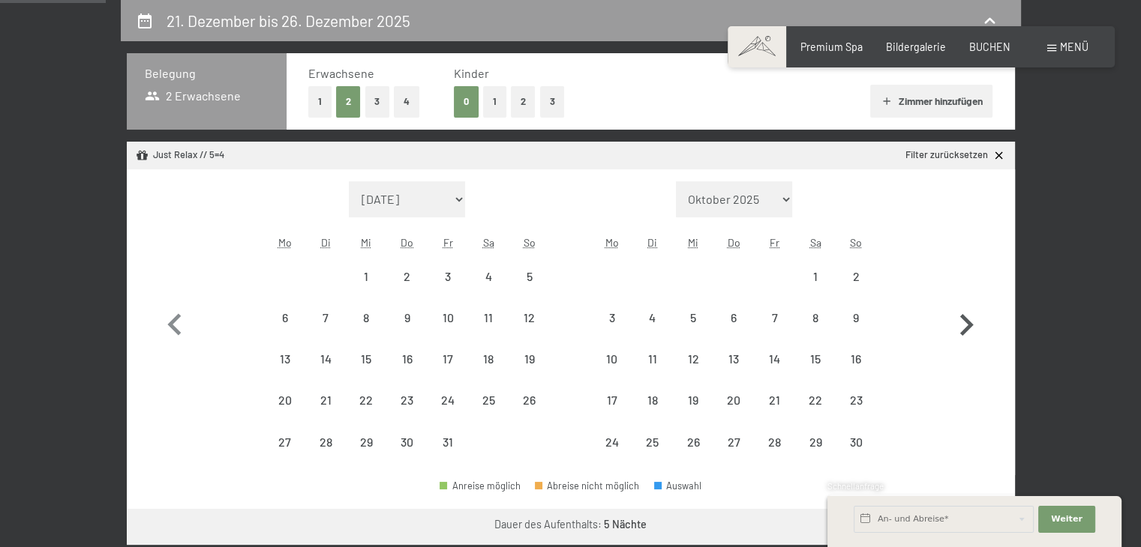
select select "[DATE]"
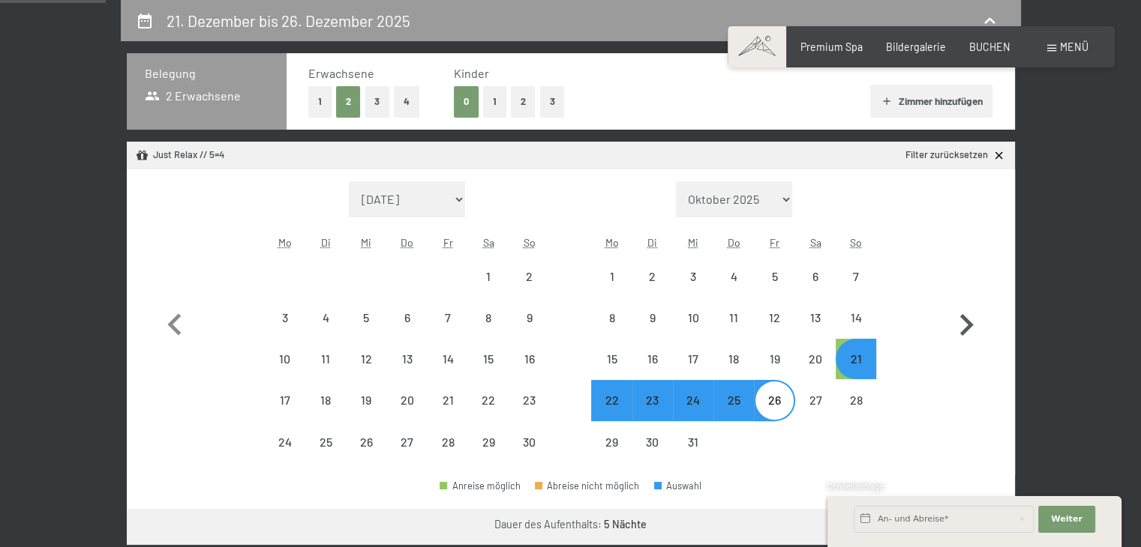
click at [969, 320] on icon "button" at bounding box center [965, 325] width 43 height 43
select select "[DATE]"
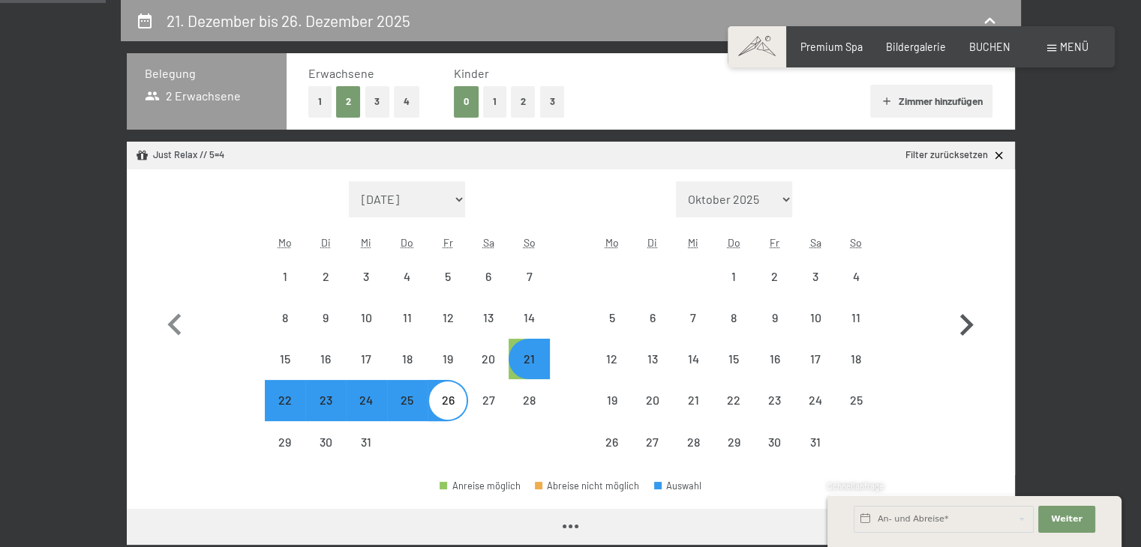
select select "[DATE]"
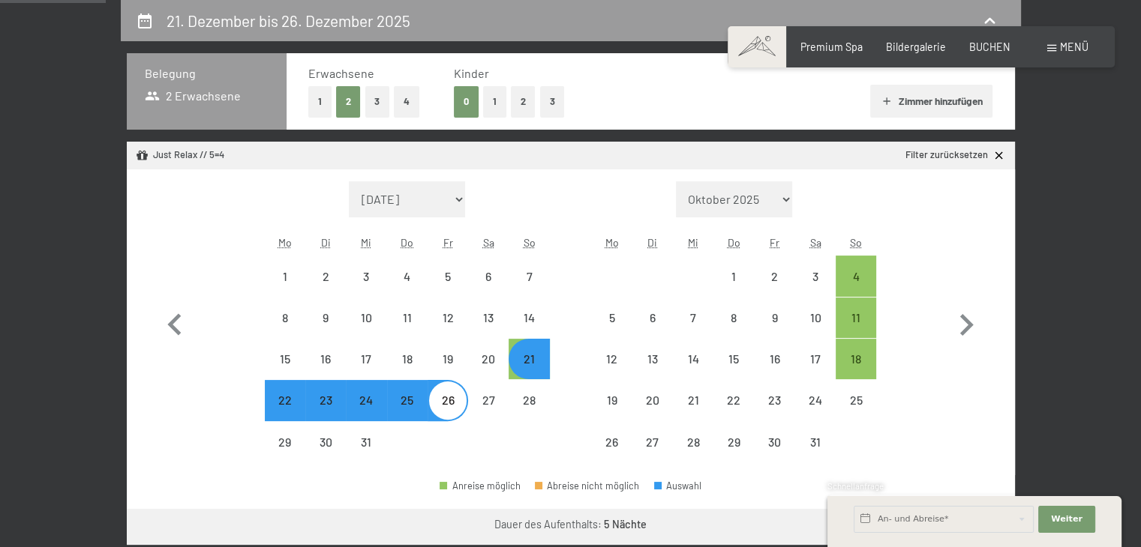
click at [529, 355] on div "21" at bounding box center [528, 371] width 37 height 37
select select "[DATE]"
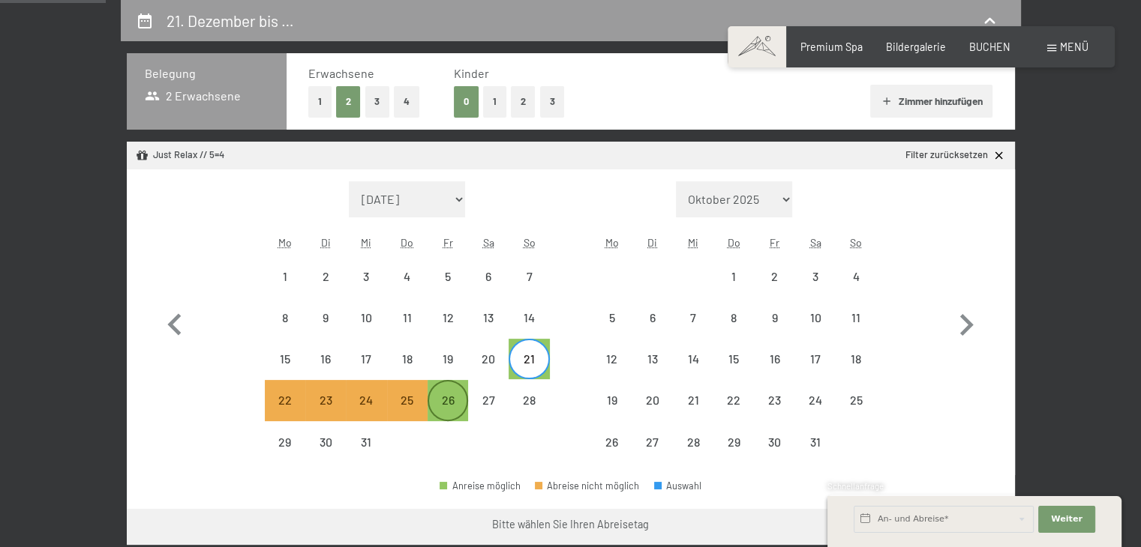
click at [458, 397] on div "26" at bounding box center [447, 412] width 37 height 37
select select "[DATE]"
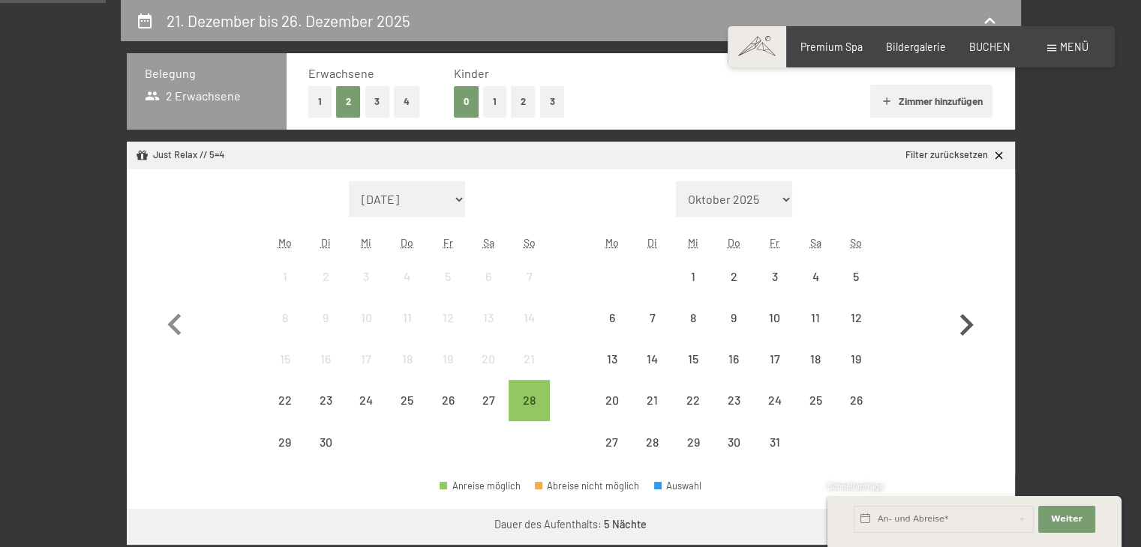
click at [973, 322] on icon "button" at bounding box center [965, 325] width 43 height 43
select select "[DATE]"
click at [973, 322] on icon "button" at bounding box center [965, 325] width 43 height 43
select select "[DATE]"
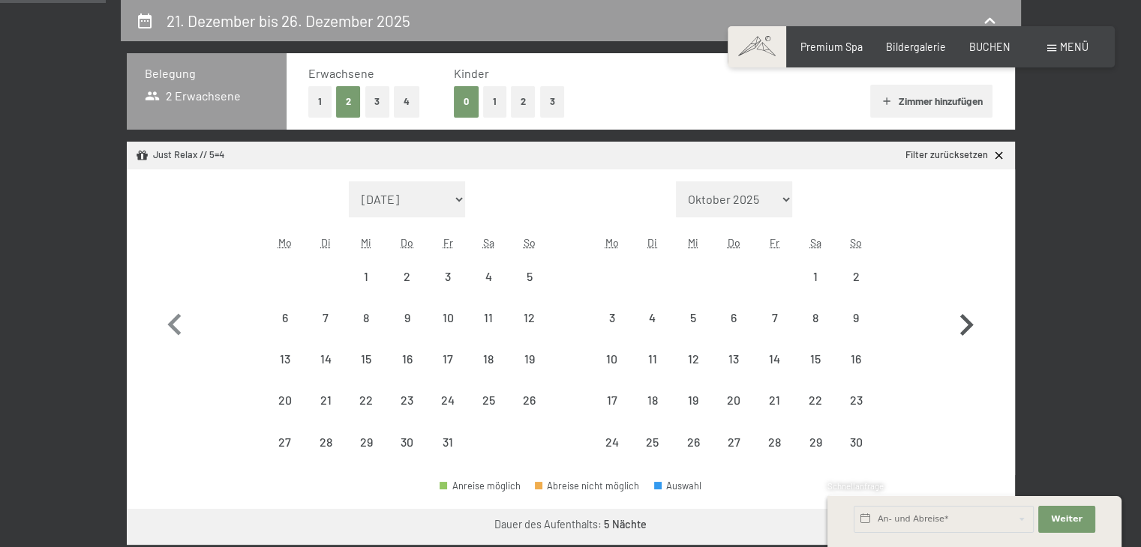
select select "[DATE]"
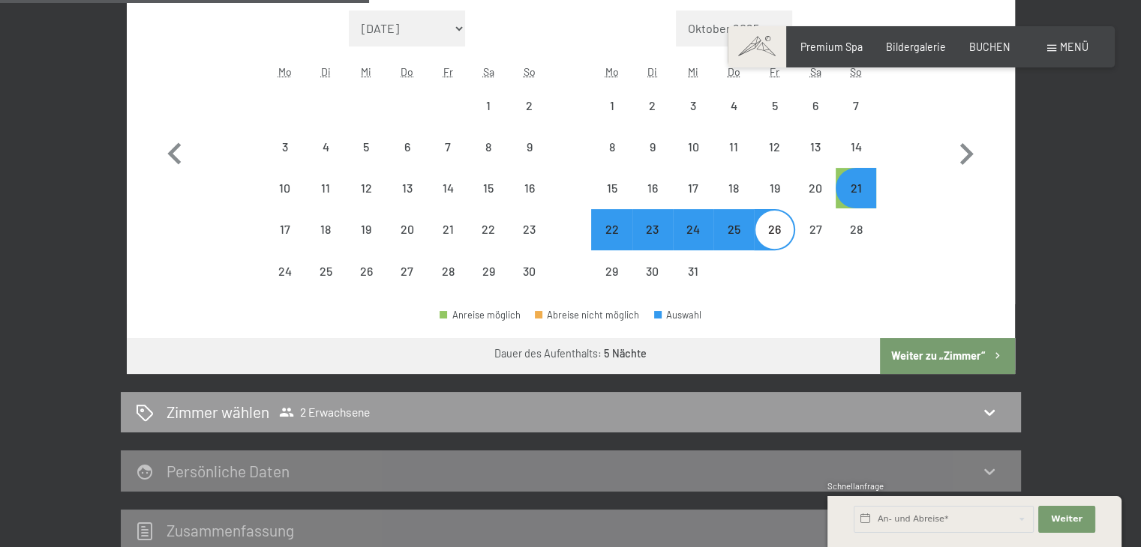
scroll to position [499, 0]
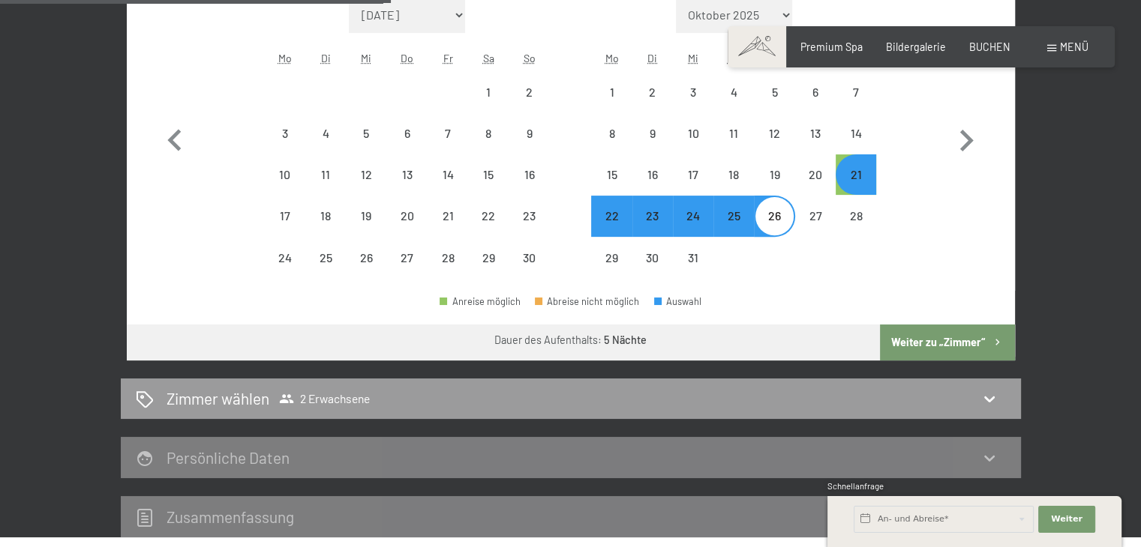
click at [976, 327] on button "Weiter zu „Zimmer“" at bounding box center [947, 343] width 134 height 36
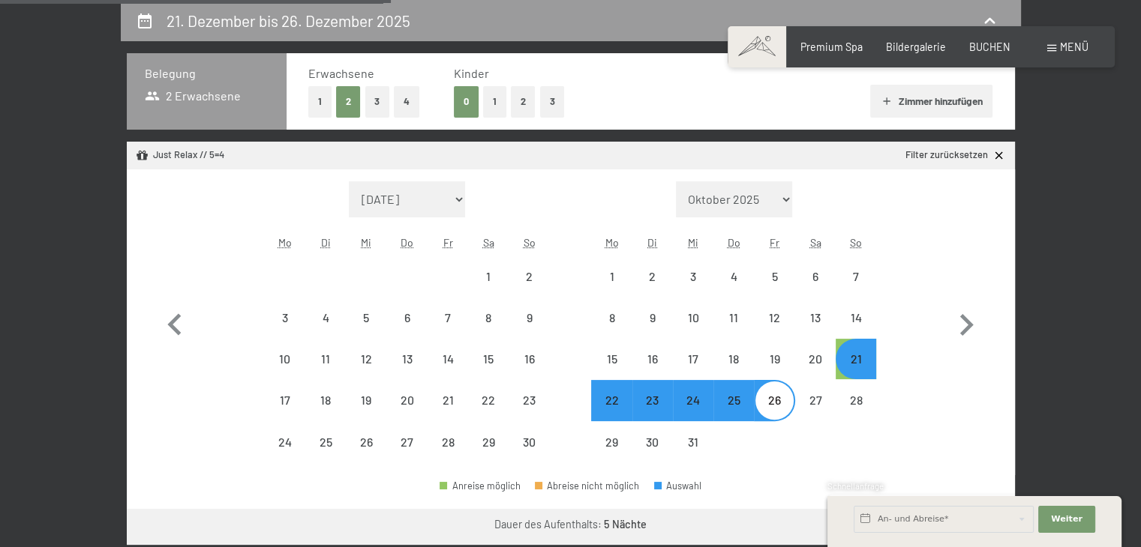
select select "[DATE]"
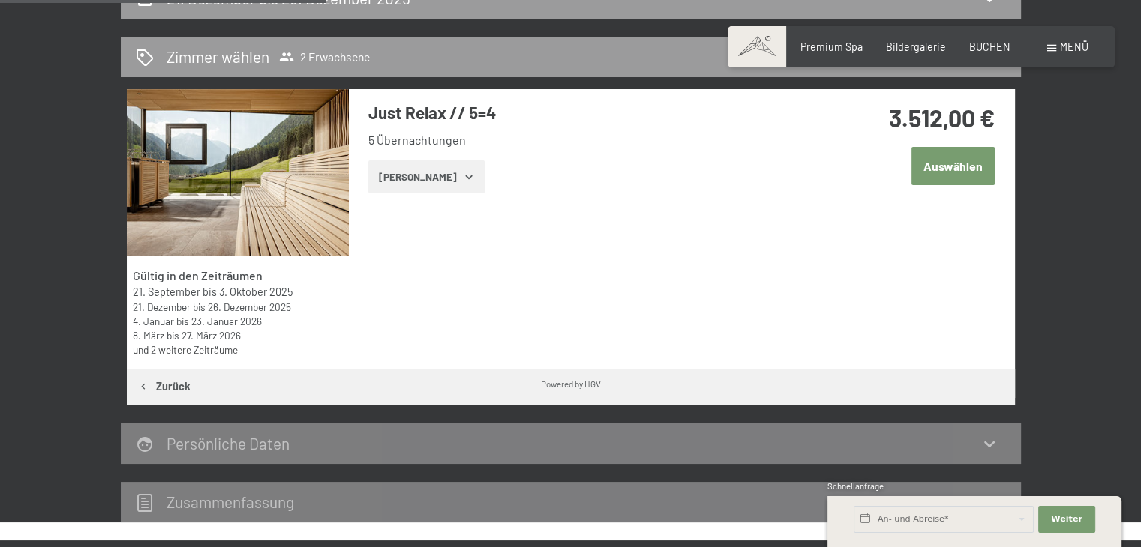
scroll to position [310, 0]
